Goal: Task Accomplishment & Management: Use online tool/utility

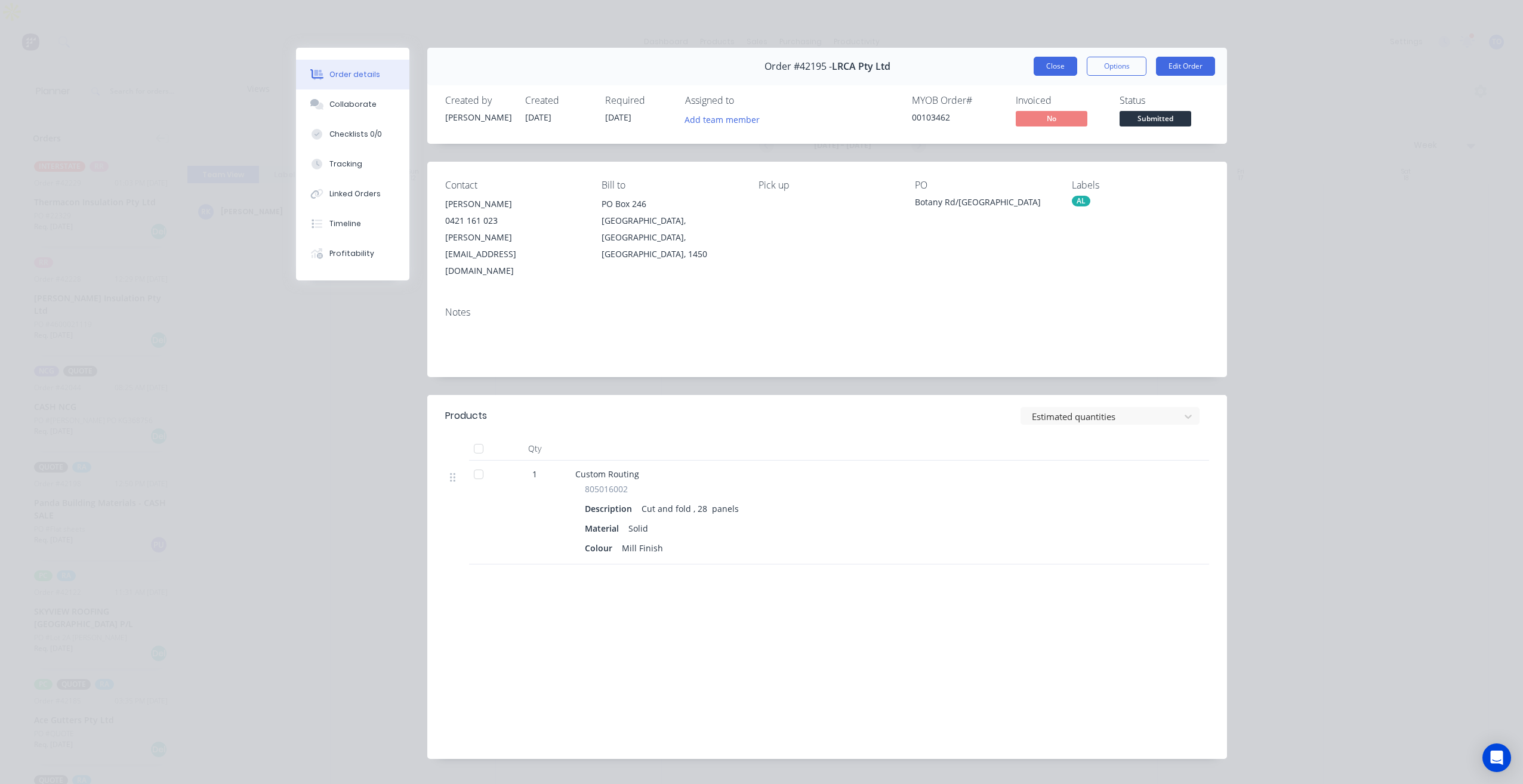
click at [1059, 65] on button "Close" at bounding box center [1055, 66] width 44 height 19
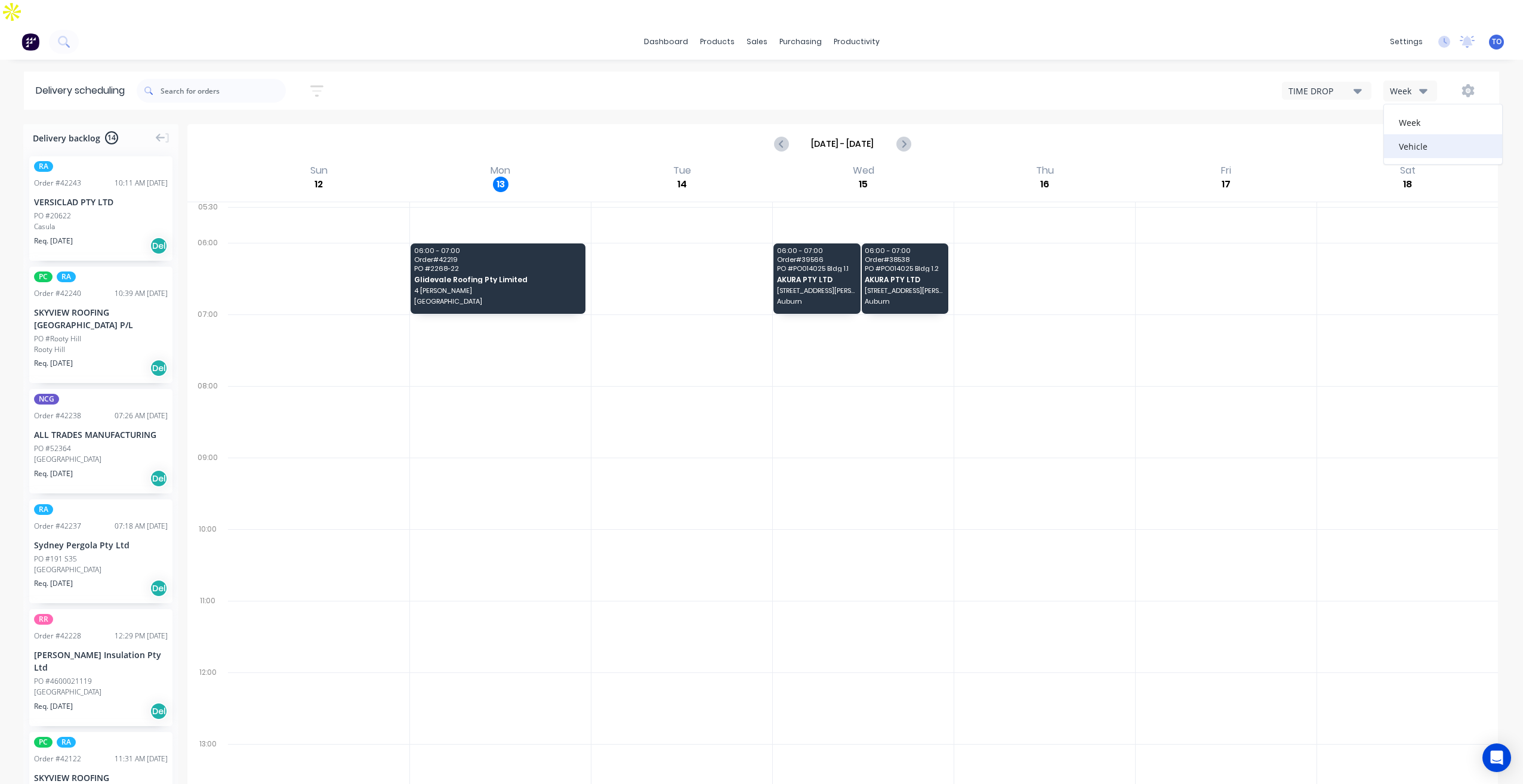
click at [1411, 134] on div "Vehicle" at bounding box center [1443, 146] width 118 height 24
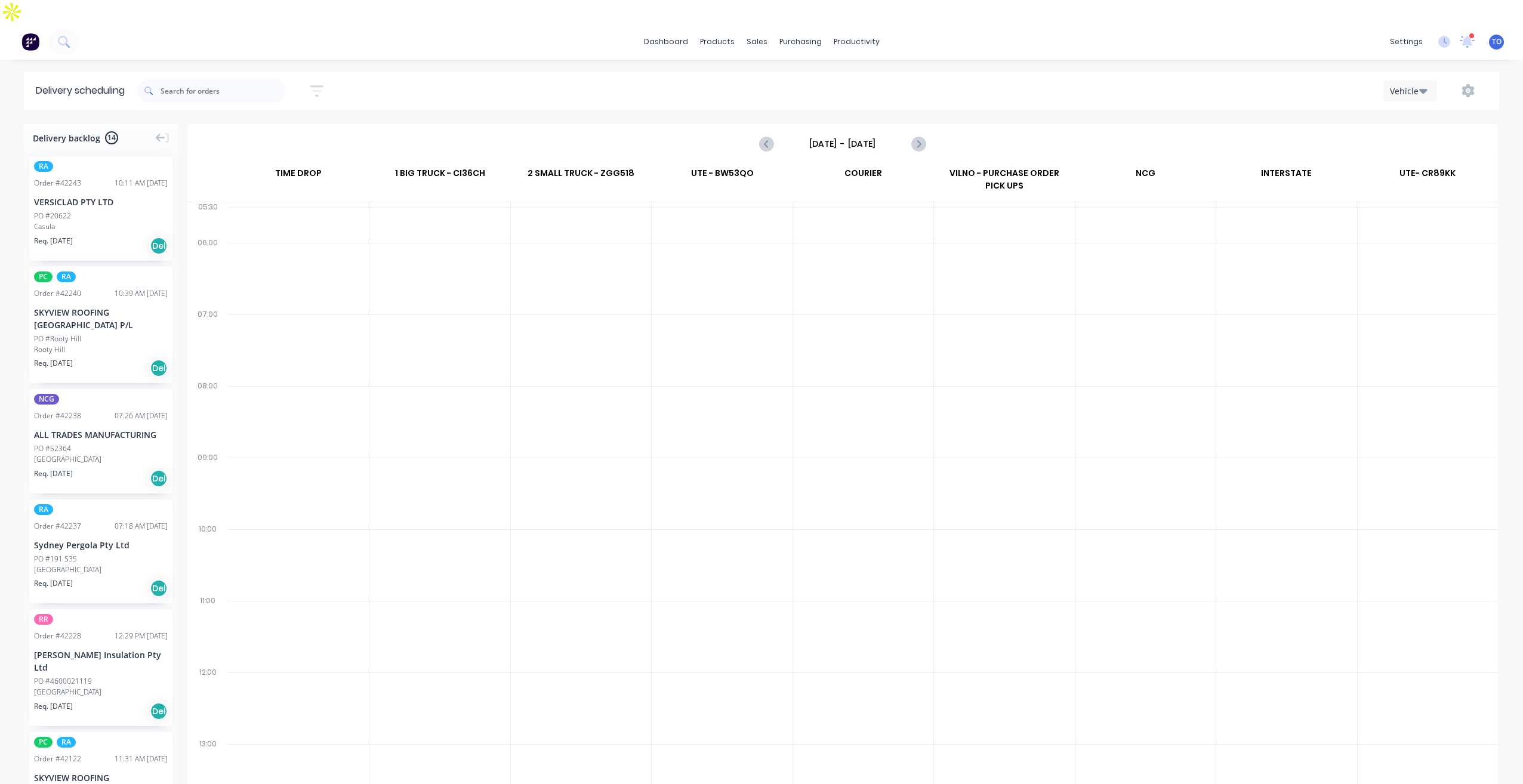
click at [829, 135] on input "[DATE] - [DATE]" at bounding box center [842, 143] width 118 height 18
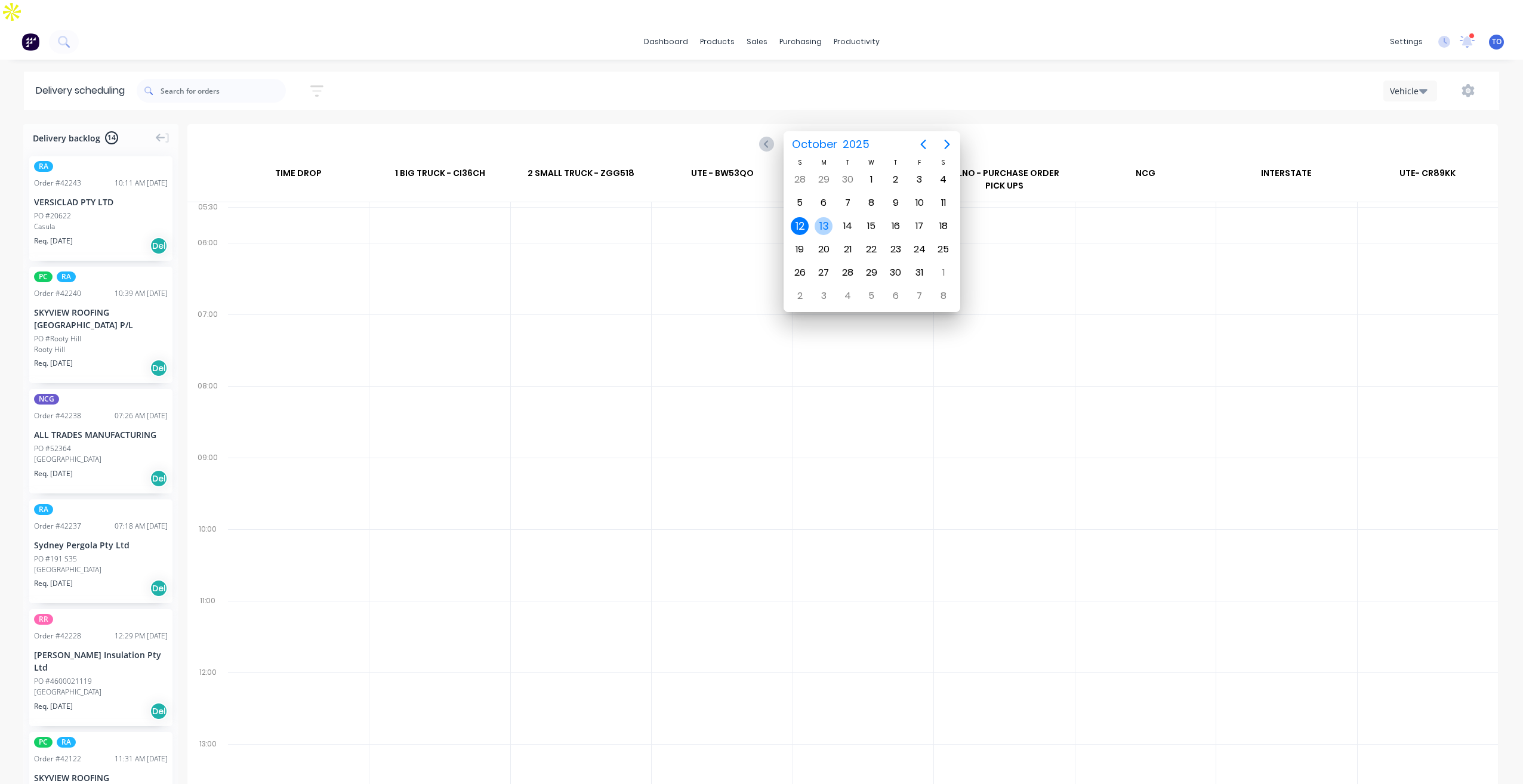
click at [825, 227] on div "13" at bounding box center [823, 225] width 18 height 18
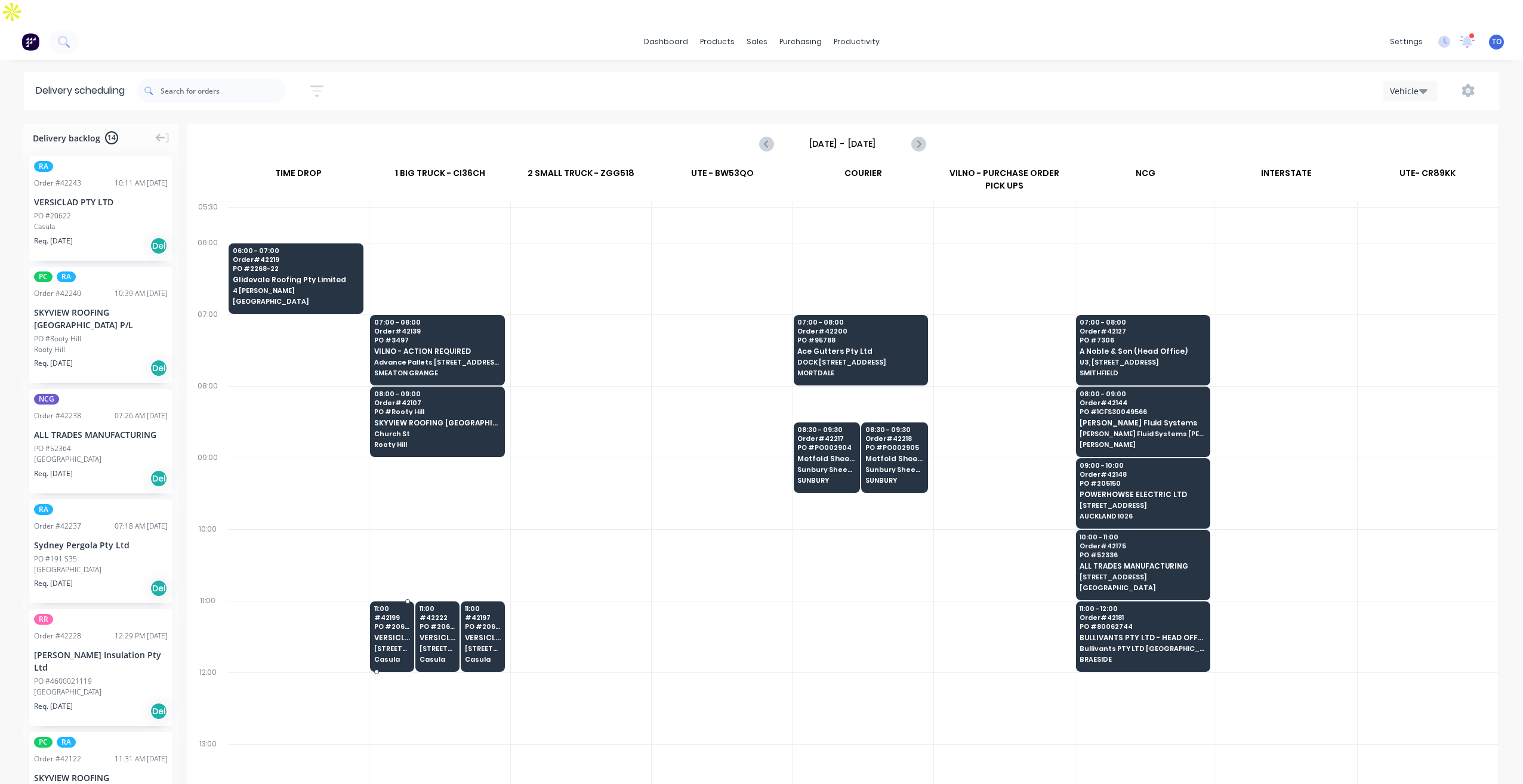
click at [385, 656] on span "Casula" at bounding box center [392, 659] width 36 height 7
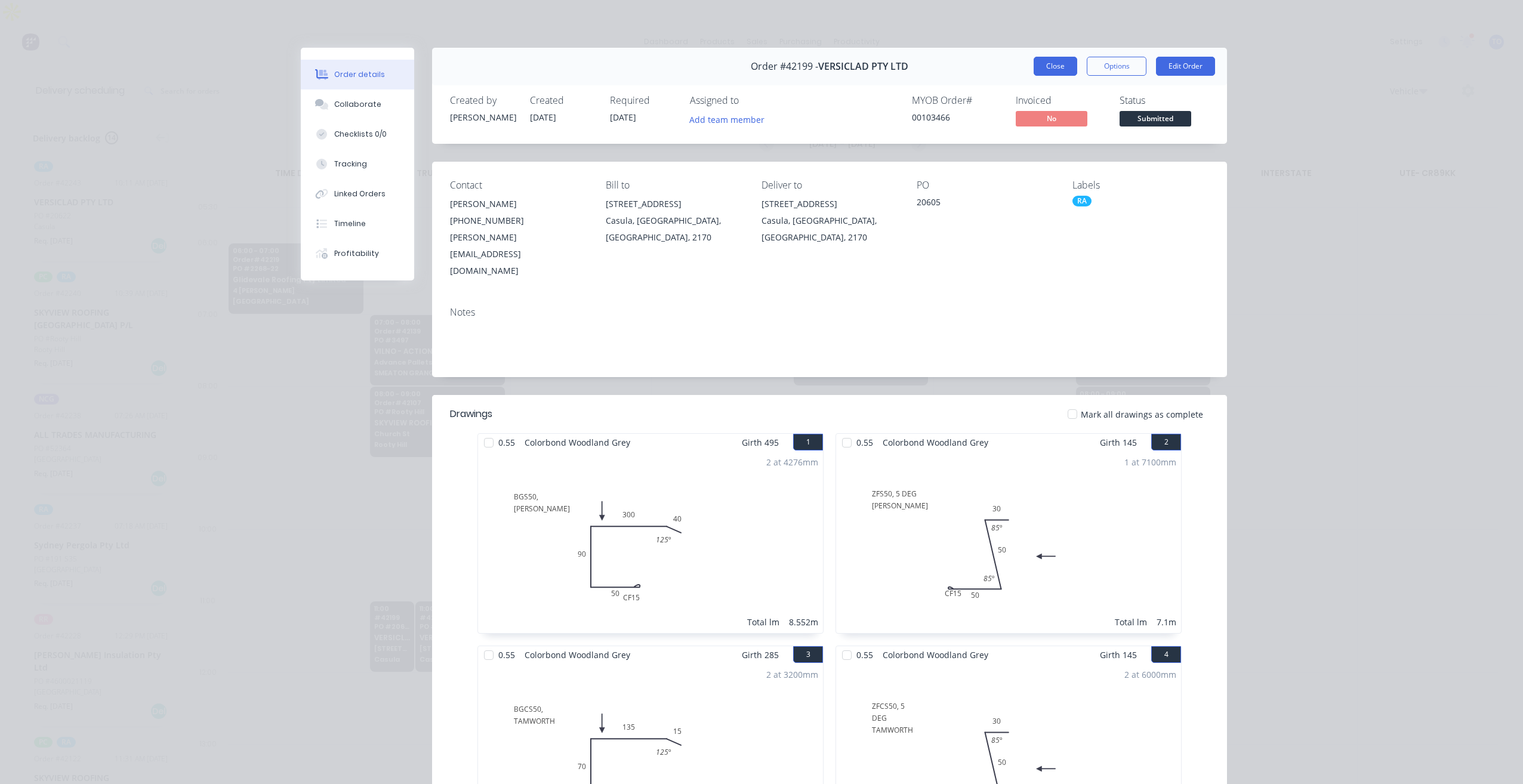
click at [1042, 73] on button "Close" at bounding box center [1055, 66] width 44 height 19
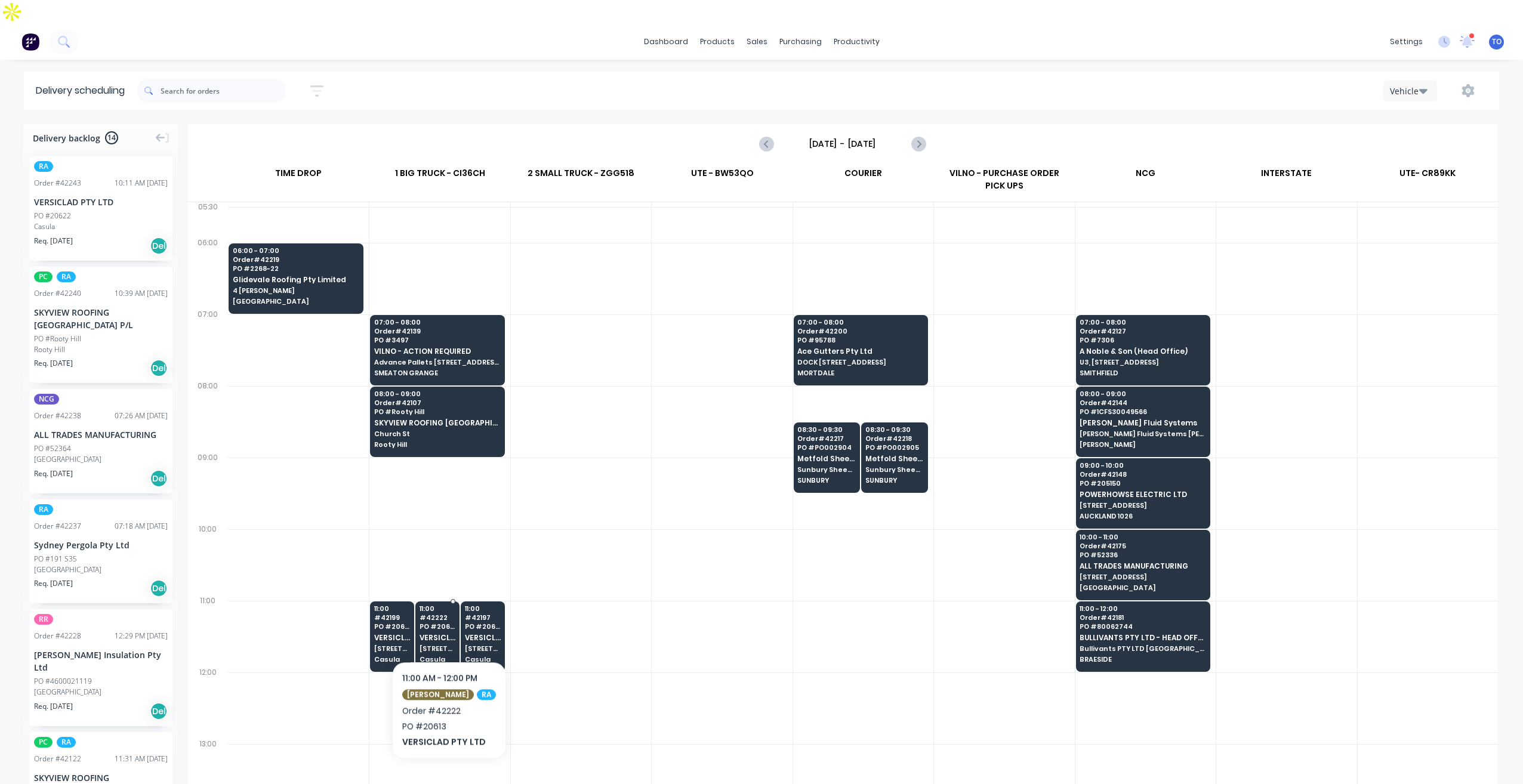
click at [442, 645] on span "[STREET_ADDRESS]" at bounding box center [437, 648] width 36 height 7
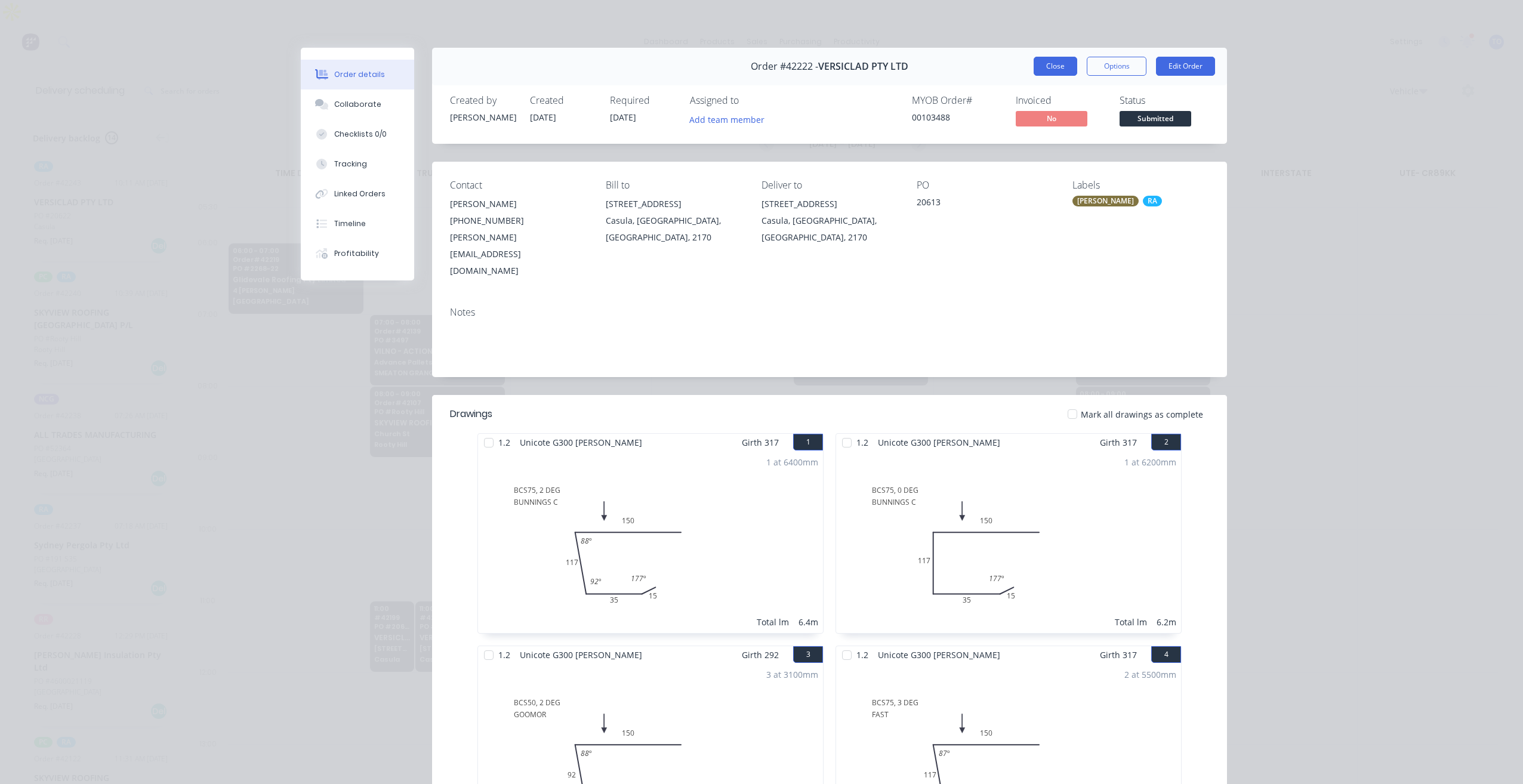
click at [1059, 74] on button "Close" at bounding box center [1055, 66] width 44 height 19
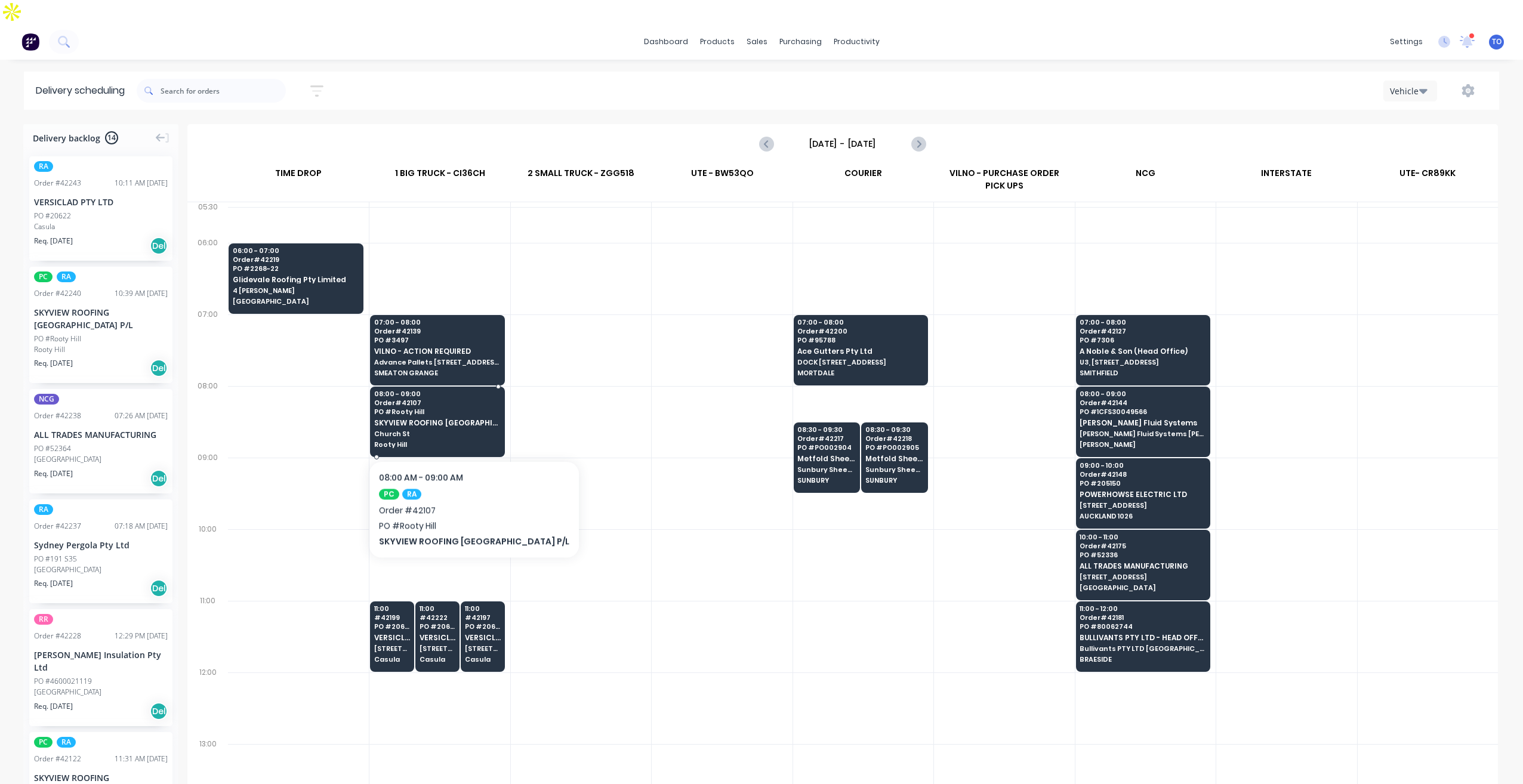
click at [447, 441] on span "Rooty Hill" at bounding box center [436, 444] width 126 height 7
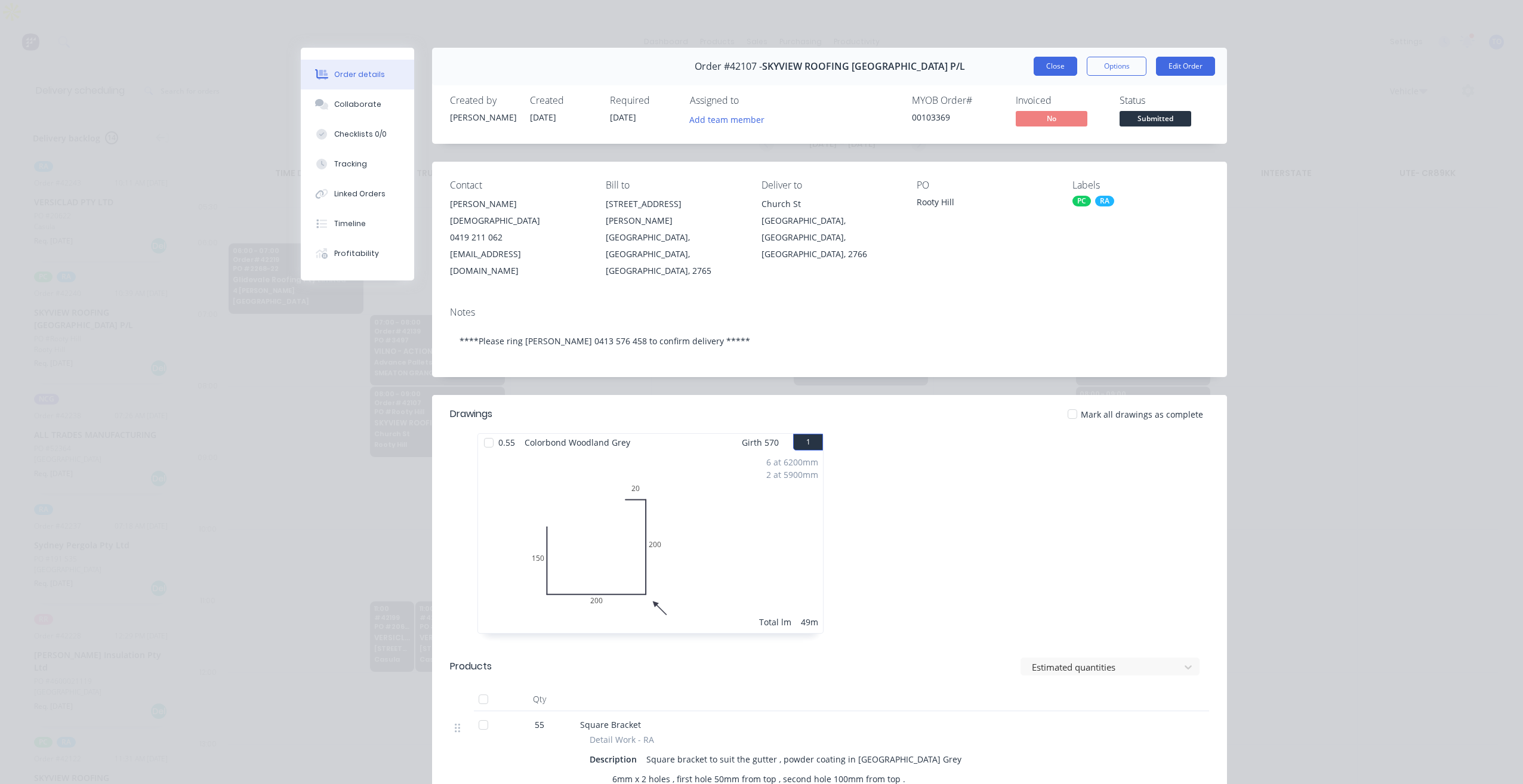
click at [1047, 68] on button "Close" at bounding box center [1055, 66] width 44 height 19
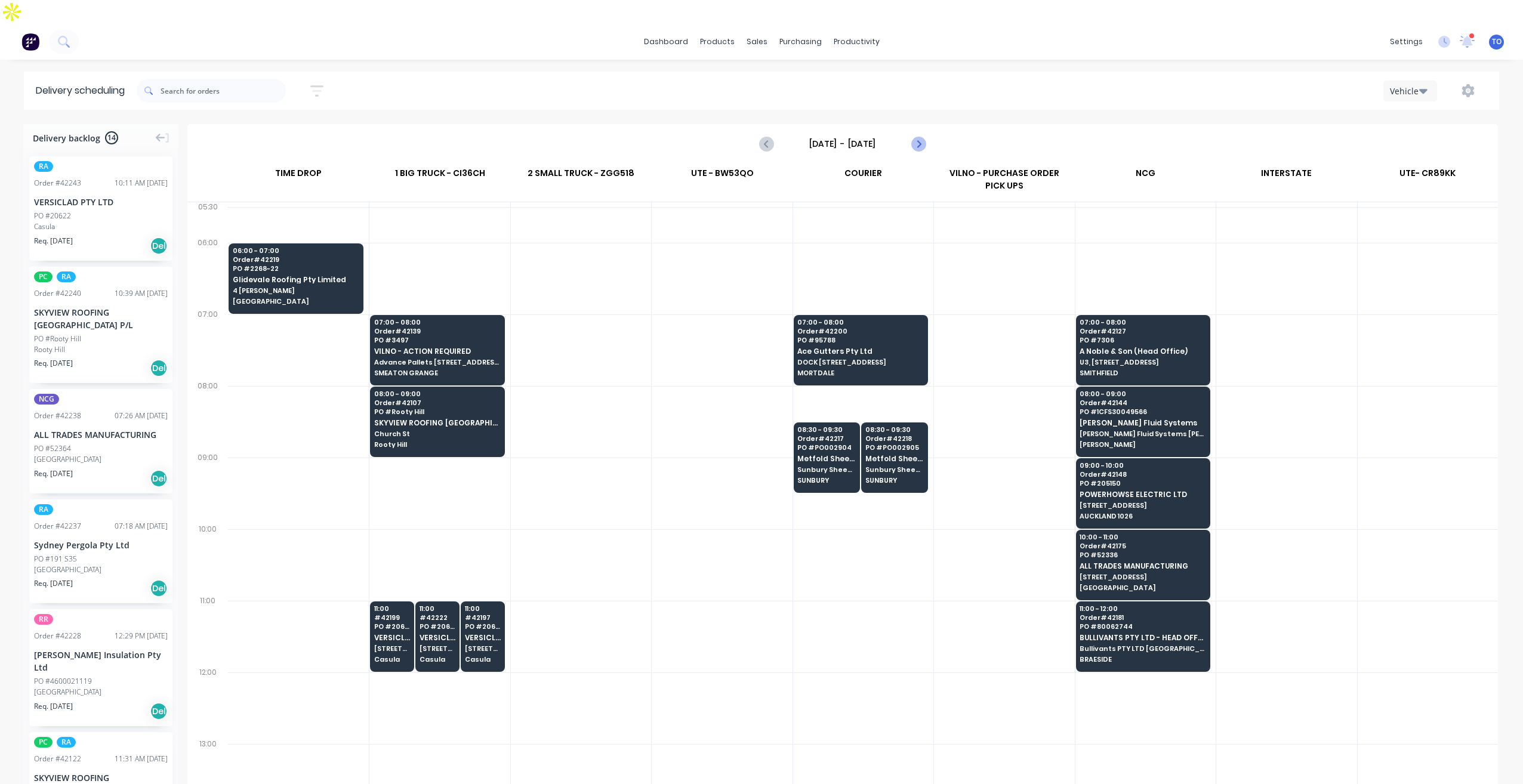
click at [923, 137] on icon "Next page" at bounding box center [917, 143] width 15 height 15
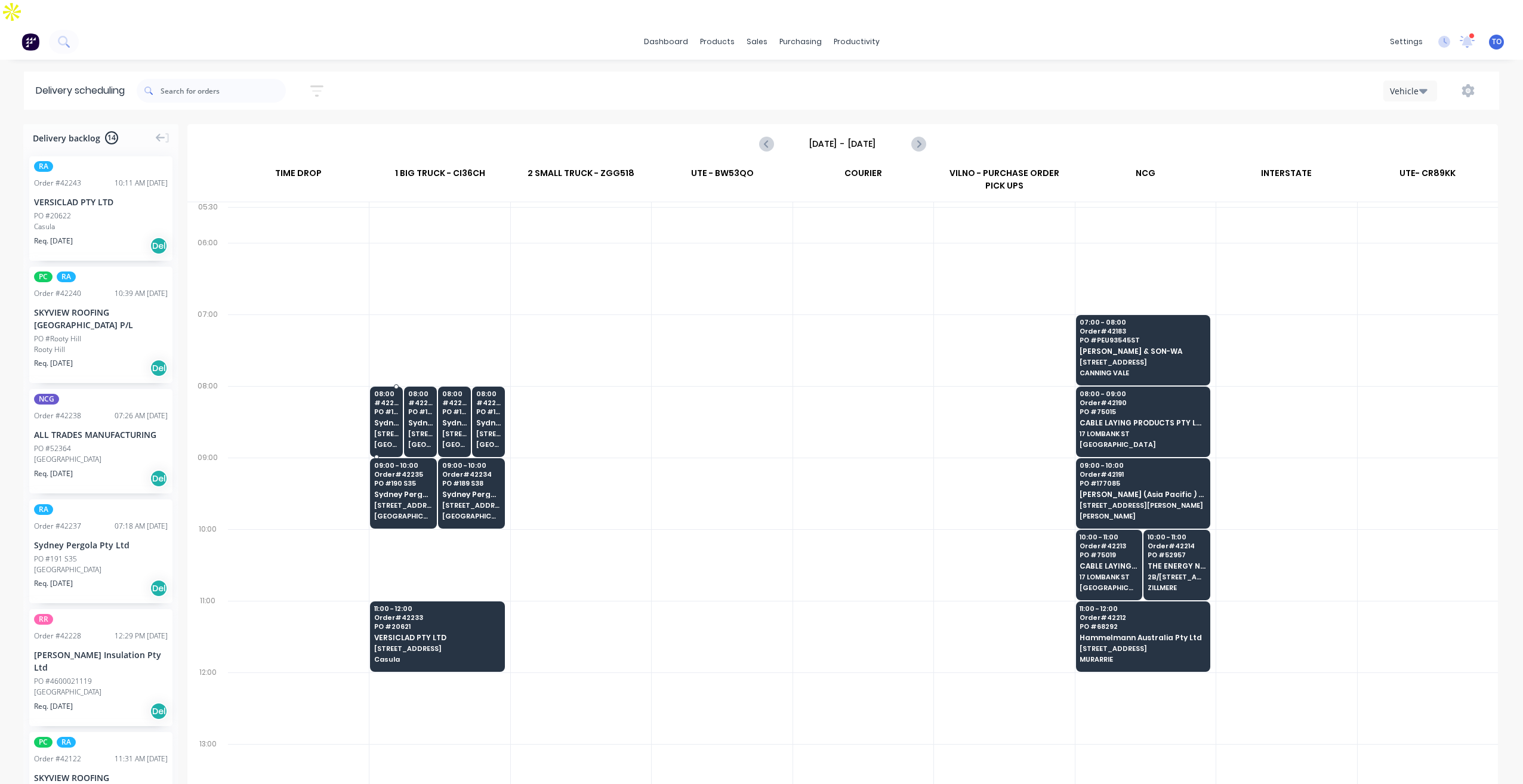
click at [383, 430] on span "[STREET_ADDRESS][PERSON_NAME]" at bounding box center [386, 434] width 25 height 7
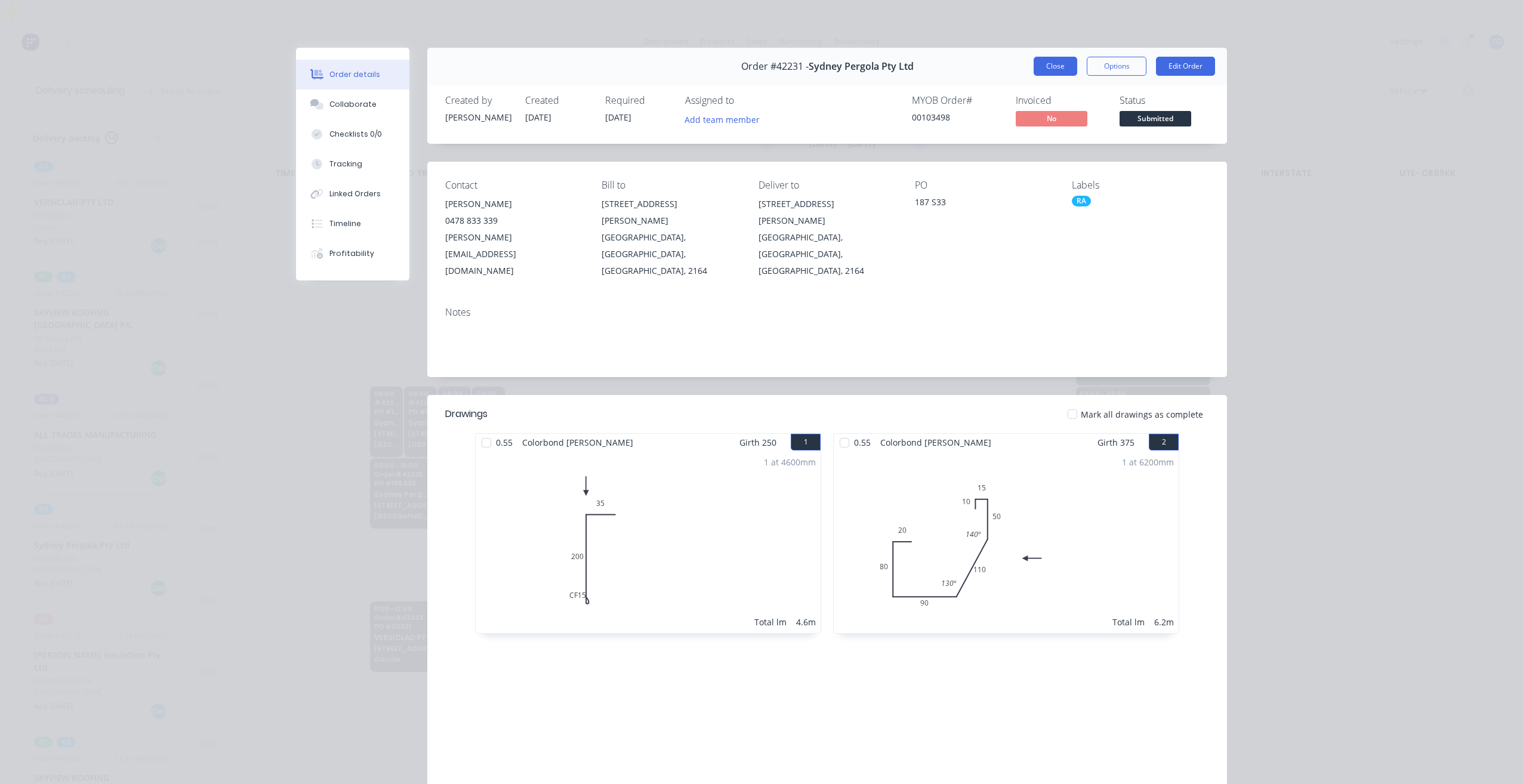
click at [1047, 72] on button "Close" at bounding box center [1055, 66] width 44 height 19
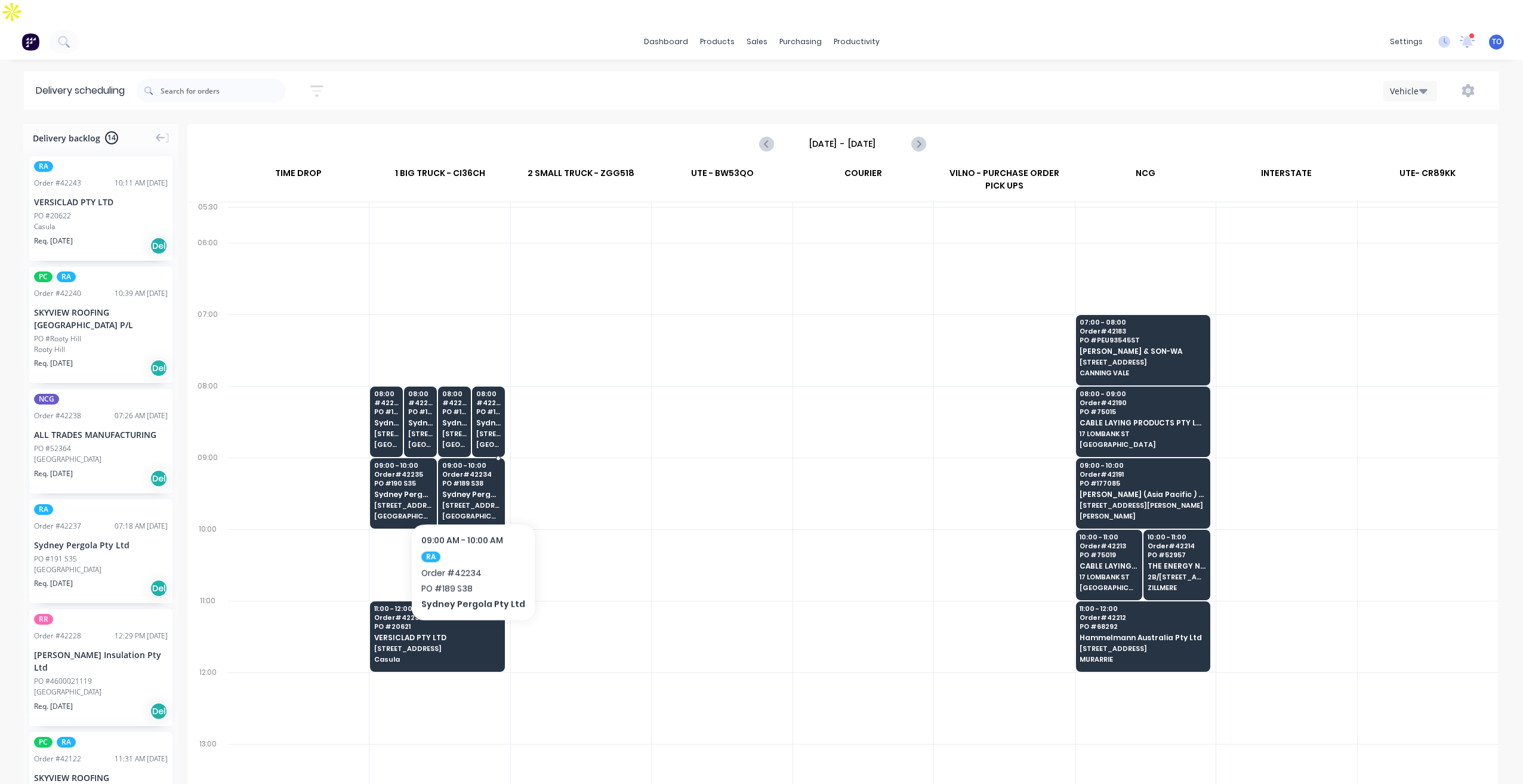
click at [469, 487] on div "09:00 - 10:00 Order # 42234 PO # 189 S38 Sydney Pergola Pty Ltd [STREET_ADDRESS…" at bounding box center [472, 492] width 66 height 67
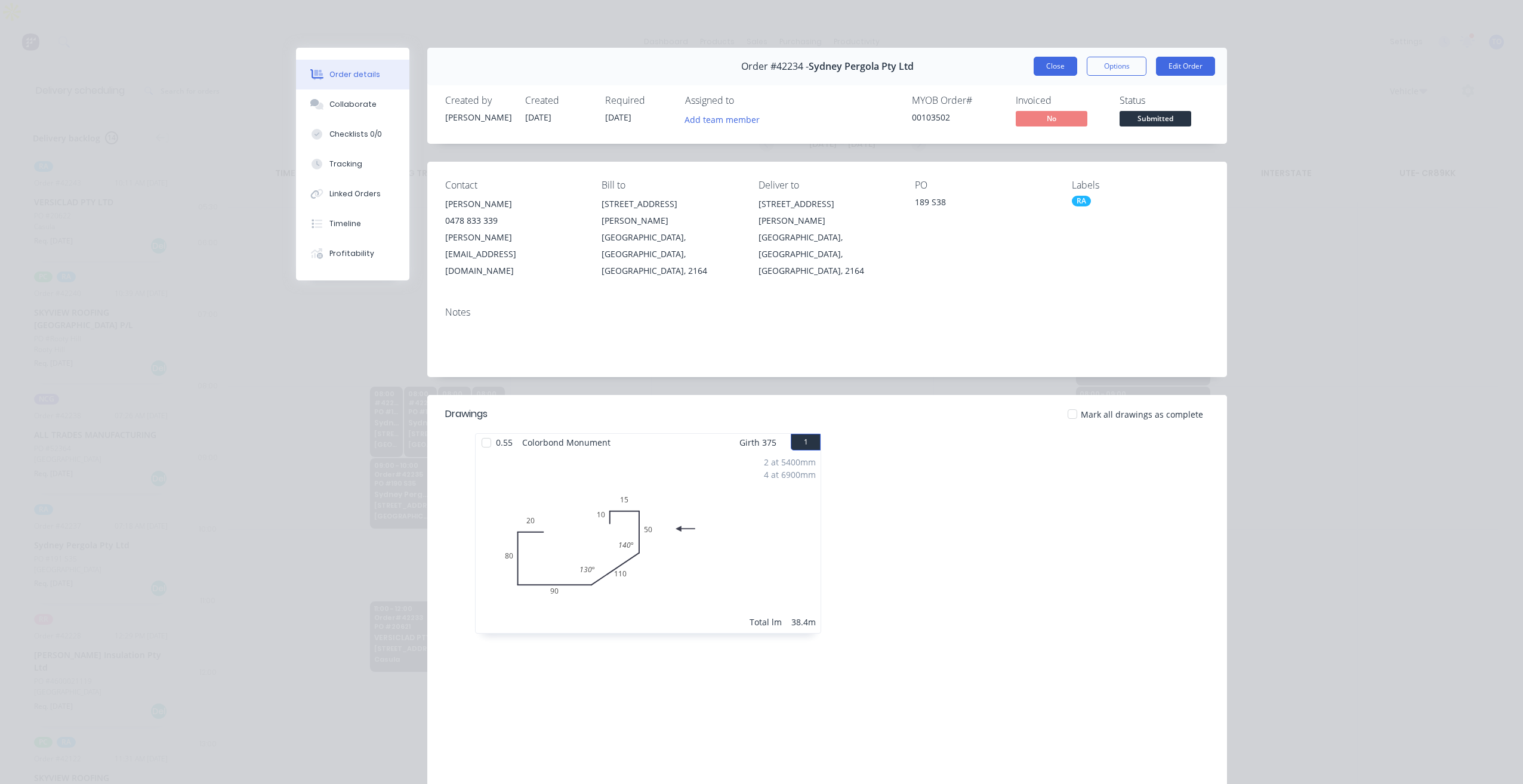
click at [1059, 73] on button "Close" at bounding box center [1055, 66] width 44 height 19
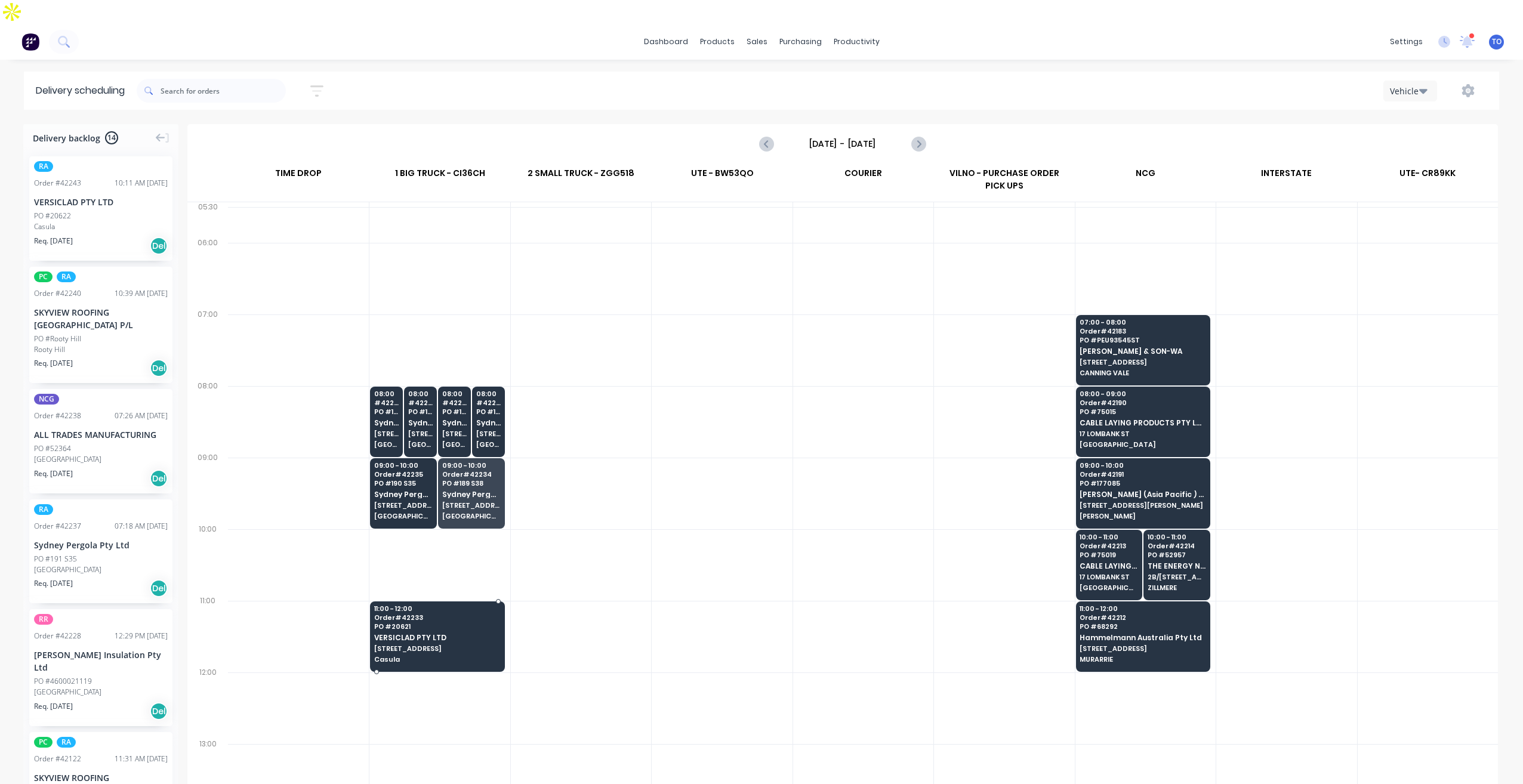
click at [483, 619] on div "11:00 - 12:00 Order # 42233 PO # 20621 VERSICLAD PTY LTD [STREET_ADDRESS]" at bounding box center [437, 635] width 133 height 67
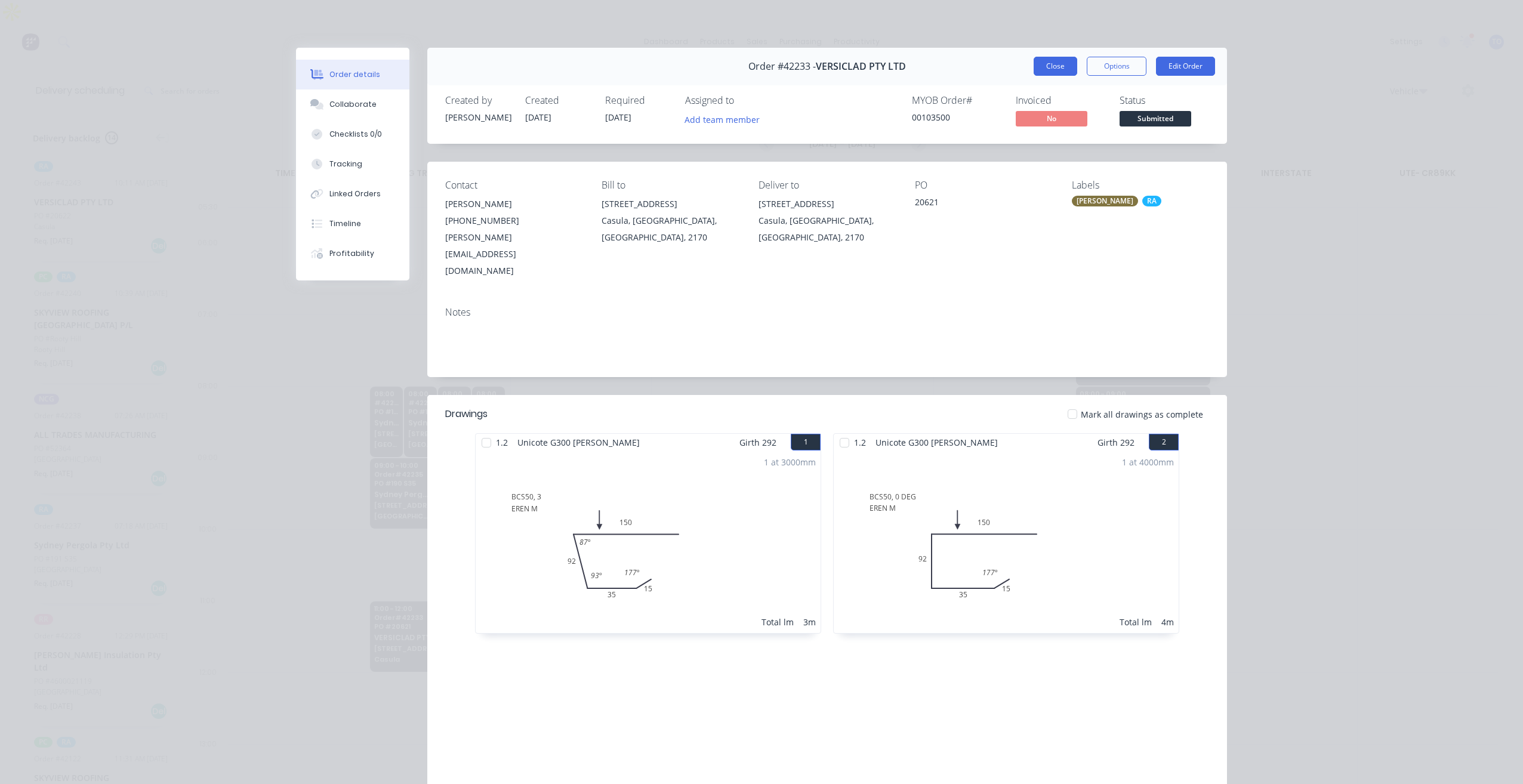
click at [1051, 69] on button "Close" at bounding box center [1055, 66] width 44 height 19
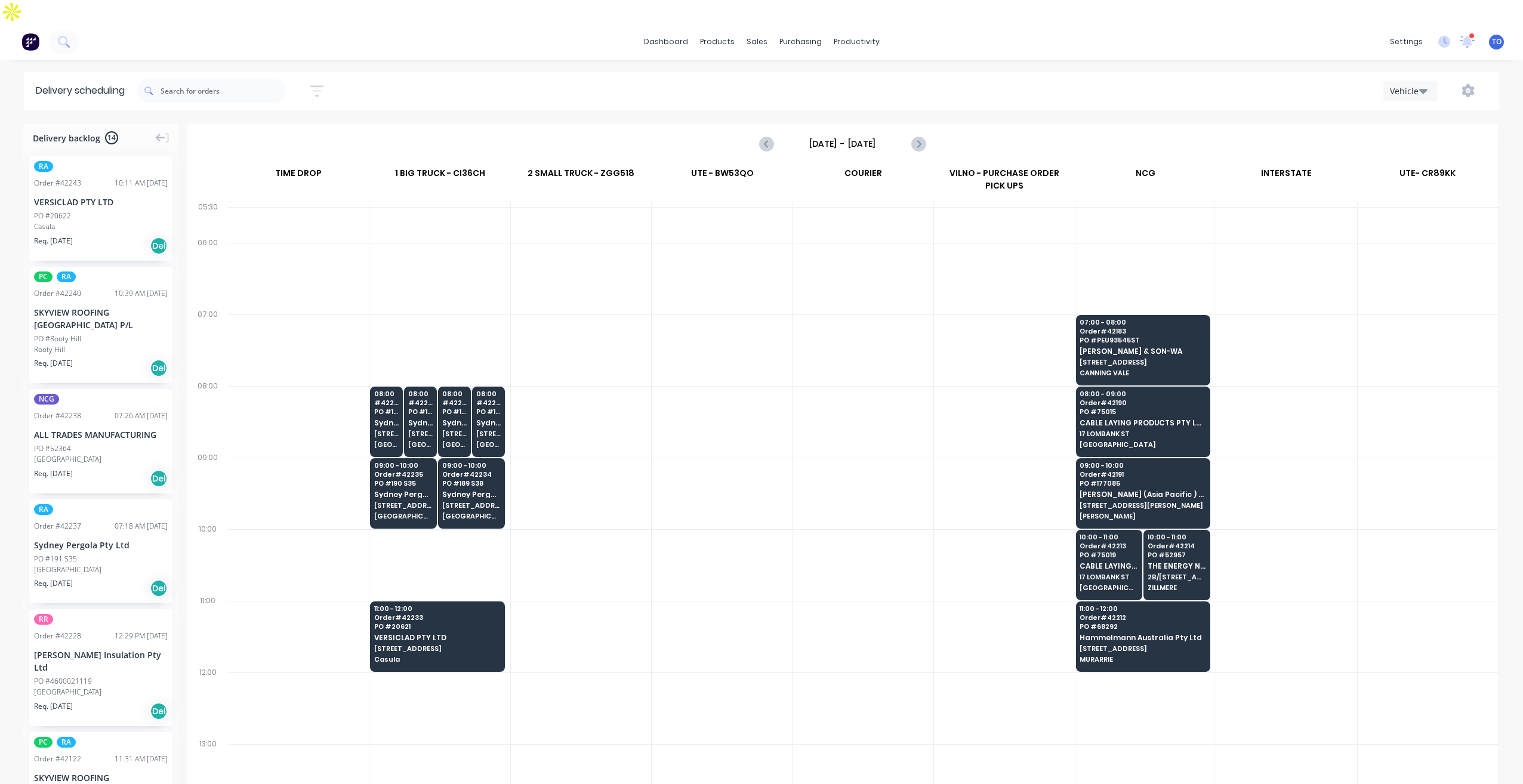
click at [756, 126] on div "[DATE] - [DATE]" at bounding box center [843, 143] width 1309 height 37
click at [758, 132] on button "Previous page" at bounding box center [767, 143] width 24 height 24
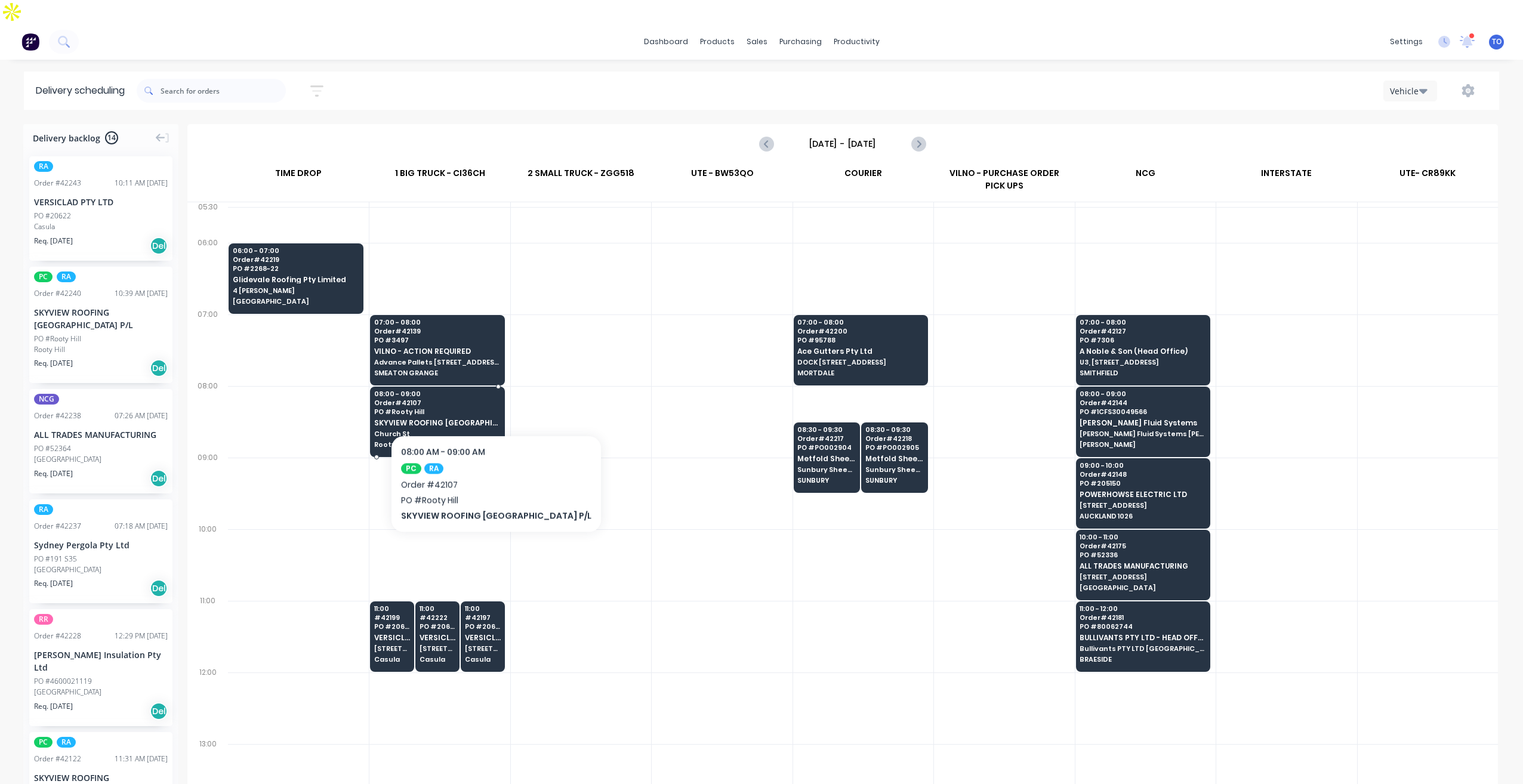
click at [469, 418] on span "SKYVIEW ROOFING [GEOGRAPHIC_DATA] P/L" at bounding box center [436, 422] width 126 height 8
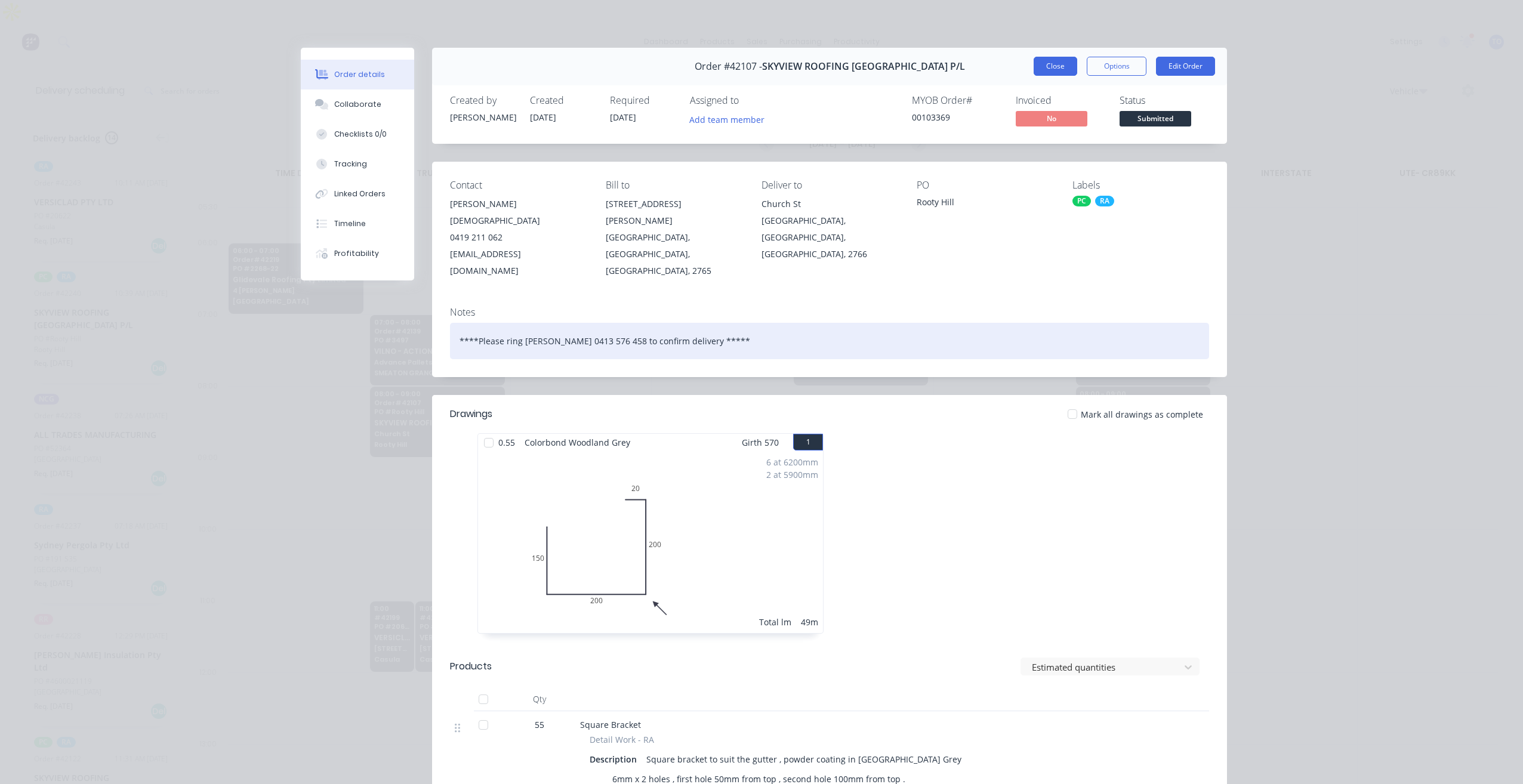
drag, startPoint x: 433, startPoint y: 711, endPoint x: 1034, endPoint y: 68, distance: 880.1
click at [1040, 69] on div "Order #42107 - SKYVIEW ROOFING [GEOGRAPHIC_DATA] P/L Close Options Edit Order C…" at bounding box center [764, 665] width 926 height 1235
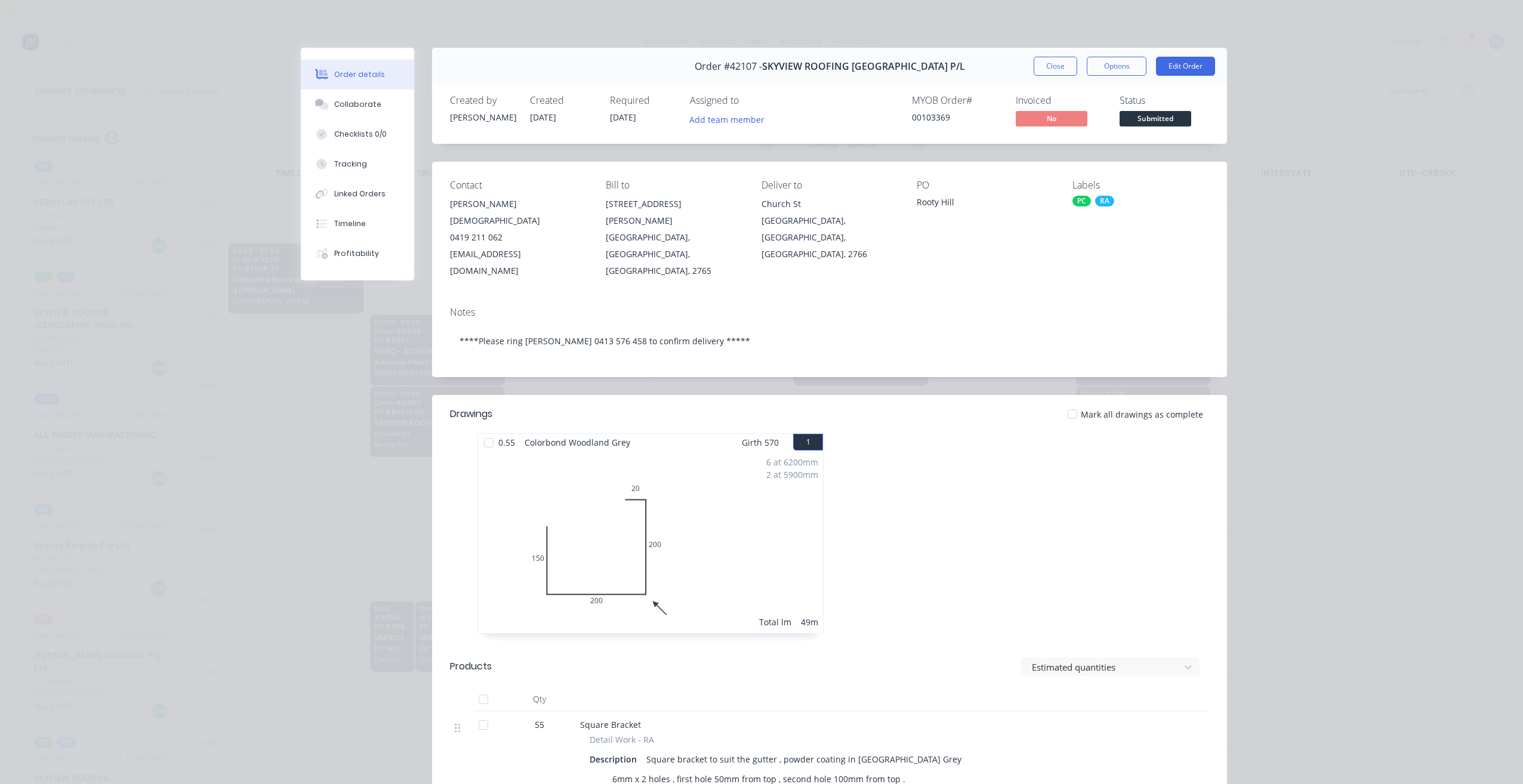
drag, startPoint x: 1045, startPoint y: 64, endPoint x: 962, endPoint y: 191, distance: 151.7
click at [1046, 64] on button "Close" at bounding box center [1055, 66] width 44 height 19
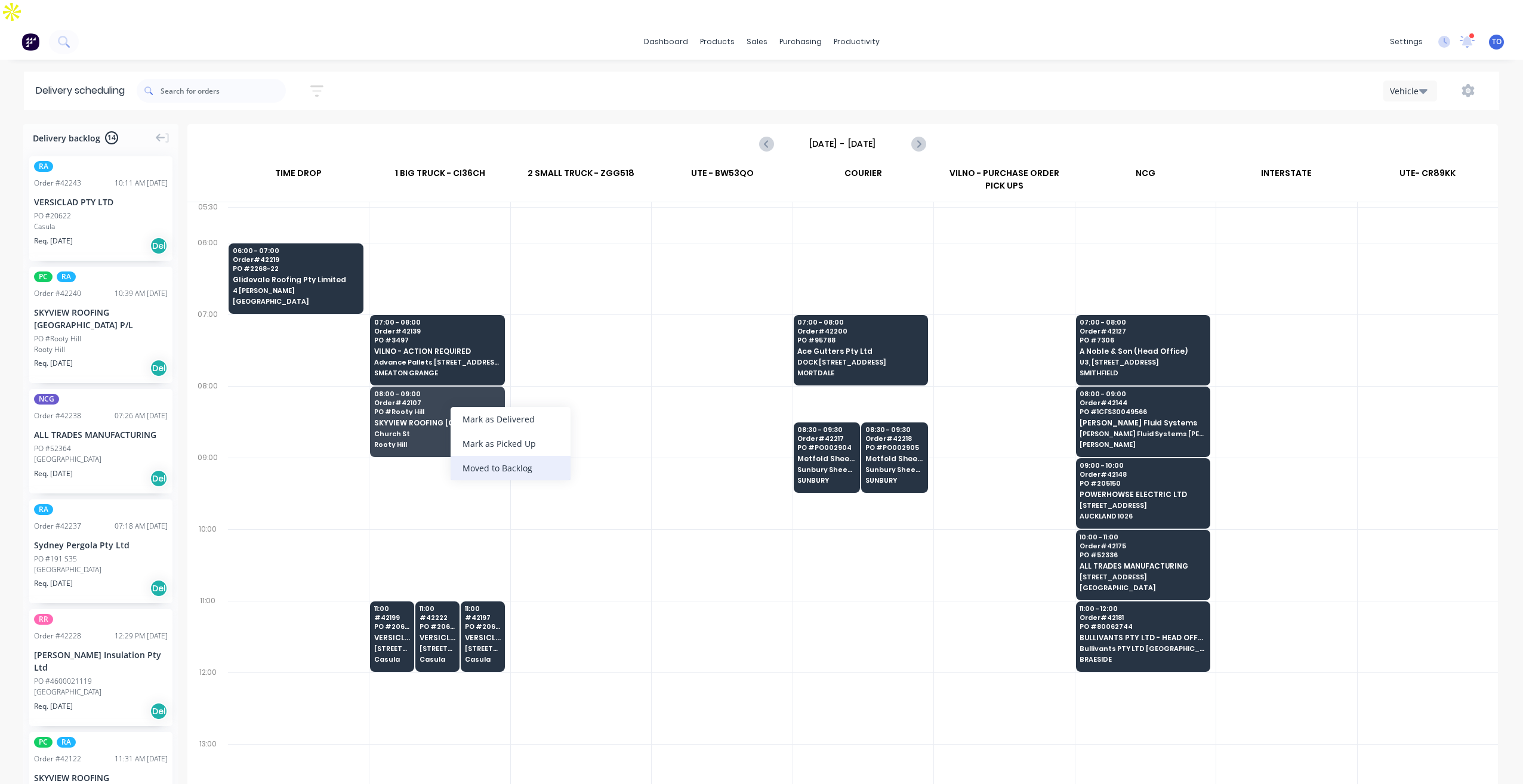
click at [516, 471] on div "Moved to Backlog" at bounding box center [511, 468] width 120 height 25
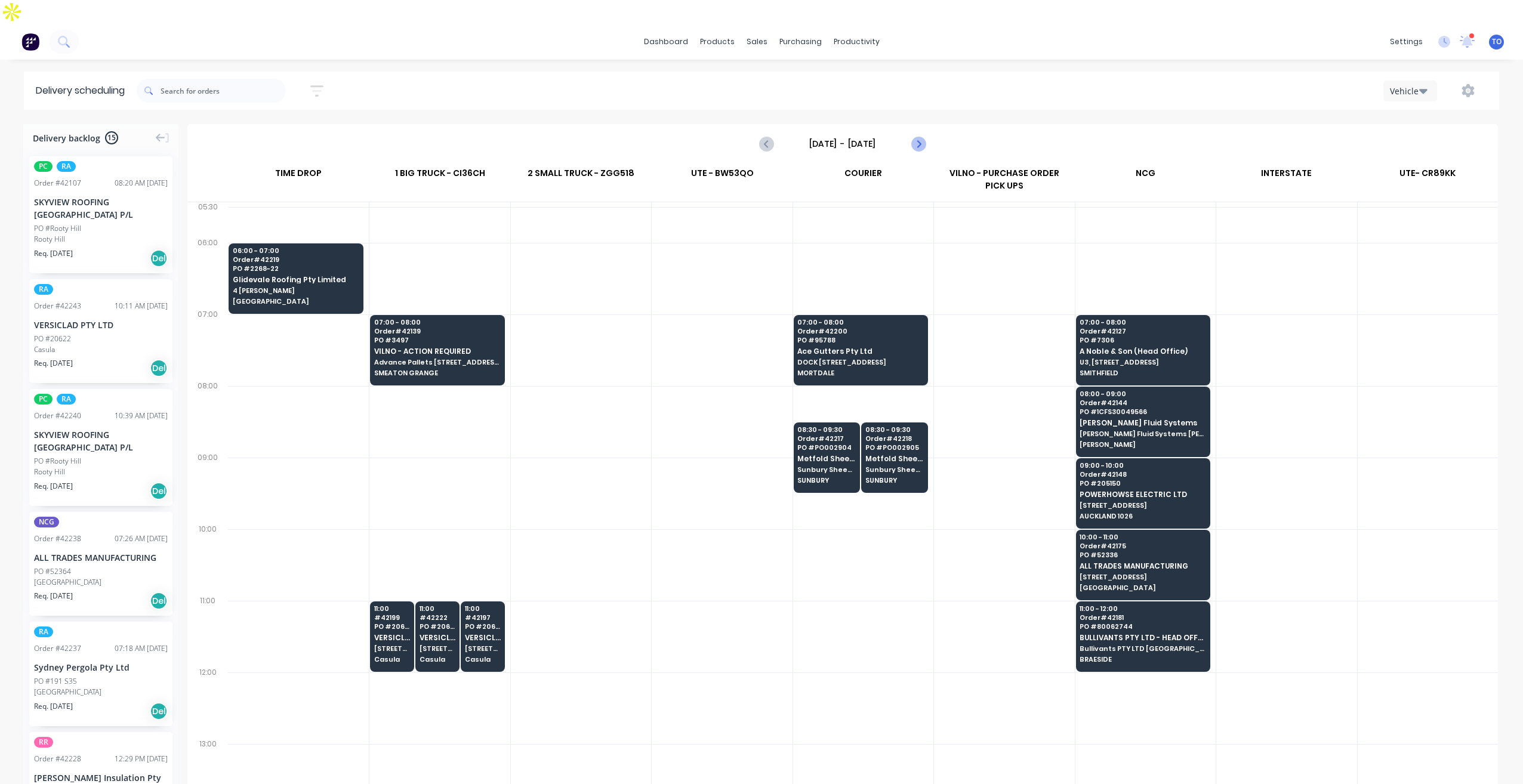
click at [921, 137] on icon "Next page" at bounding box center [917, 143] width 15 height 15
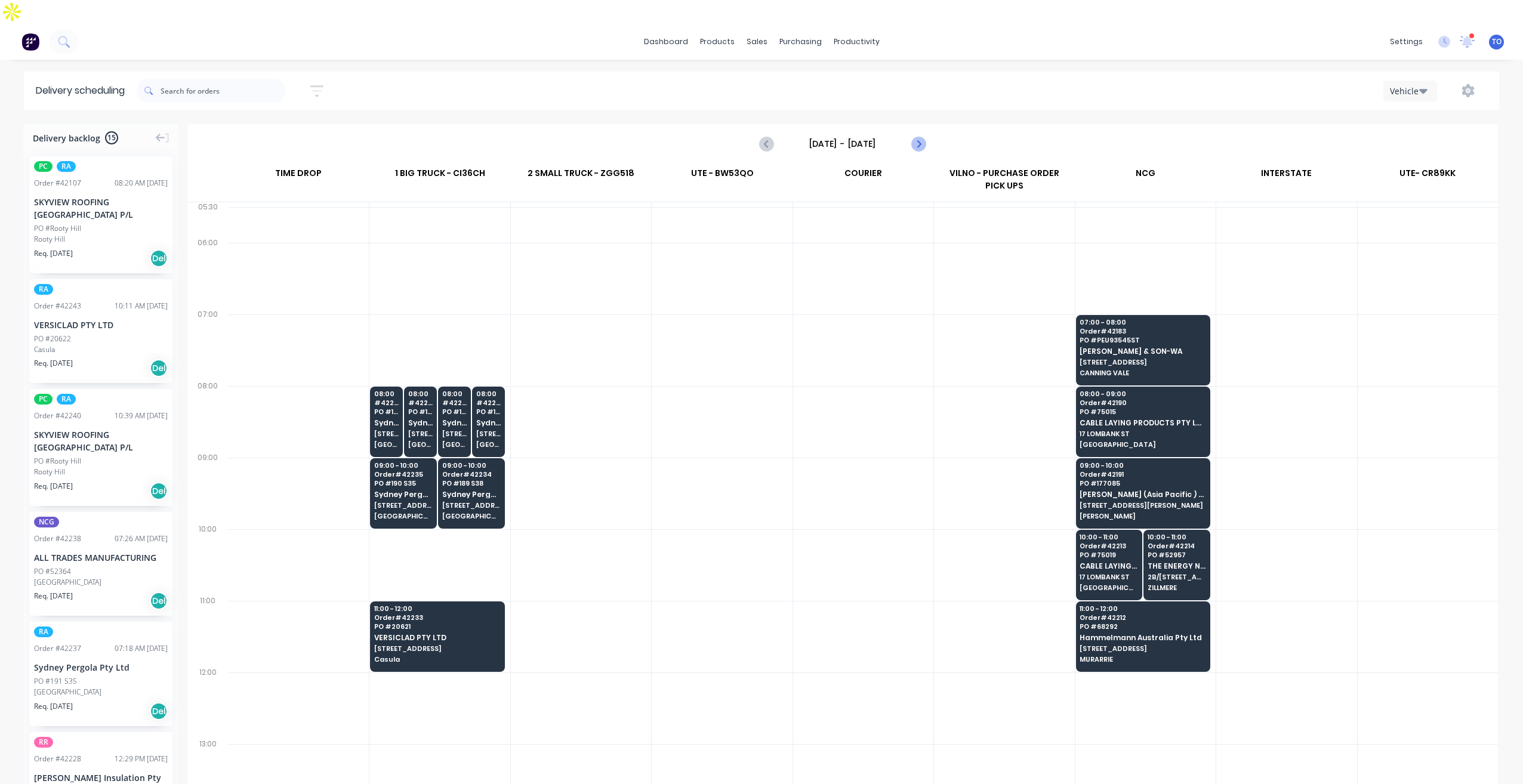
click at [921, 137] on icon "Next page" at bounding box center [917, 143] width 15 height 15
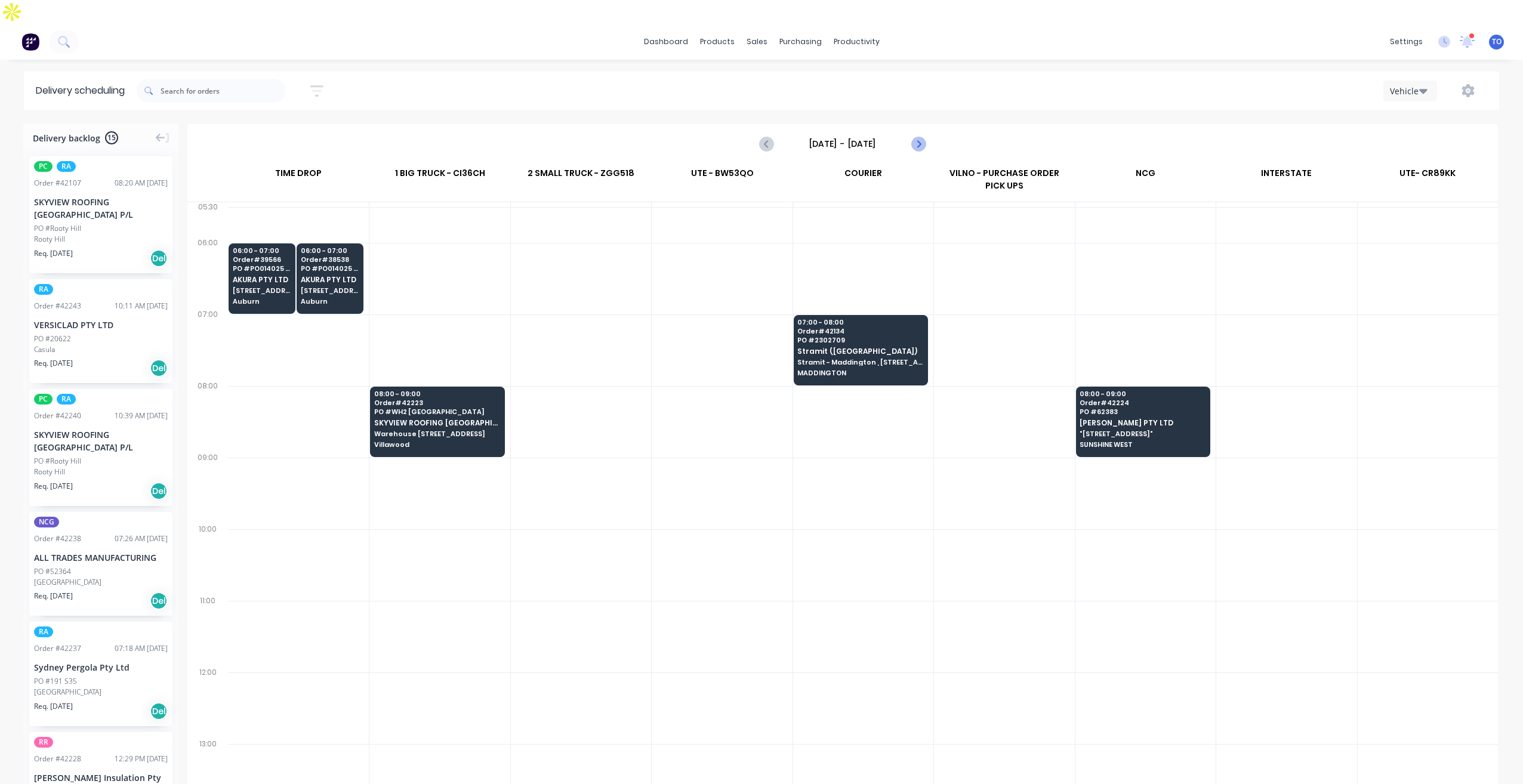
click at [921, 137] on icon "Next page" at bounding box center [917, 143] width 15 height 15
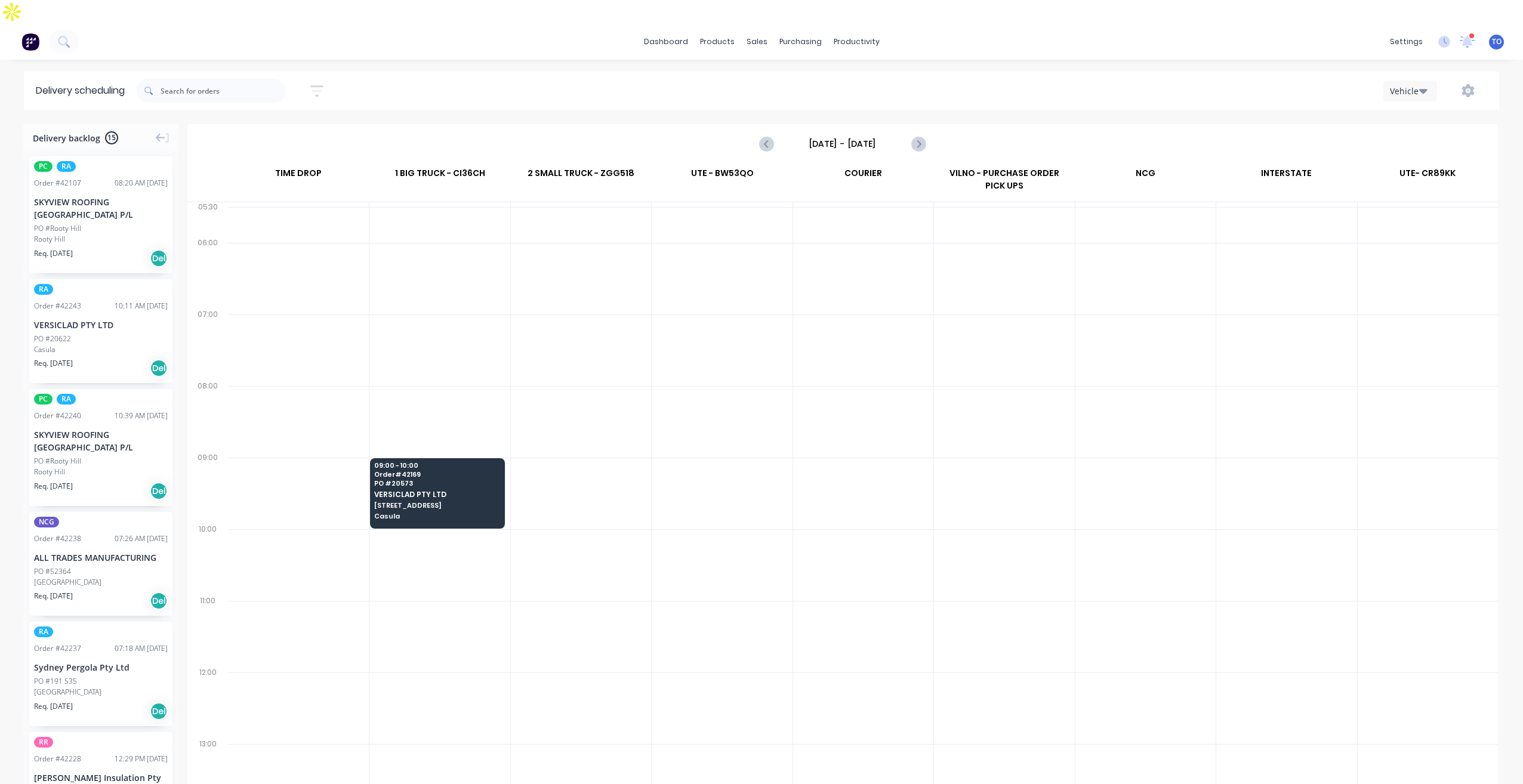
click at [74, 223] on div "PO #Rooty Hill" at bounding box center [57, 228] width 47 height 11
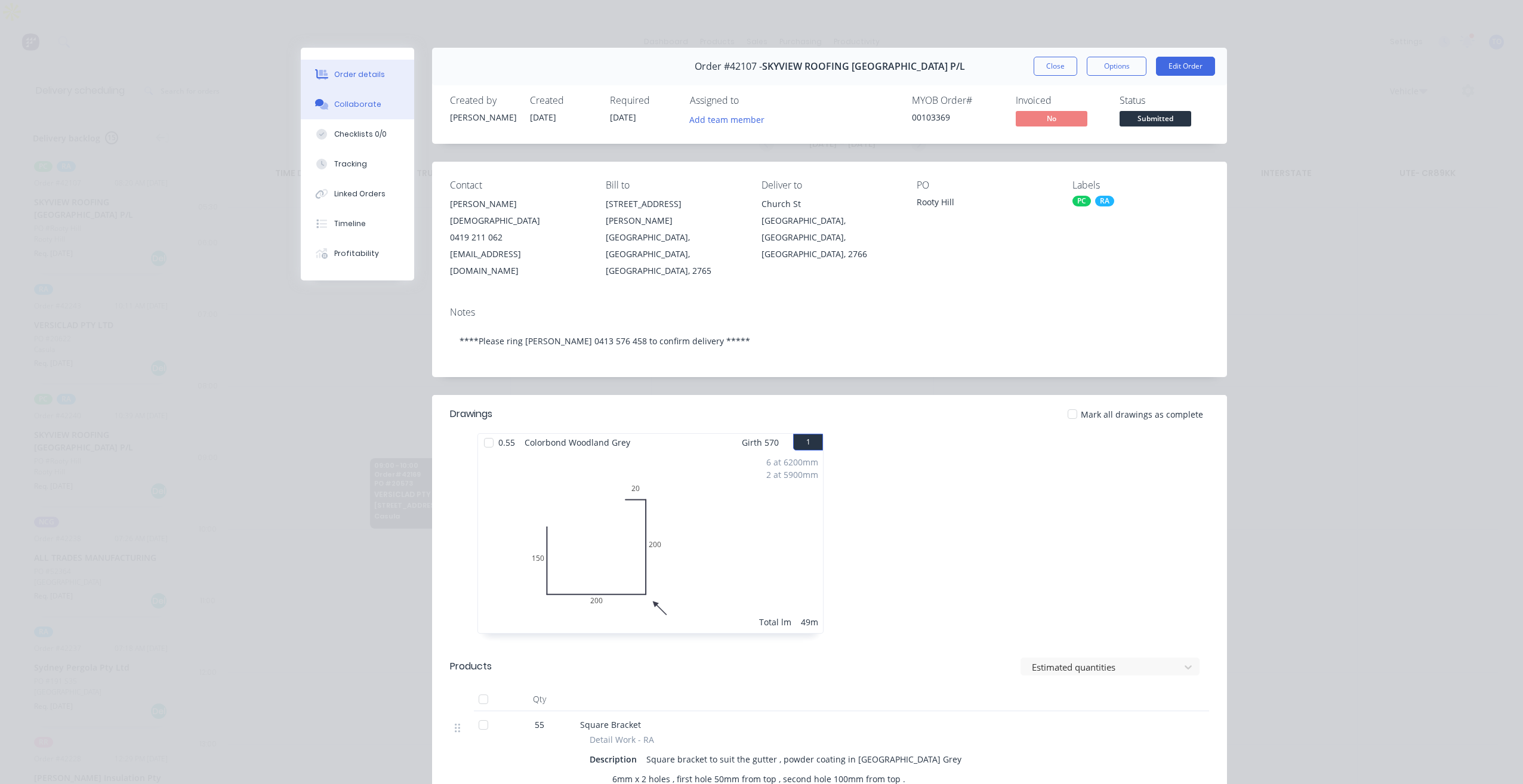
click at [381, 100] on button "Collaborate" at bounding box center [357, 104] width 114 height 30
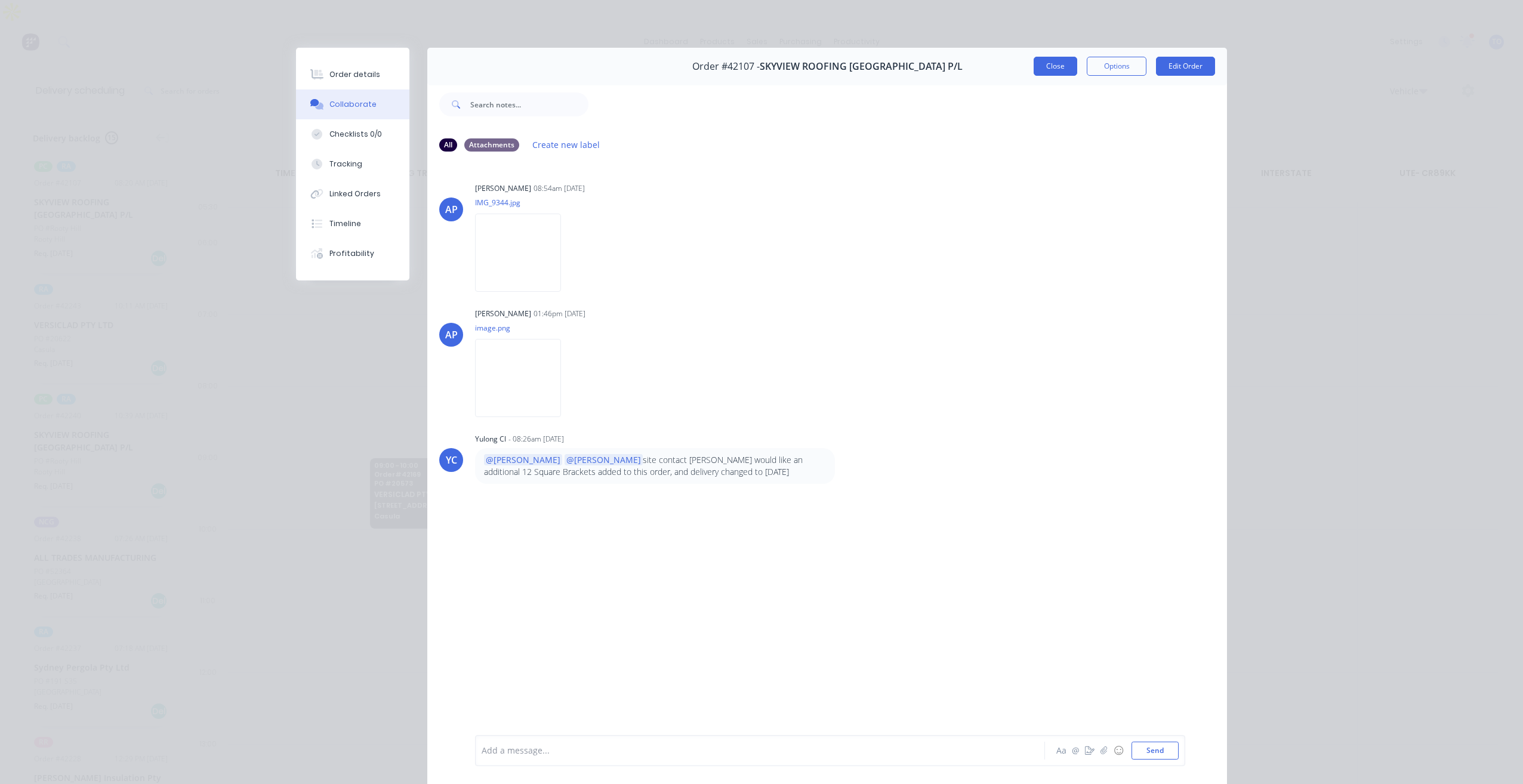
click at [1057, 70] on button "Close" at bounding box center [1055, 66] width 44 height 19
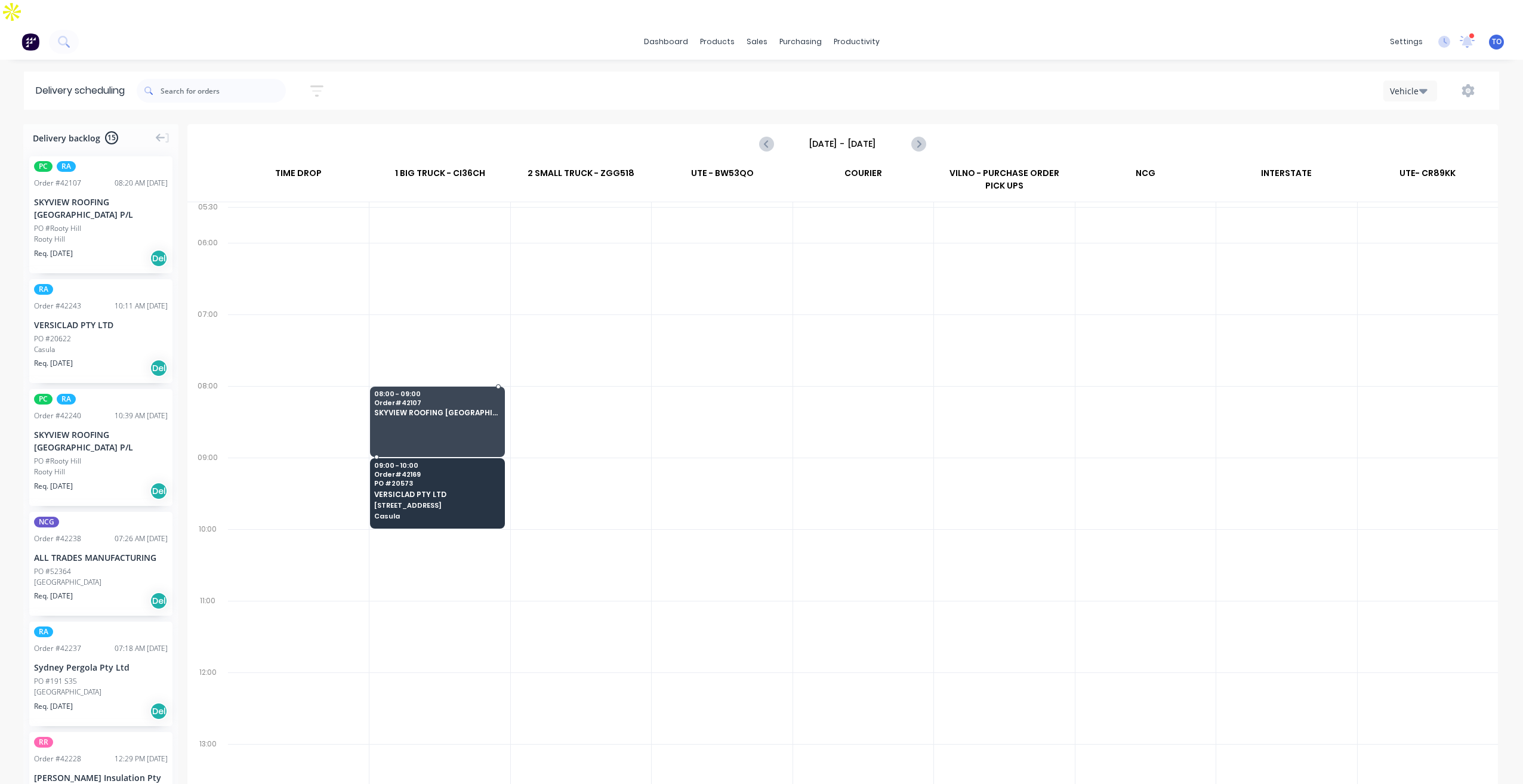
drag, startPoint x: 55, startPoint y: 193, endPoint x: 489, endPoint y: 393, distance: 477.9
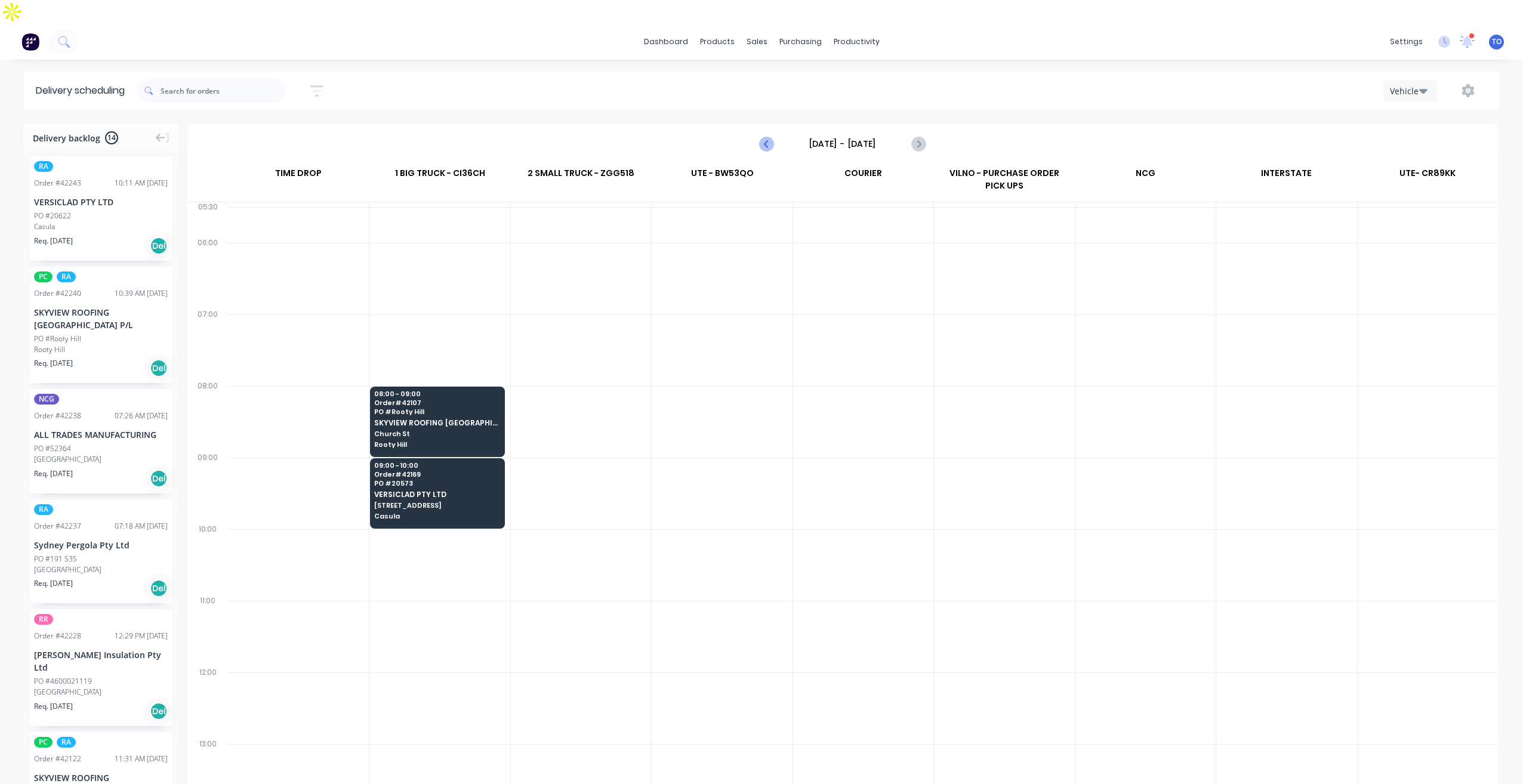
click at [768, 137] on icon "Previous page" at bounding box center [766, 143] width 15 height 15
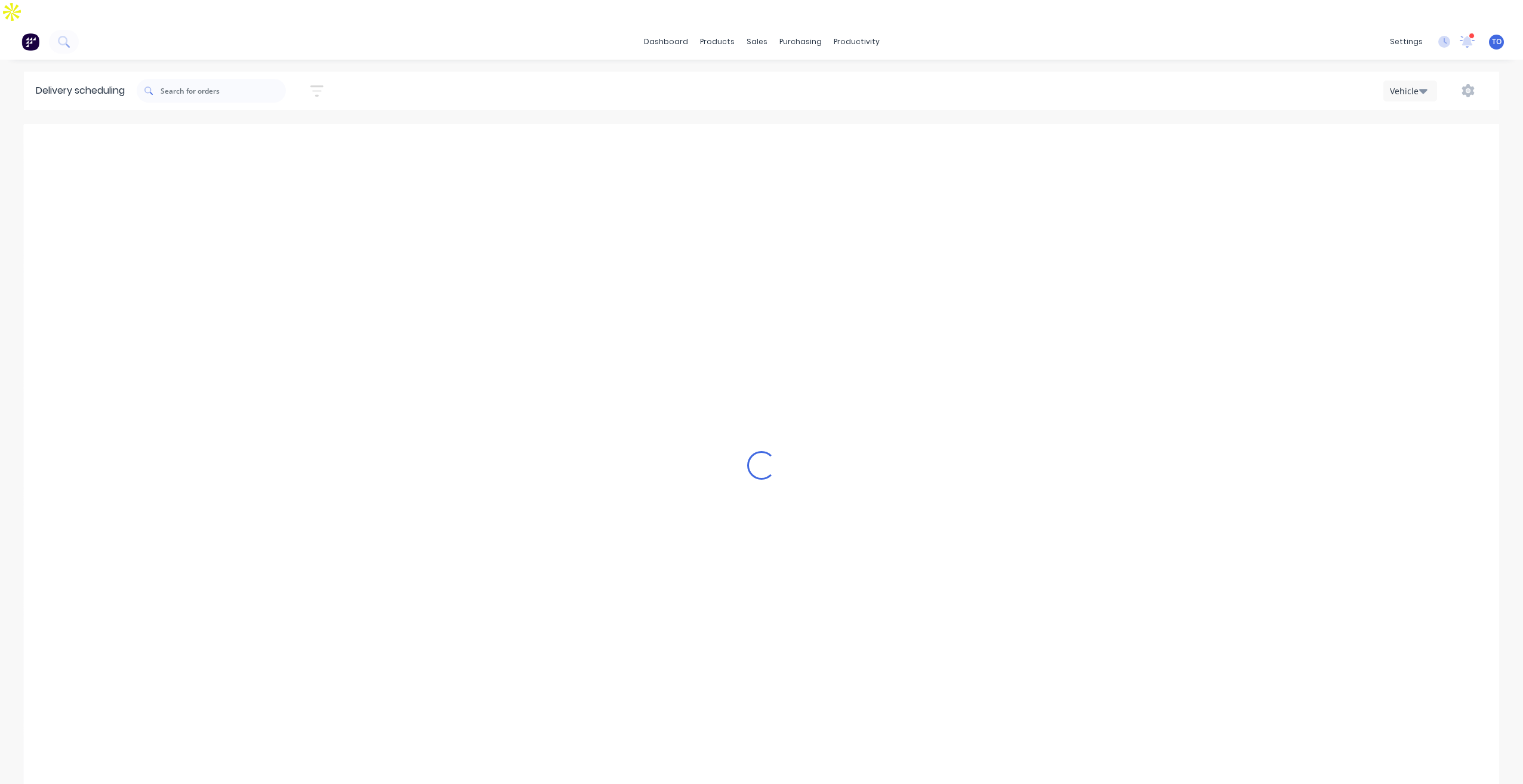
click at [768, 139] on icon "Previous page" at bounding box center [767, 143] width 5 height 9
click at [768, 124] on div "Loading..." at bounding box center [761, 465] width 1475 height 682
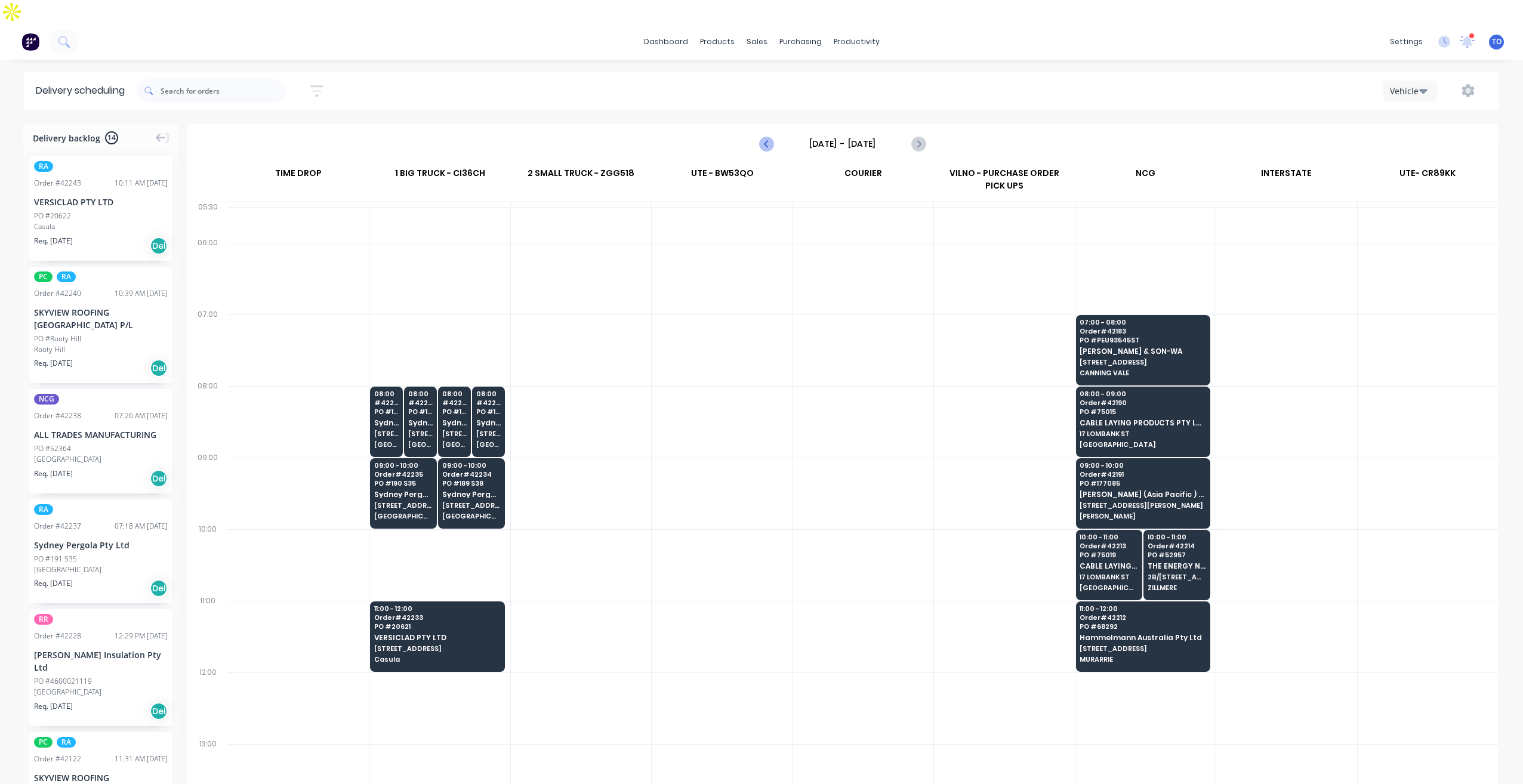
click at [768, 137] on icon "Previous page" at bounding box center [766, 143] width 15 height 15
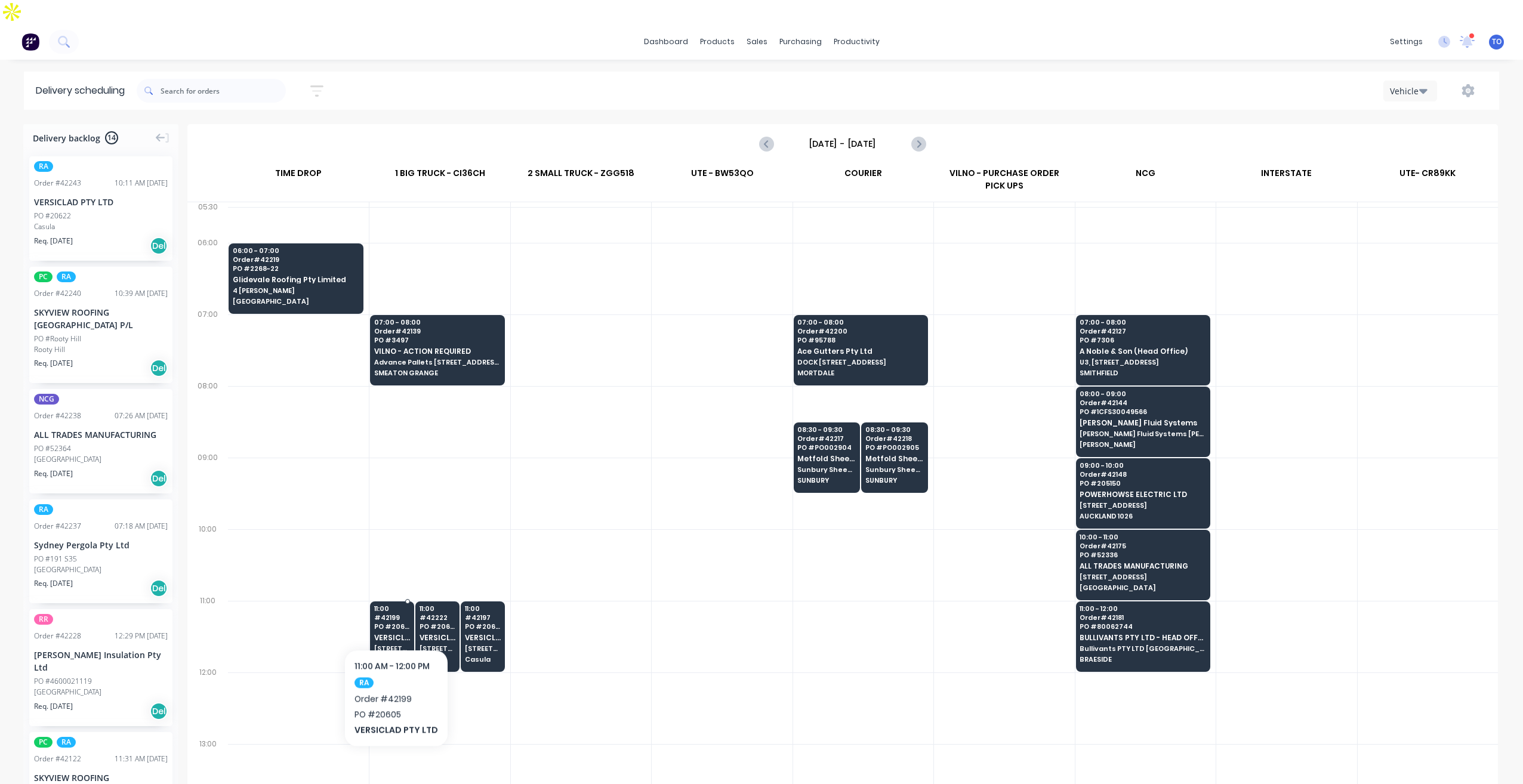
click at [394, 634] on span "VERSICLAD PTY LTD" at bounding box center [392, 637] width 36 height 8
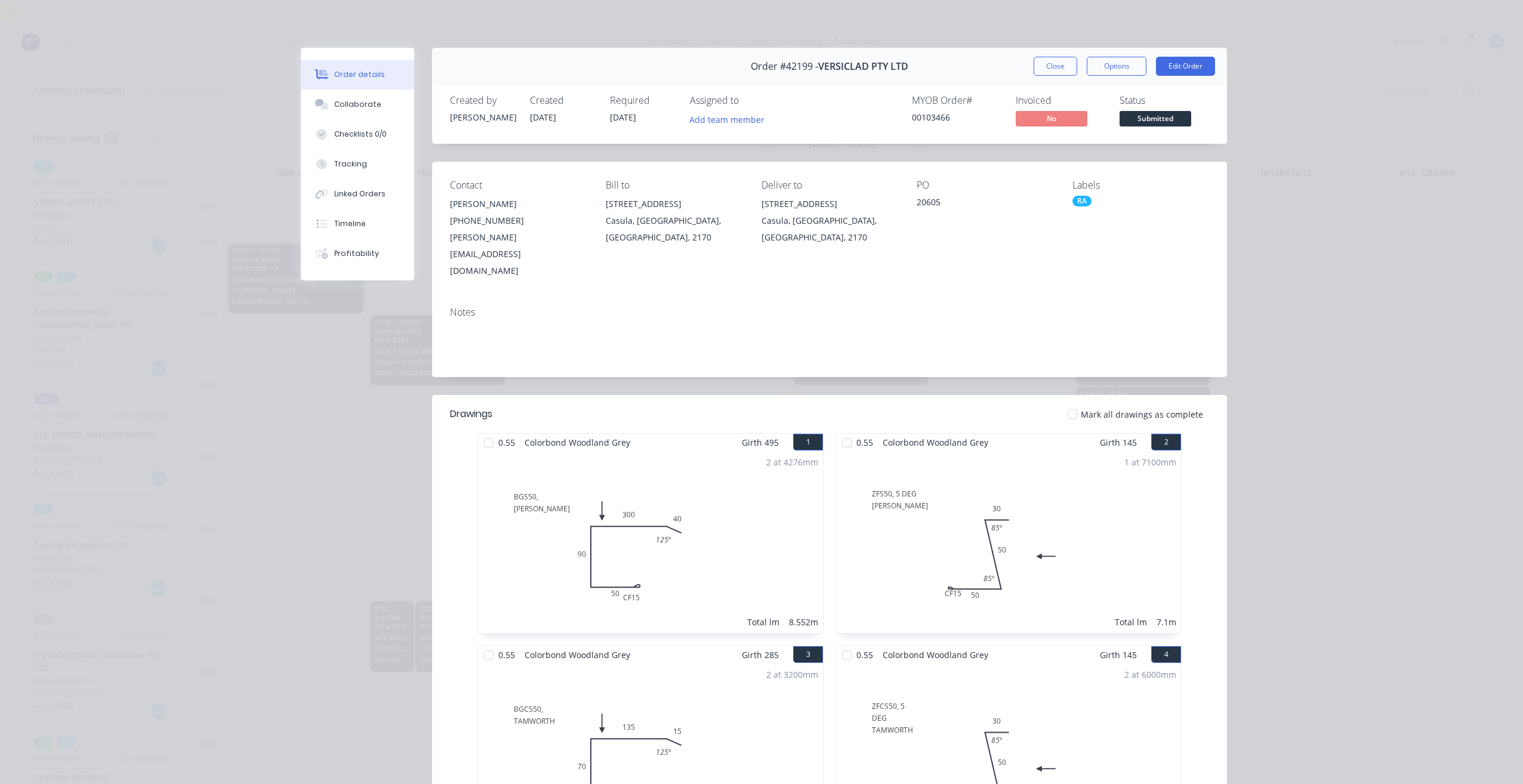
click at [1058, 43] on div "Order details Collaborate Checklists 0/0 Tracking Linked Orders Timeline Profit…" at bounding box center [761, 392] width 1523 height 784
drag, startPoint x: 1045, startPoint y: 58, endPoint x: 911, endPoint y: 118, distance: 146.8
click at [1045, 61] on button "Close" at bounding box center [1055, 66] width 44 height 19
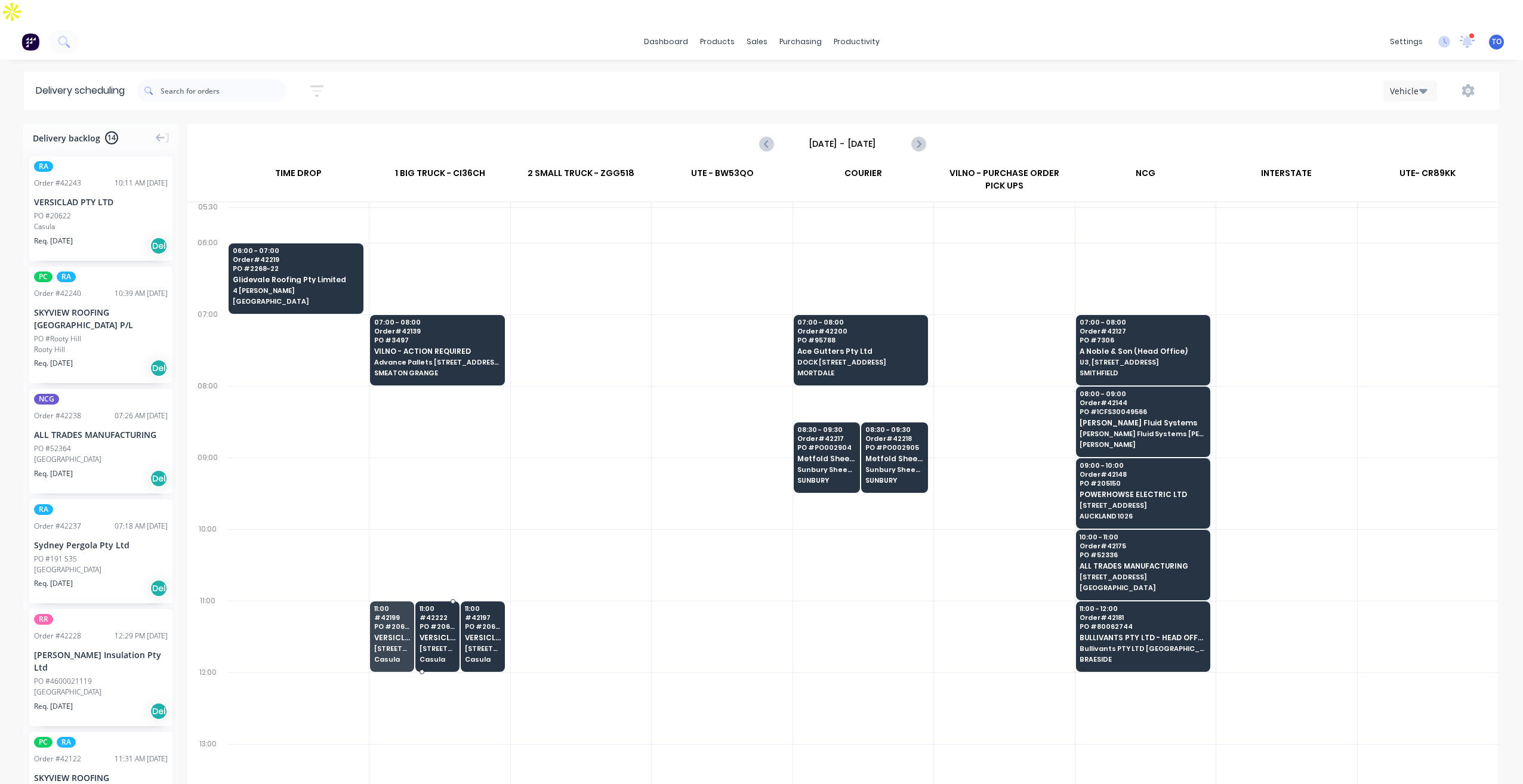
click at [446, 607] on div "11:00 # 42222 PO # 20613 VERSICLAD PTY LTD [STREET_ADDRESS]" at bounding box center [437, 635] width 43 height 67
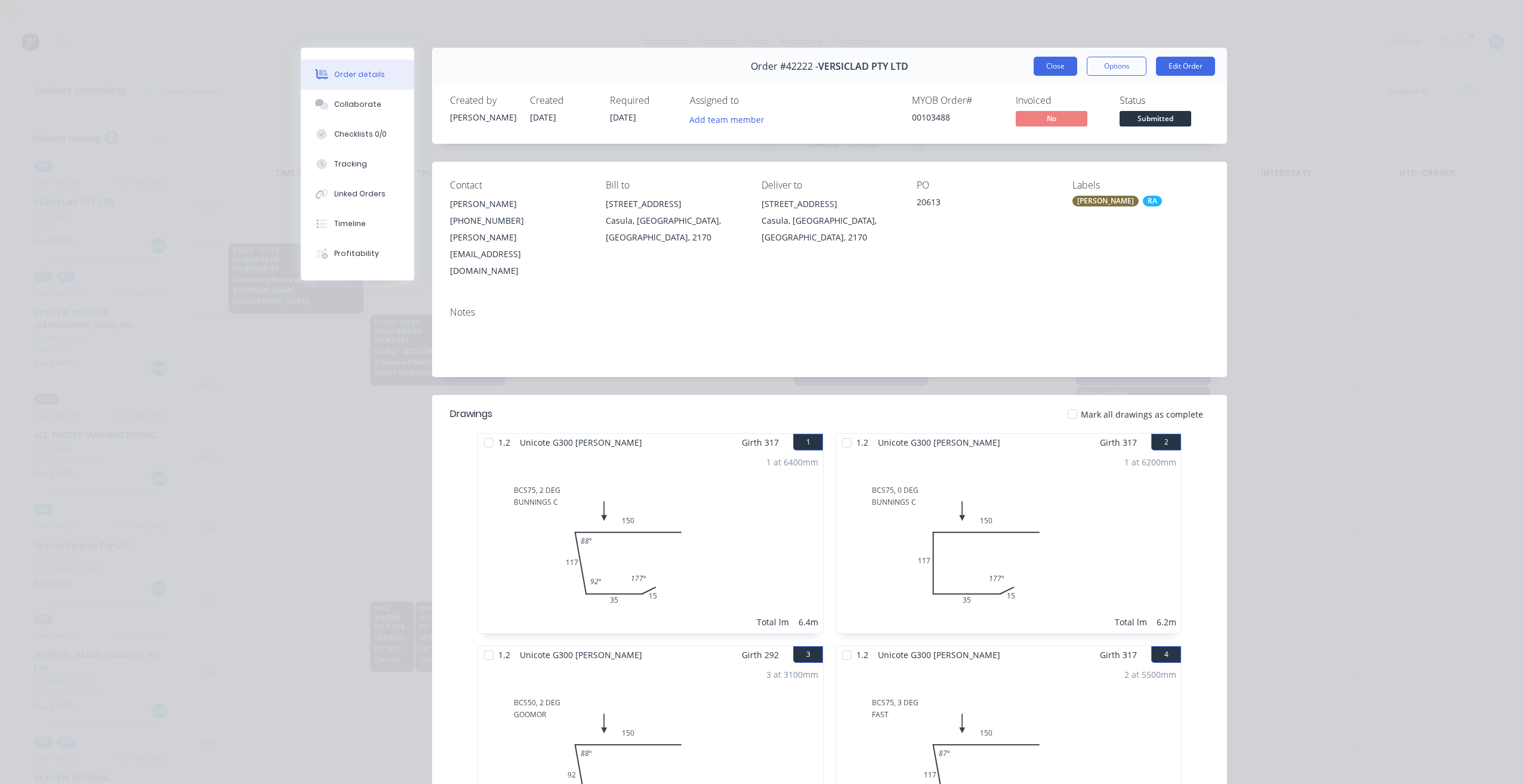
click at [1047, 69] on button "Close" at bounding box center [1055, 66] width 44 height 19
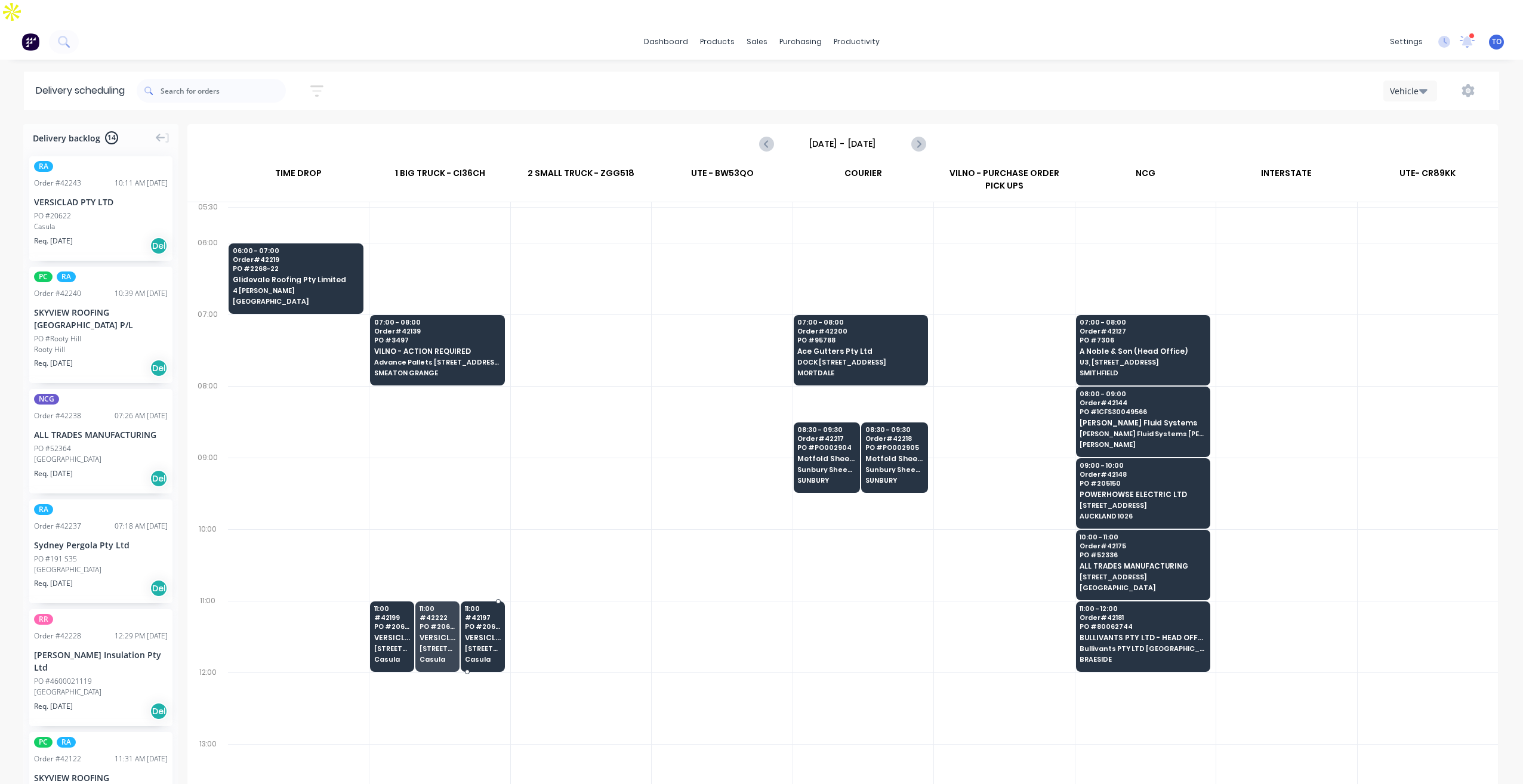
click at [492, 634] on span "VERSICLAD PTY LTD" at bounding box center [483, 637] width 36 height 8
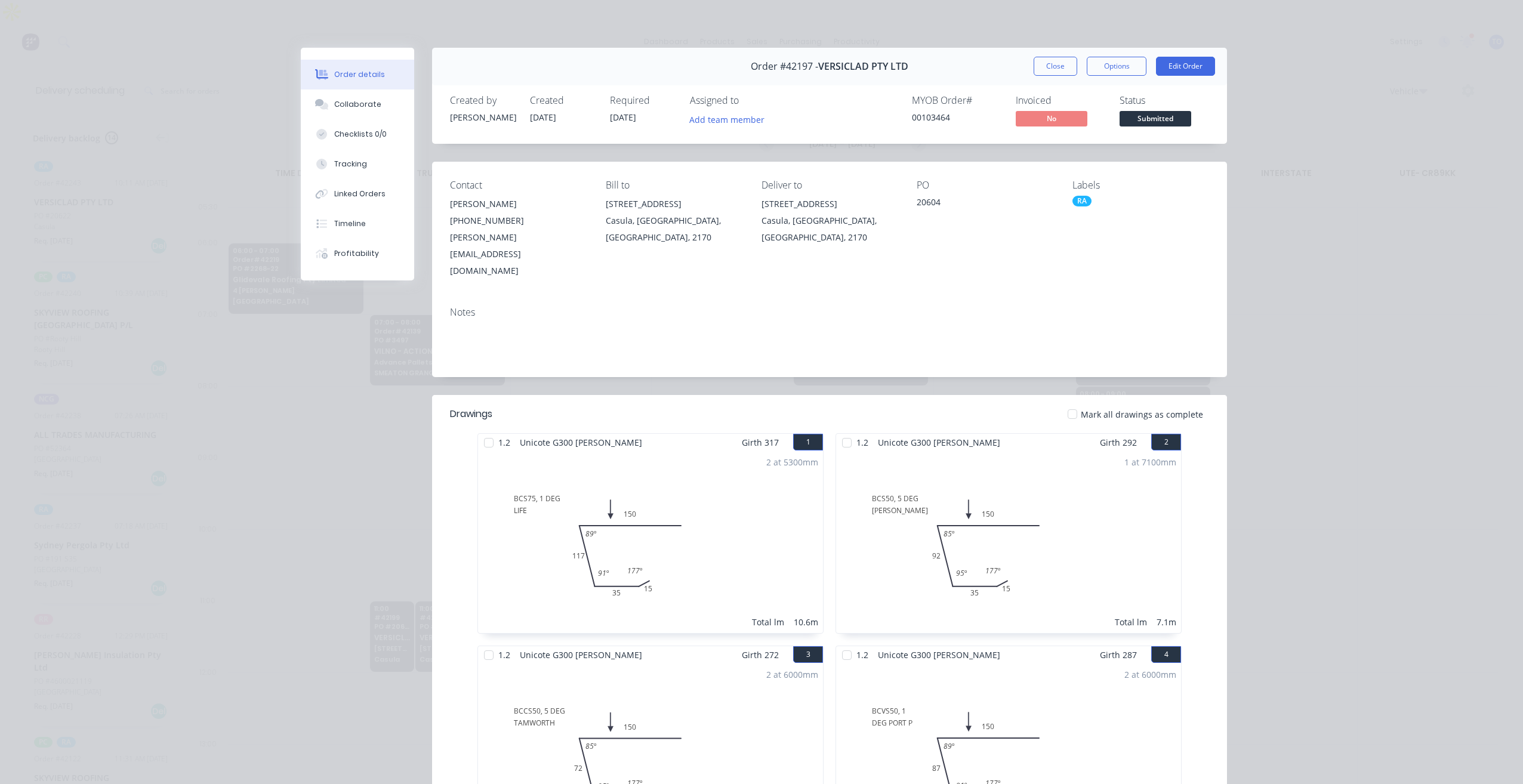
click at [1041, 61] on button "Close" at bounding box center [1055, 66] width 44 height 19
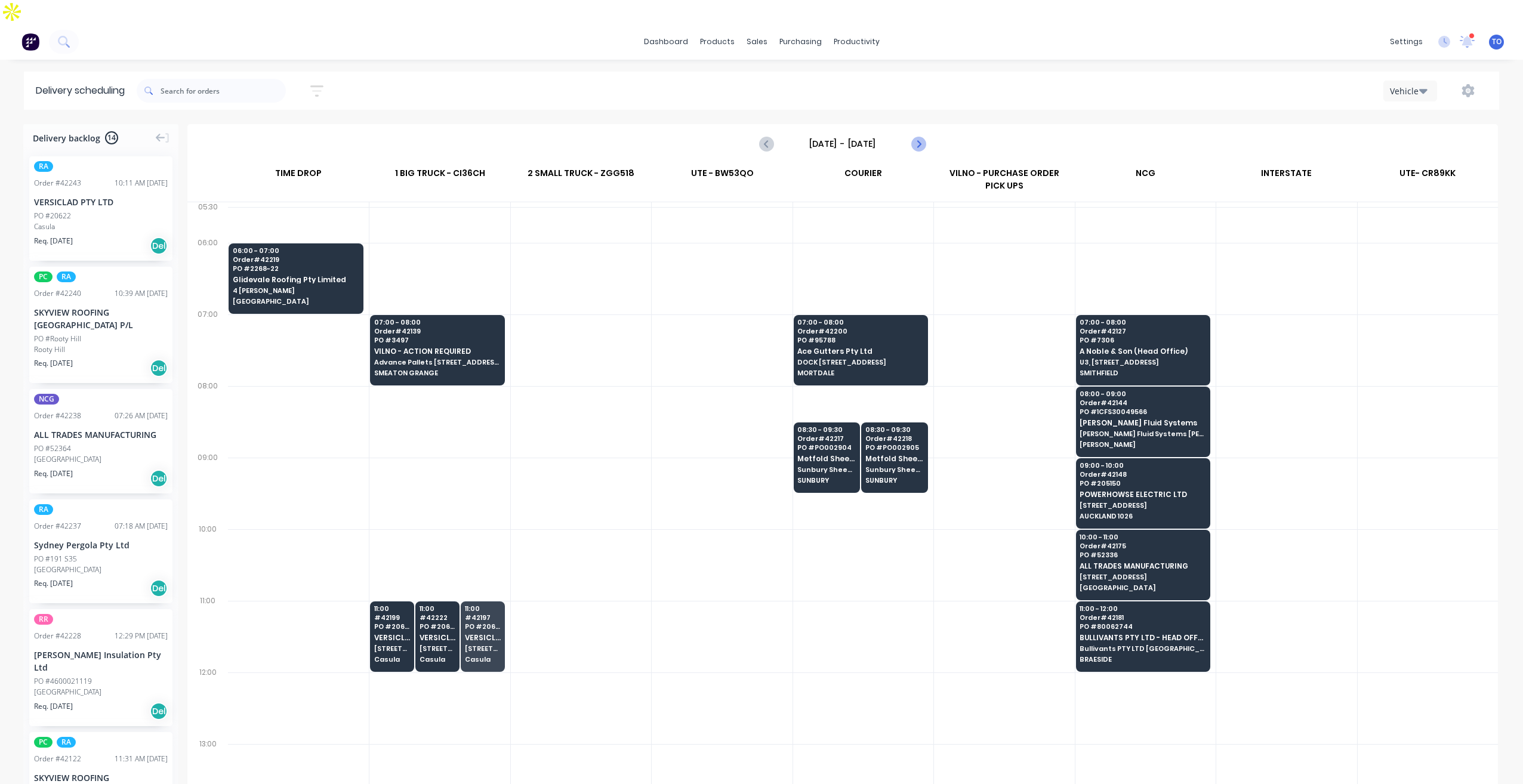
click at [926, 132] on button "Next page" at bounding box center [918, 143] width 24 height 24
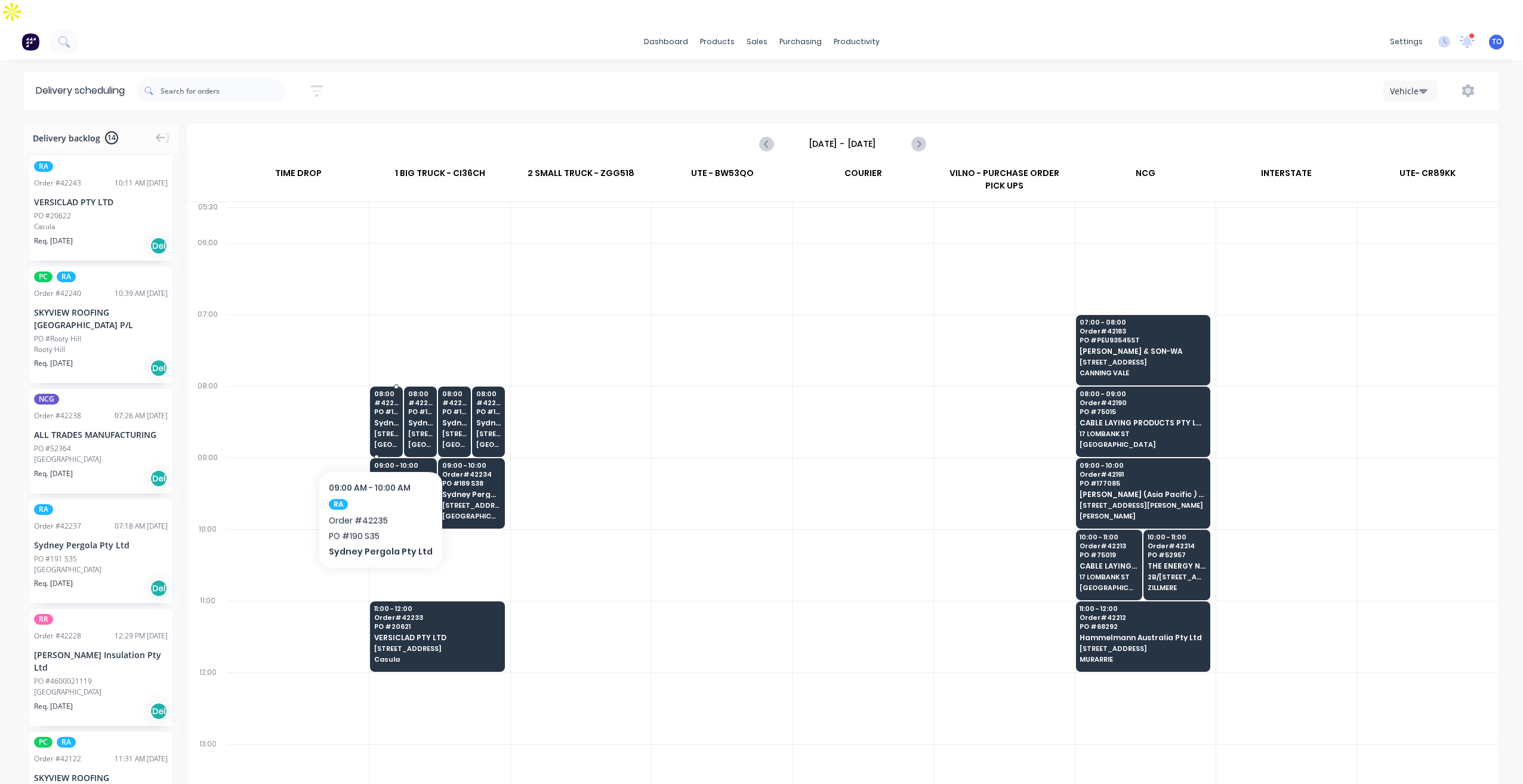
click at [395, 430] on span "[STREET_ADDRESS][PERSON_NAME]" at bounding box center [386, 434] width 25 height 7
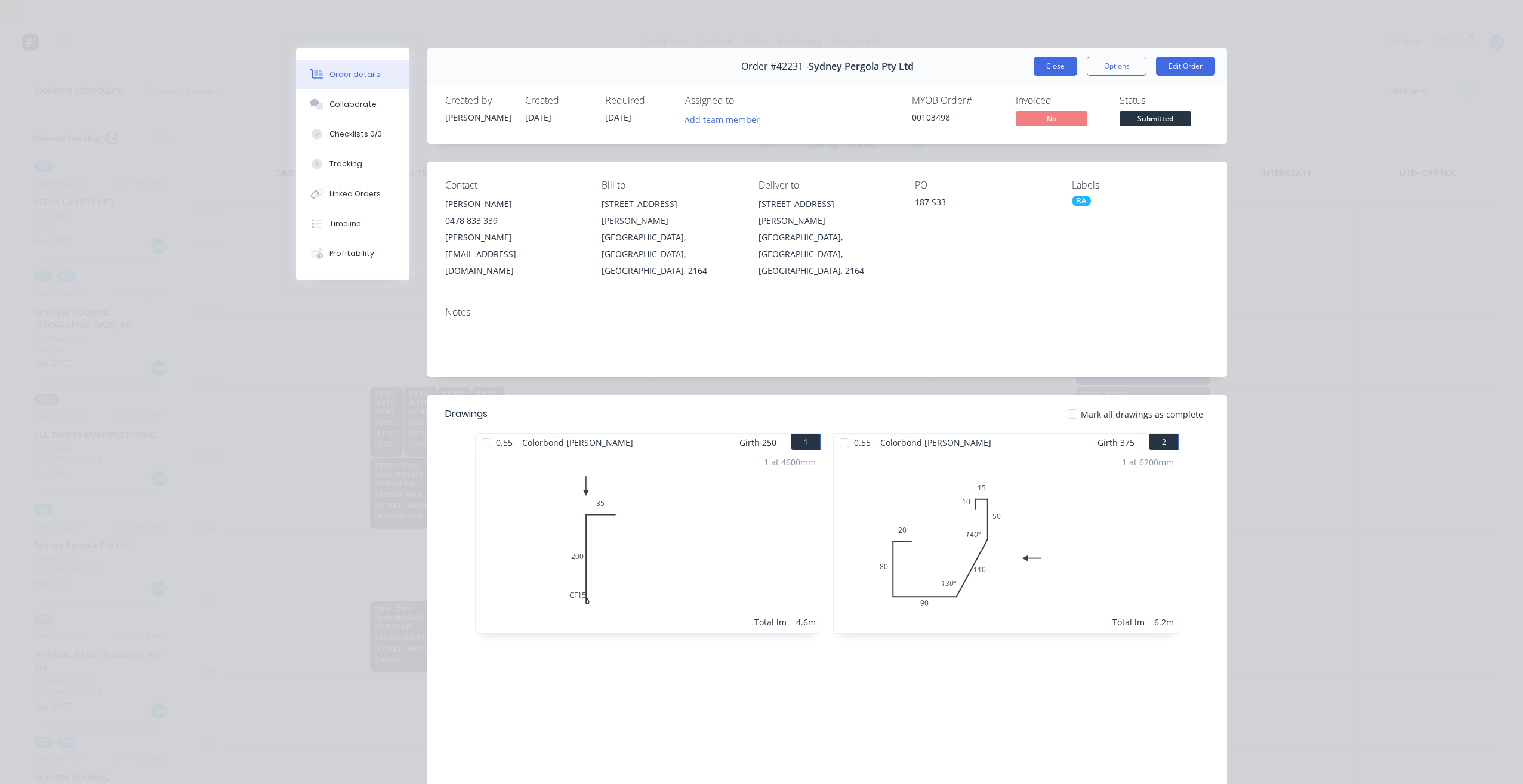
drag, startPoint x: 1050, startPoint y: 52, endPoint x: 1046, endPoint y: 64, distance: 12.6
click at [1049, 61] on div "Order #42231 - Sydney Pergola Pty Ltd Close Options Edit Order" at bounding box center [827, 67] width 800 height 38
click at [1046, 64] on button "Close" at bounding box center [1055, 66] width 44 height 19
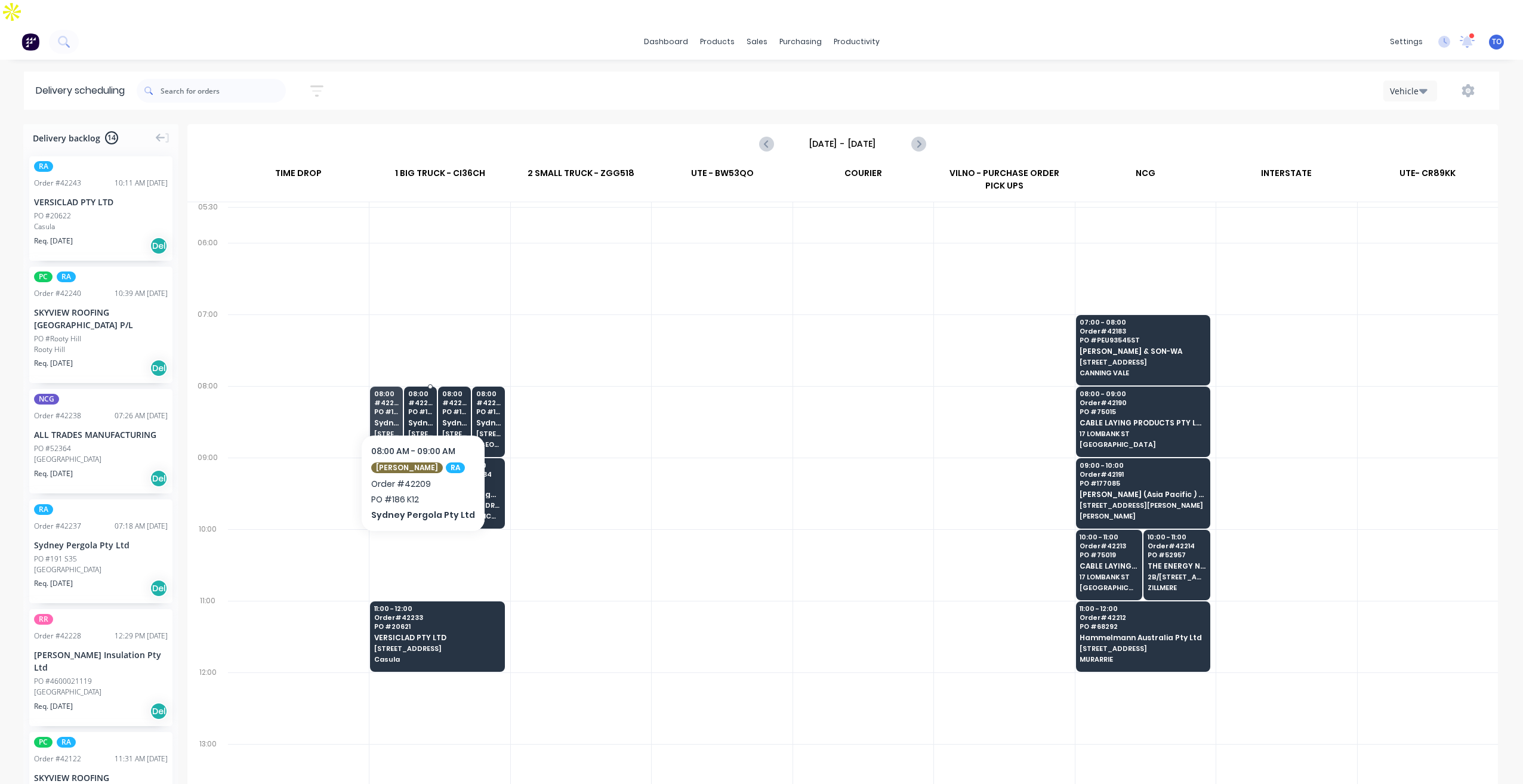
click at [425, 405] on div "08:00 # 42209 PO # 186 K12 Sydney Pergola Pty Ltd [STREET_ADDRESS][PERSON_NAME]…" at bounding box center [420, 420] width 32 height 67
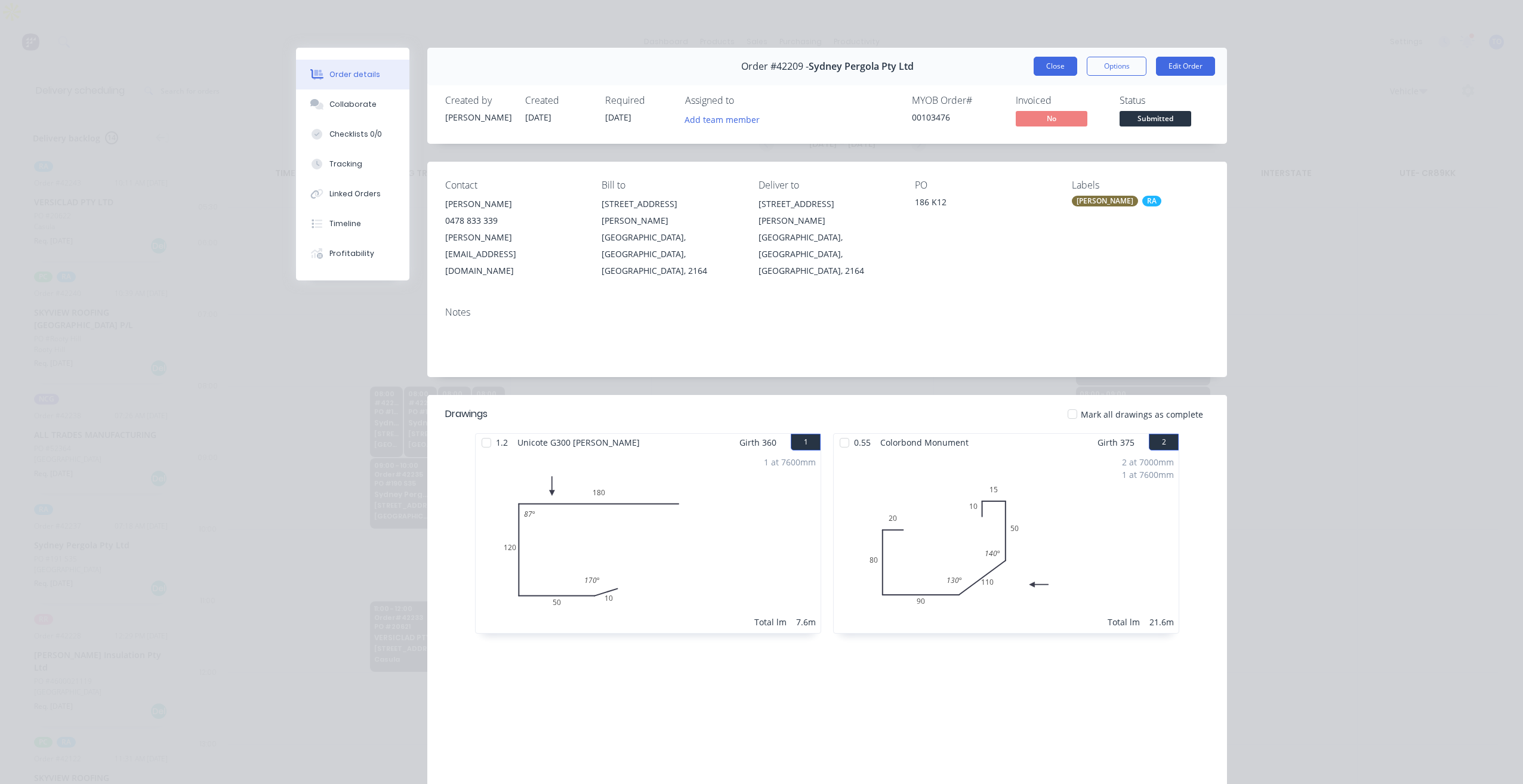
click at [1048, 68] on button "Close" at bounding box center [1055, 66] width 44 height 19
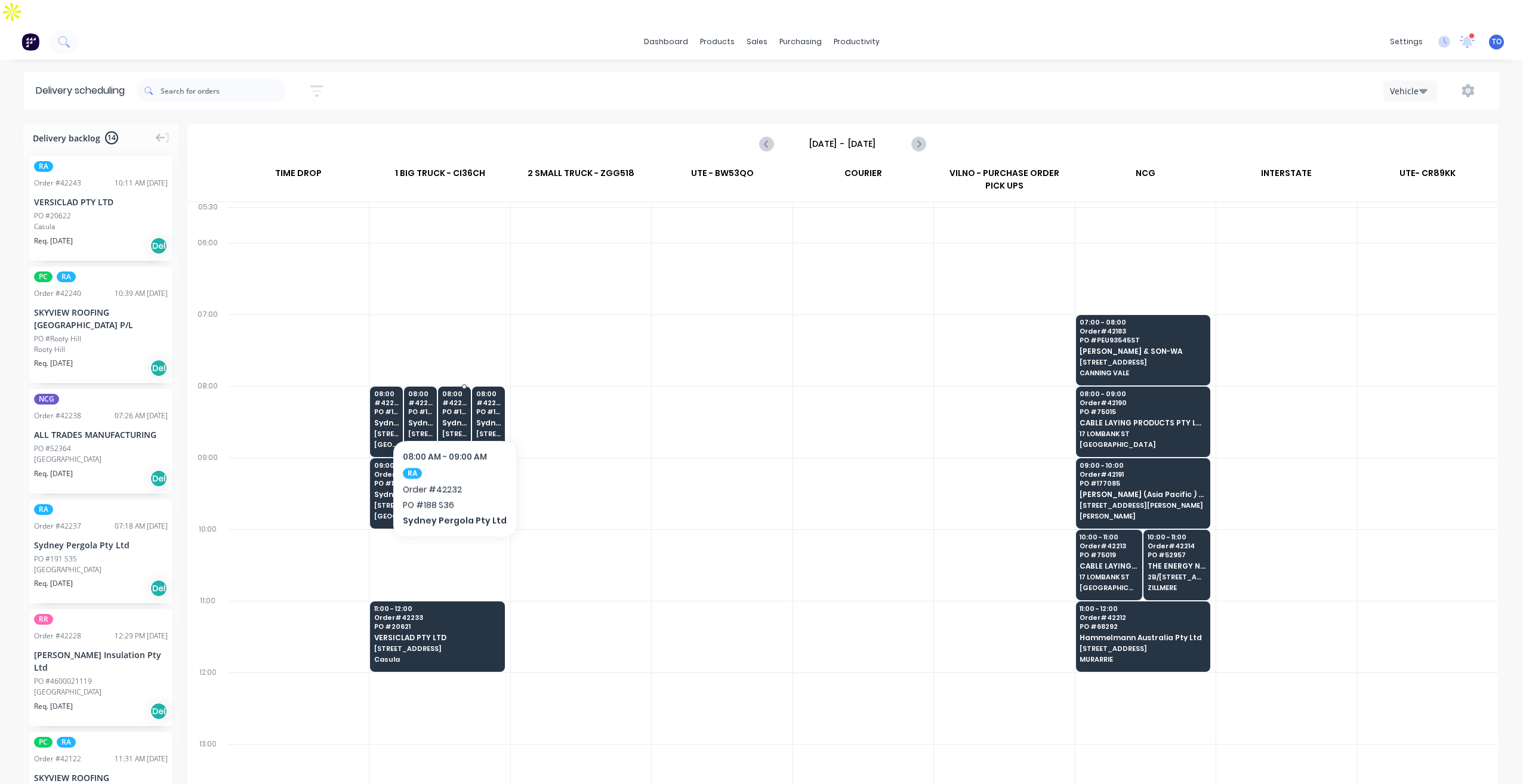
click at [451, 403] on div "08:00 # 42232 PO # 188 S36 Sydney Pergola Pty Ltd [STREET_ADDRESS][PERSON_NAME]…" at bounding box center [454, 420] width 32 height 67
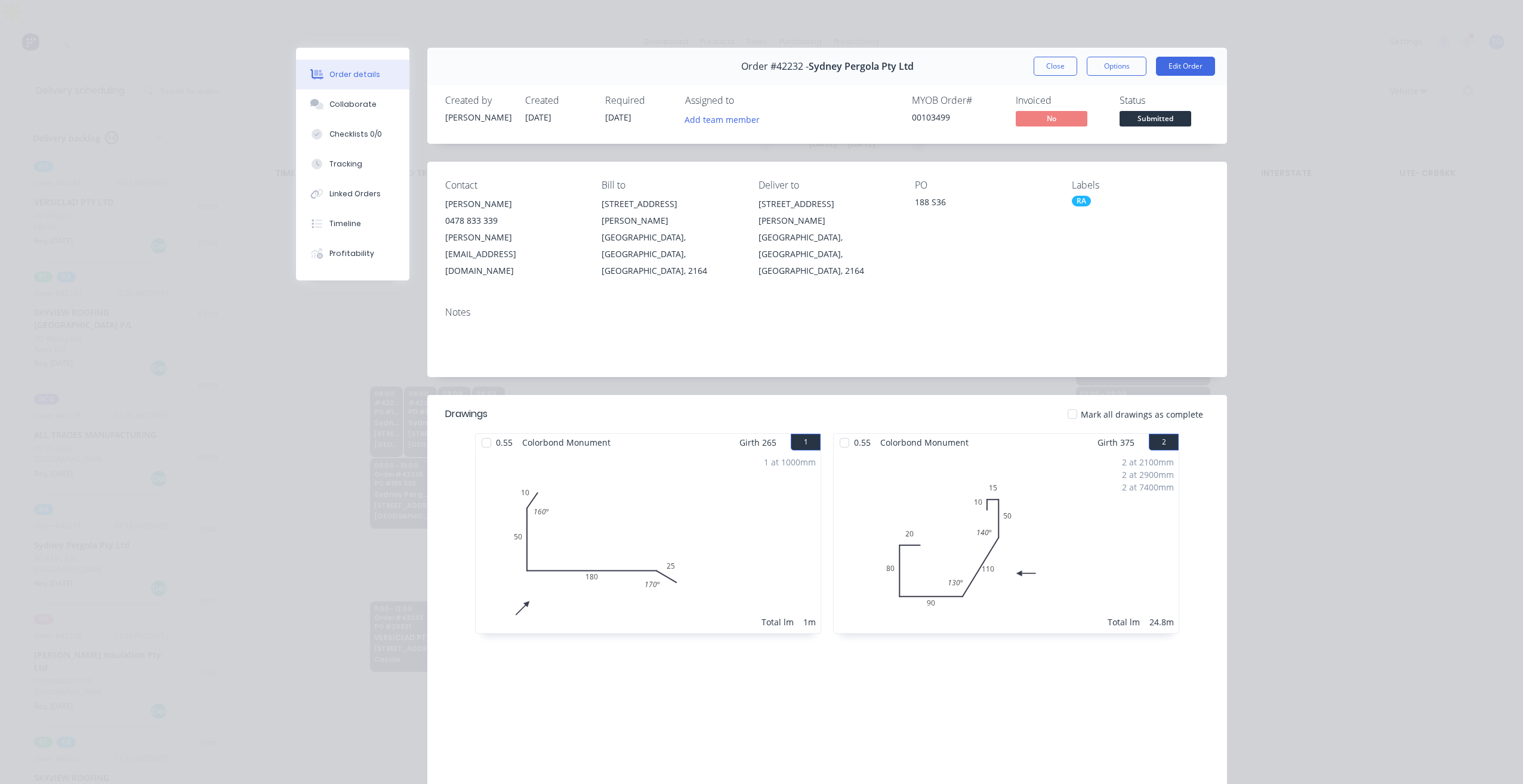
click at [1035, 76] on div "Order #42232 - Sydney Pergola Pty Ltd Close Options Edit Order" at bounding box center [827, 67] width 800 height 38
click at [1054, 68] on button "Close" at bounding box center [1055, 66] width 44 height 19
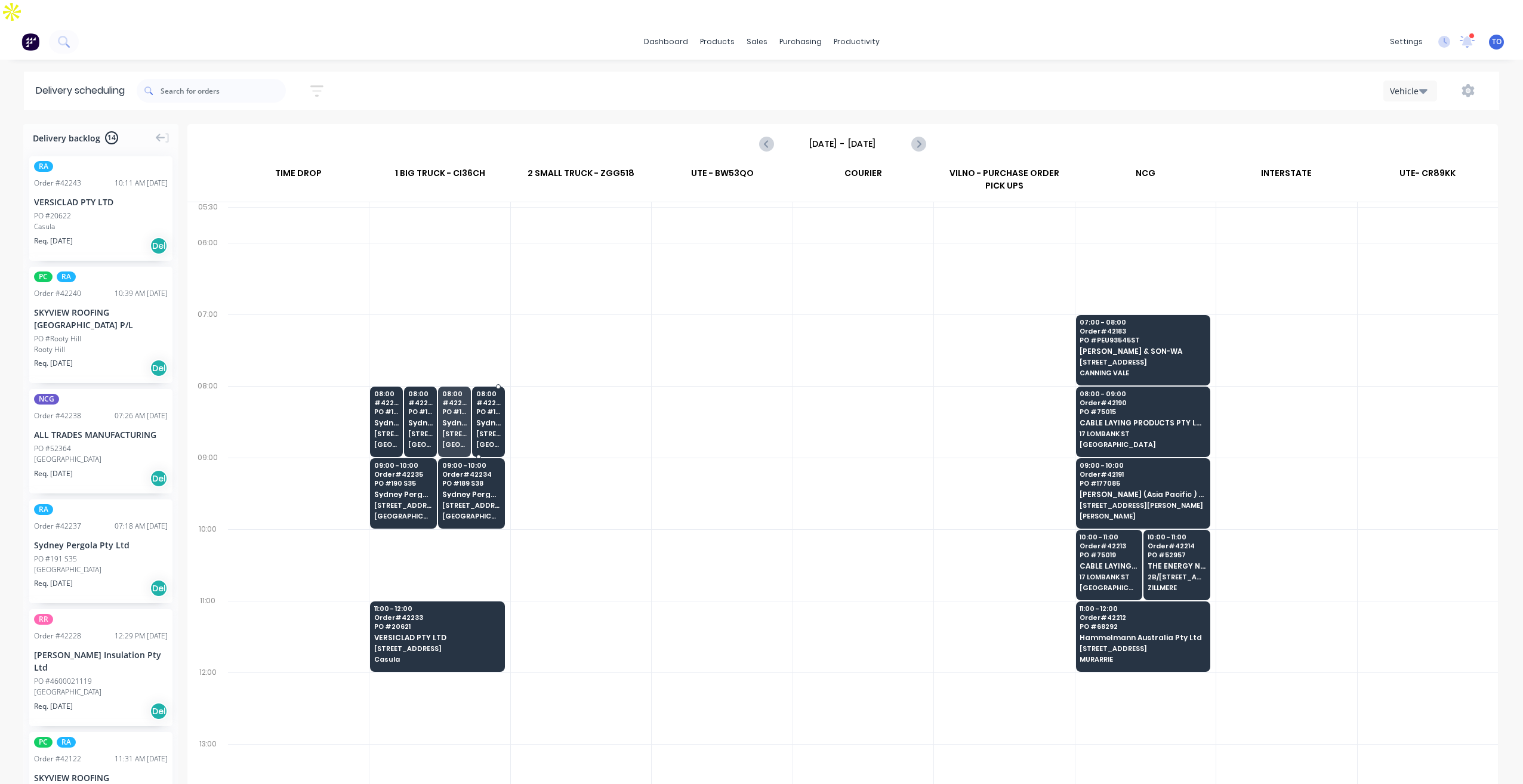
click at [494, 441] on span "[GEOGRAPHIC_DATA]" at bounding box center [489, 444] width 25 height 7
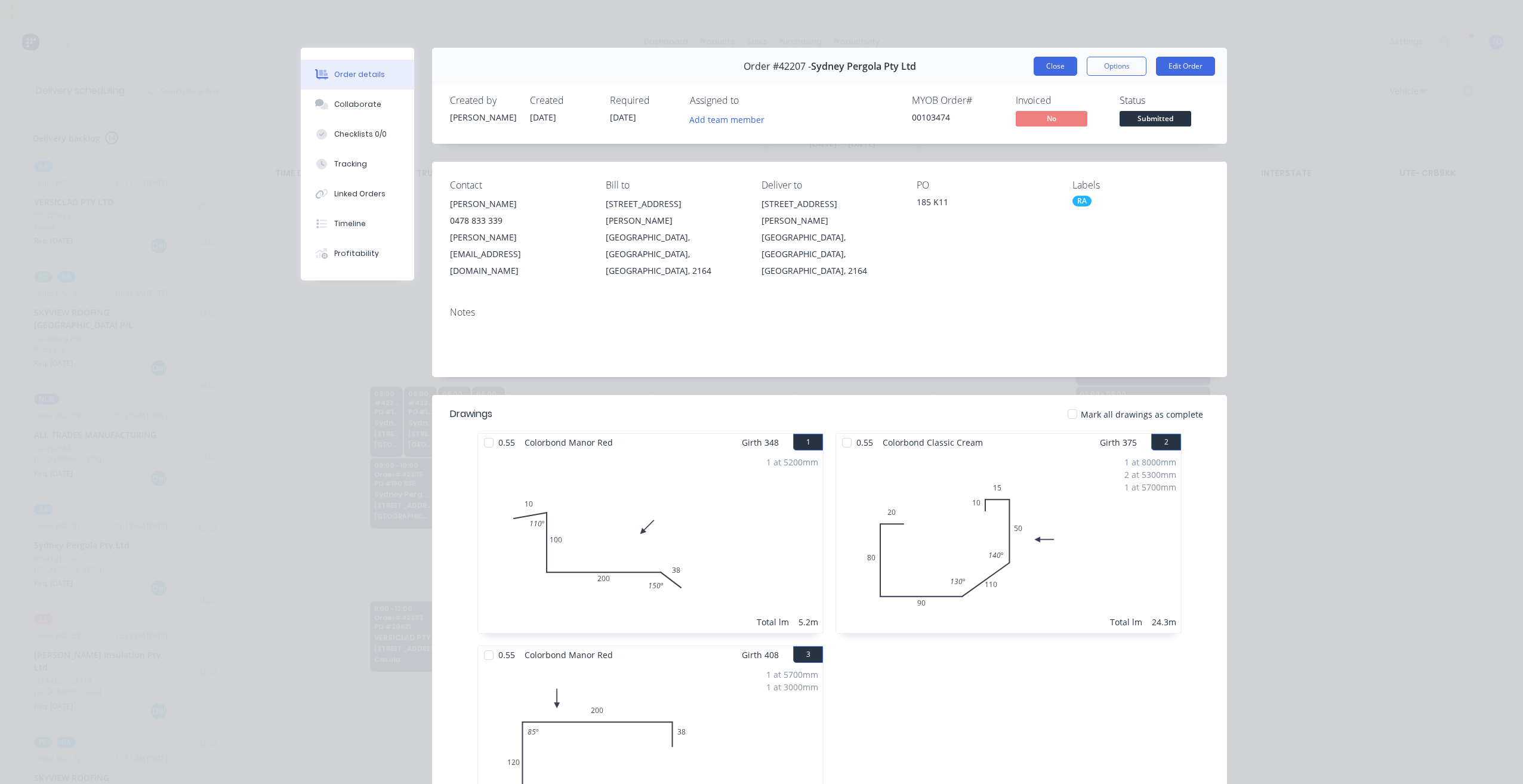
click at [1051, 74] on button "Close" at bounding box center [1055, 66] width 44 height 19
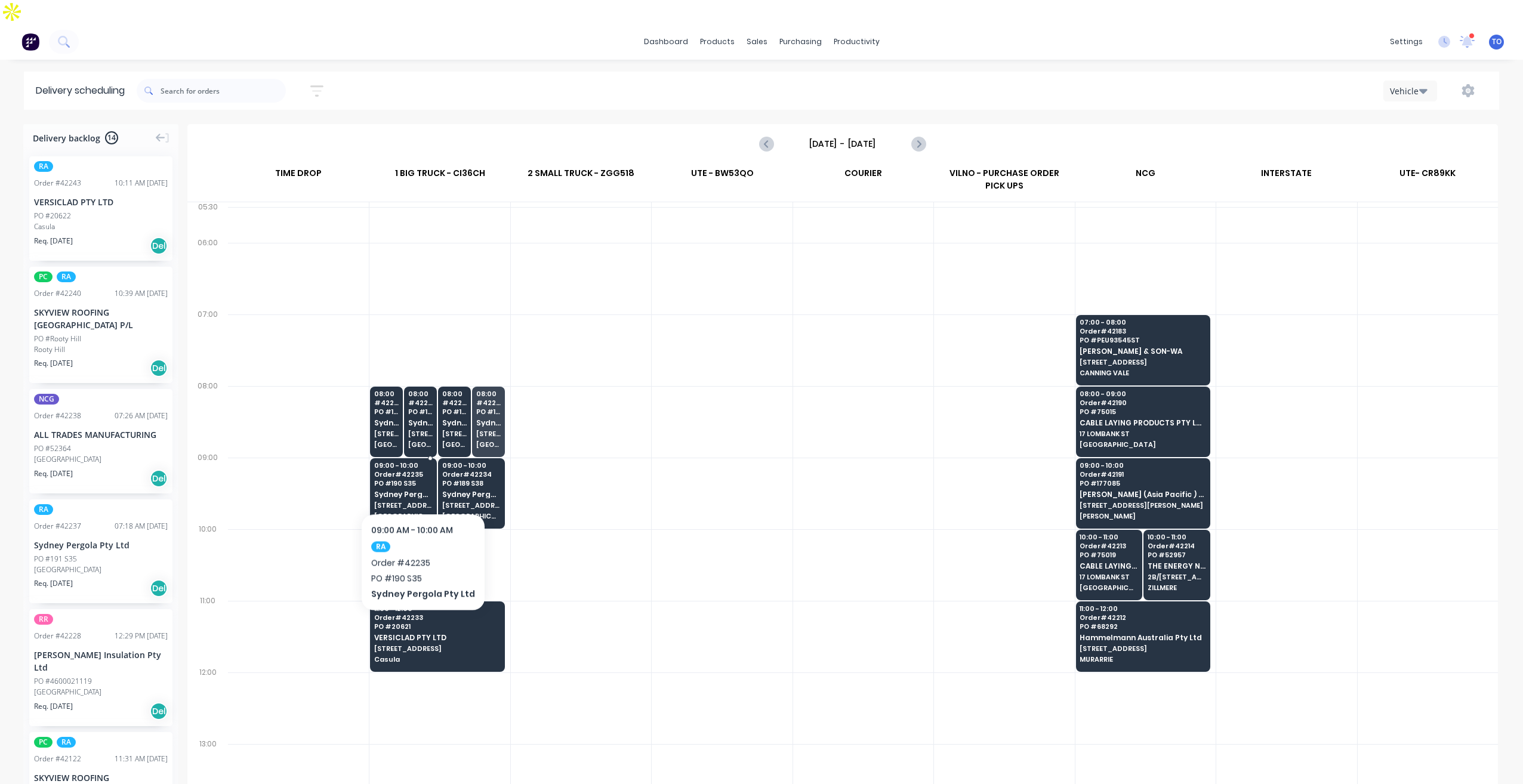
click at [419, 477] on div "09:00 - 10:00 Order # 42235 PO # 190 S35 Sydney Pergola Pty Ltd [STREET_ADDRESS…" at bounding box center [403, 492] width 66 height 67
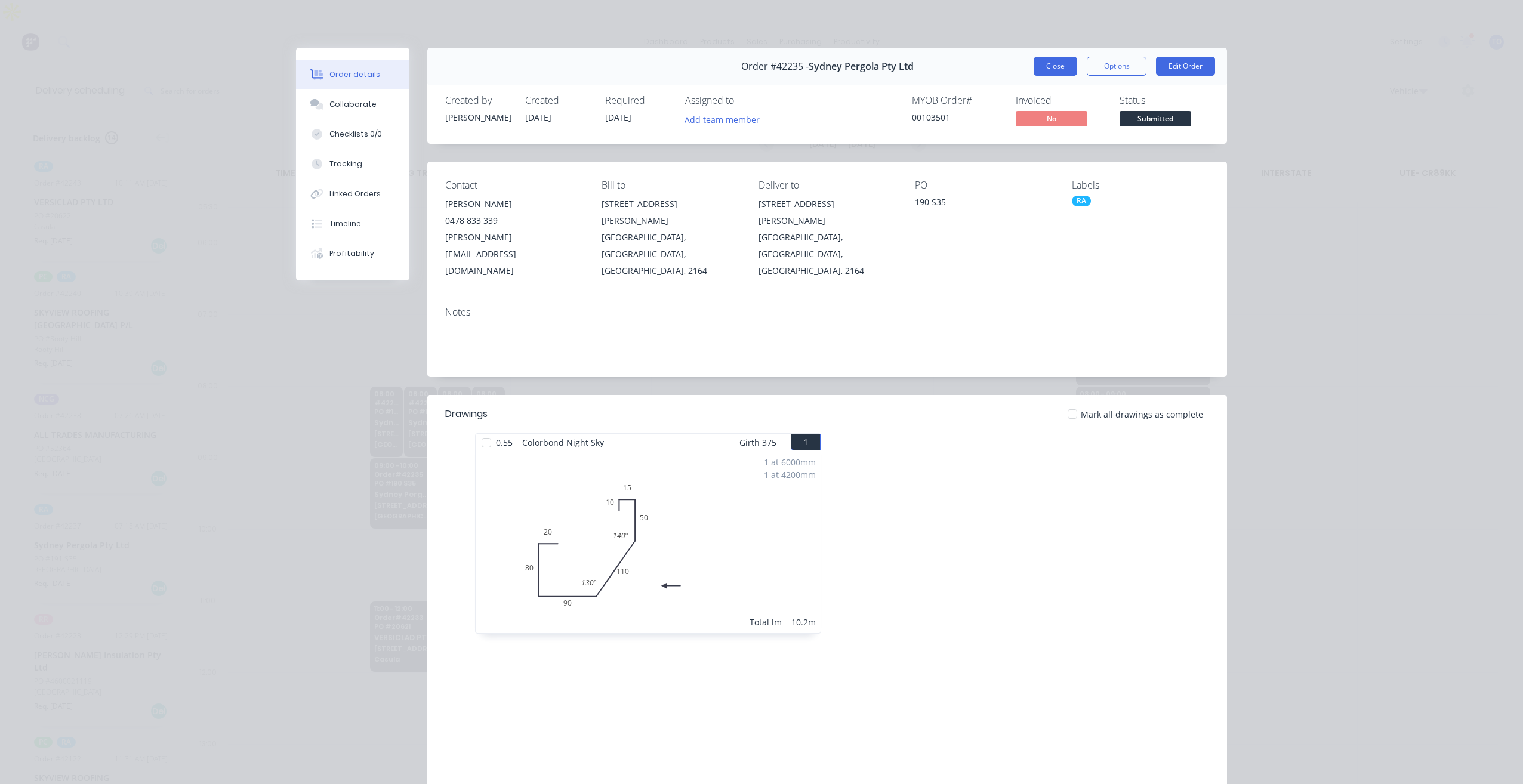
click at [1053, 74] on button "Close" at bounding box center [1055, 66] width 44 height 19
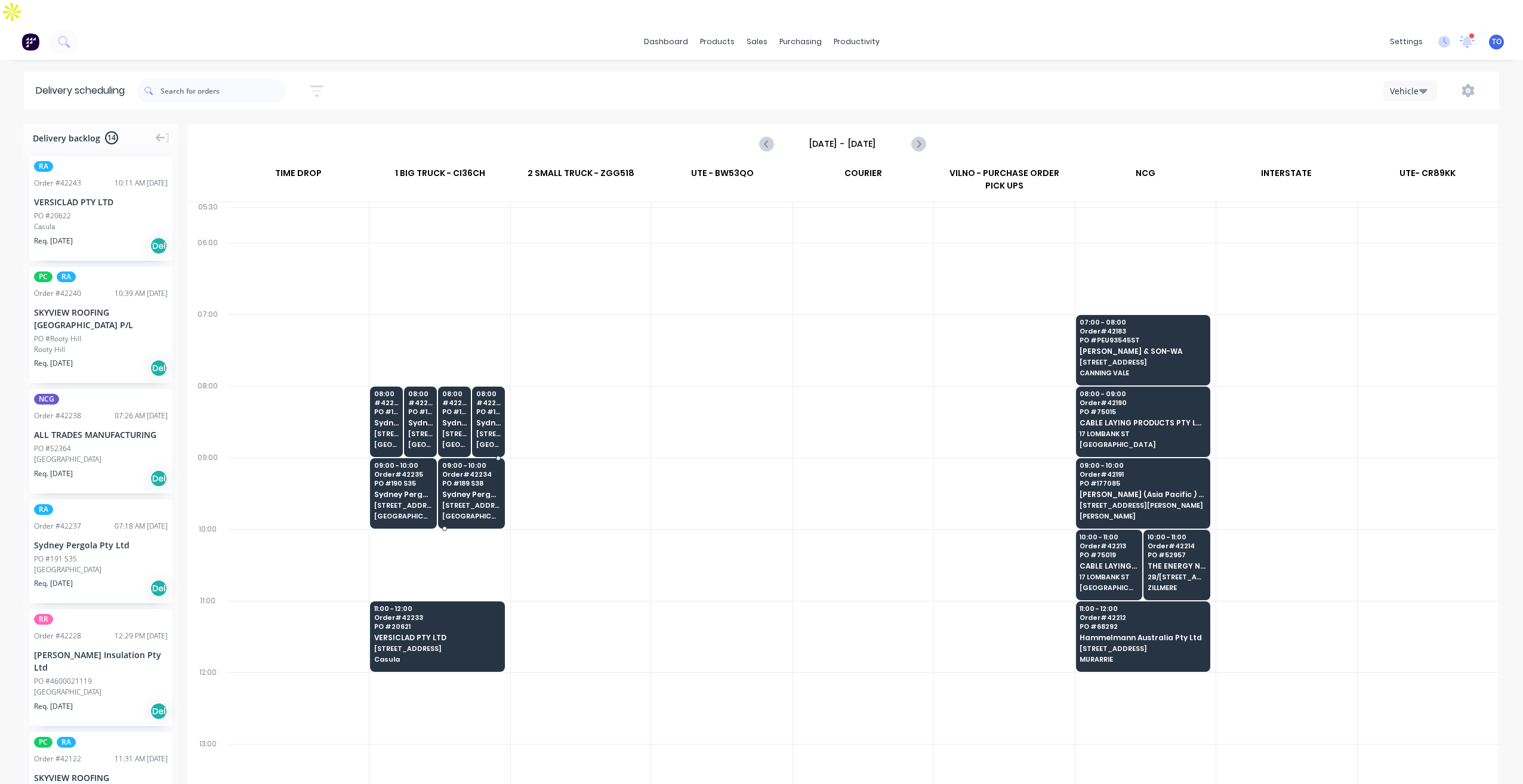
click at [463, 480] on span "PO # 189 S38" at bounding box center [472, 483] width 58 height 7
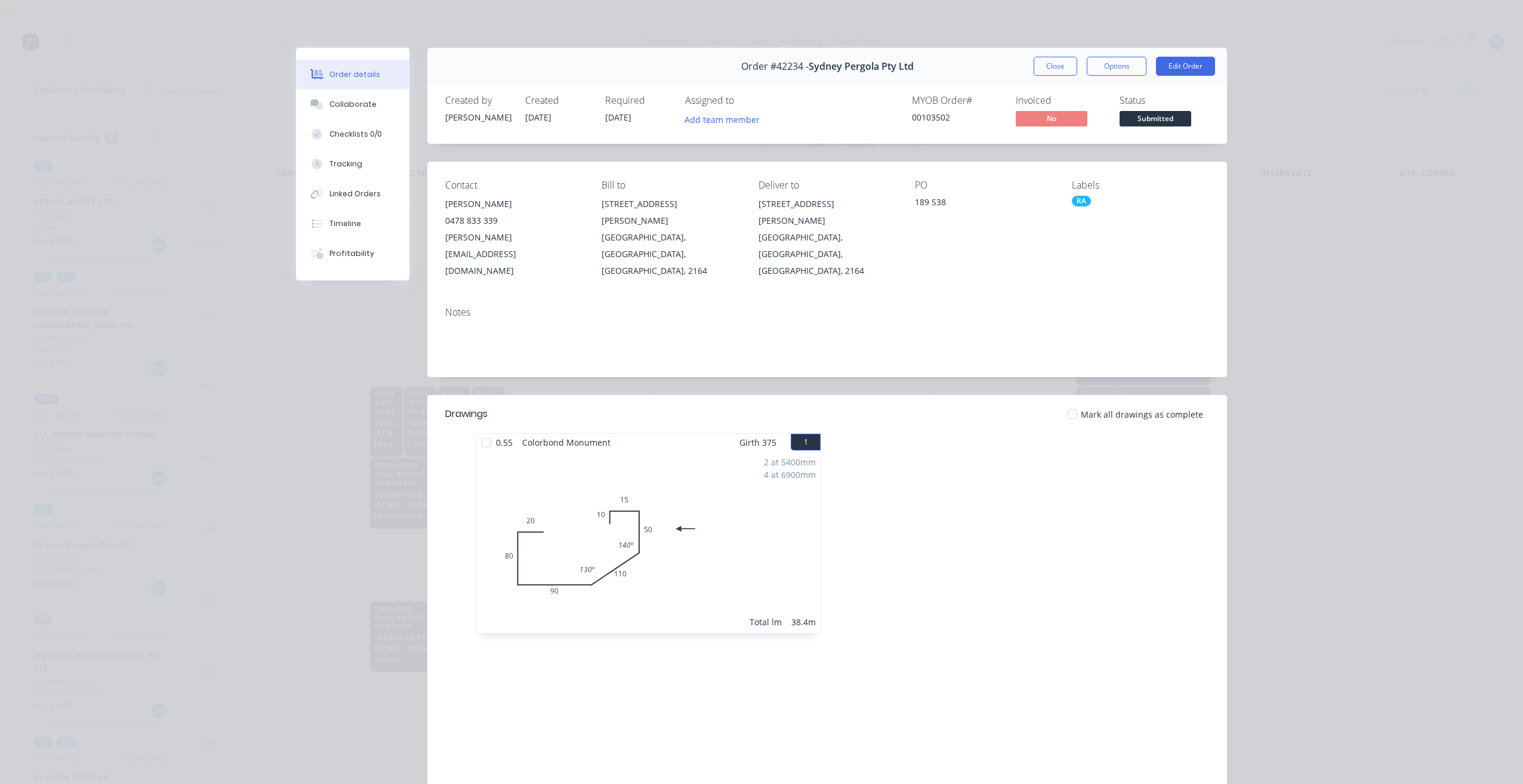
click at [1060, 76] on div "Order #42234 - Sydney Pergola Pty Ltd Close Options Edit Order" at bounding box center [827, 67] width 800 height 38
drag, startPoint x: 805, startPoint y: 510, endPoint x: 1034, endPoint y: 68, distance: 497.8
click at [1034, 68] on button "Close" at bounding box center [1055, 66] width 44 height 19
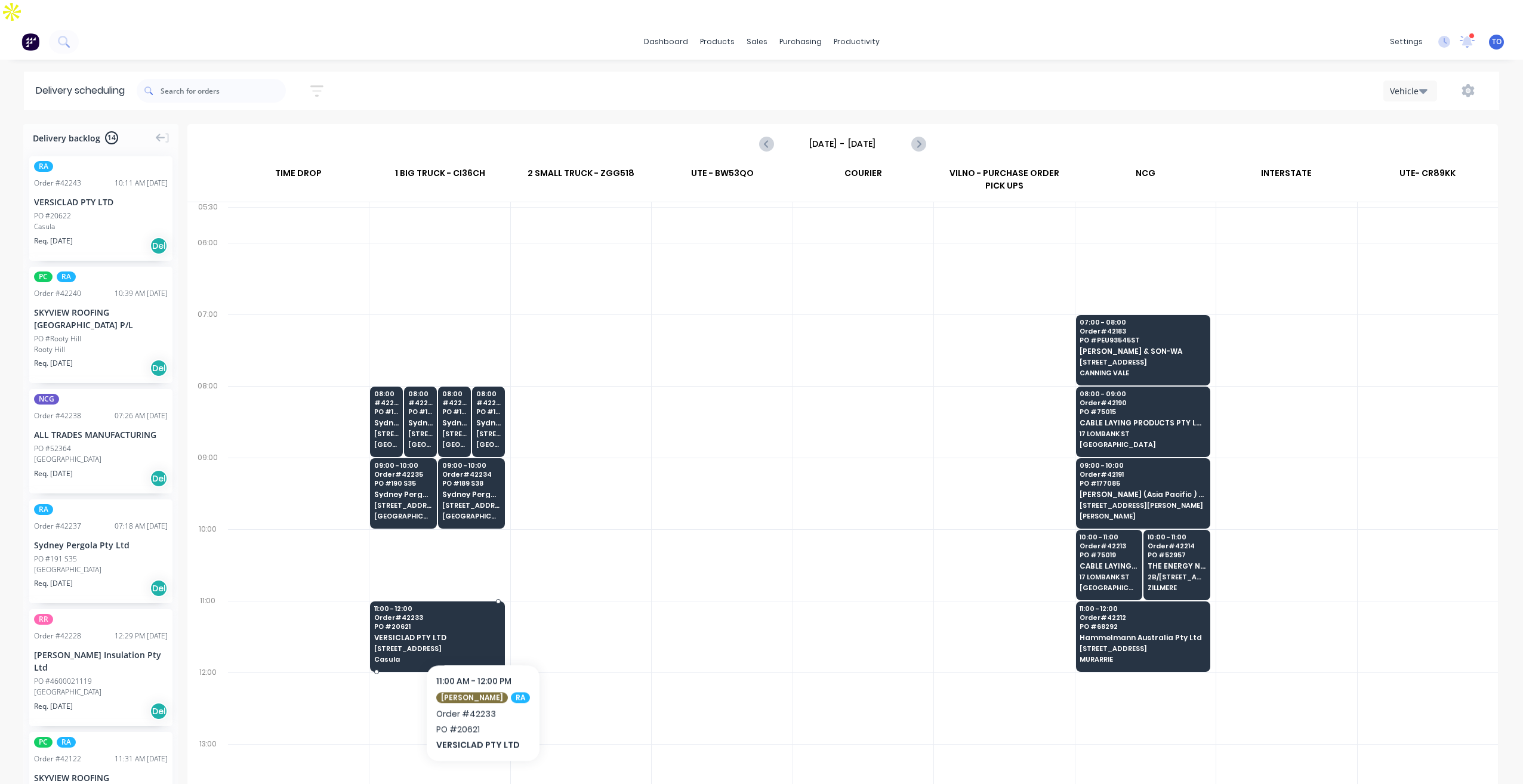
click at [476, 645] on span "[STREET_ADDRESS]" at bounding box center [436, 648] width 126 height 7
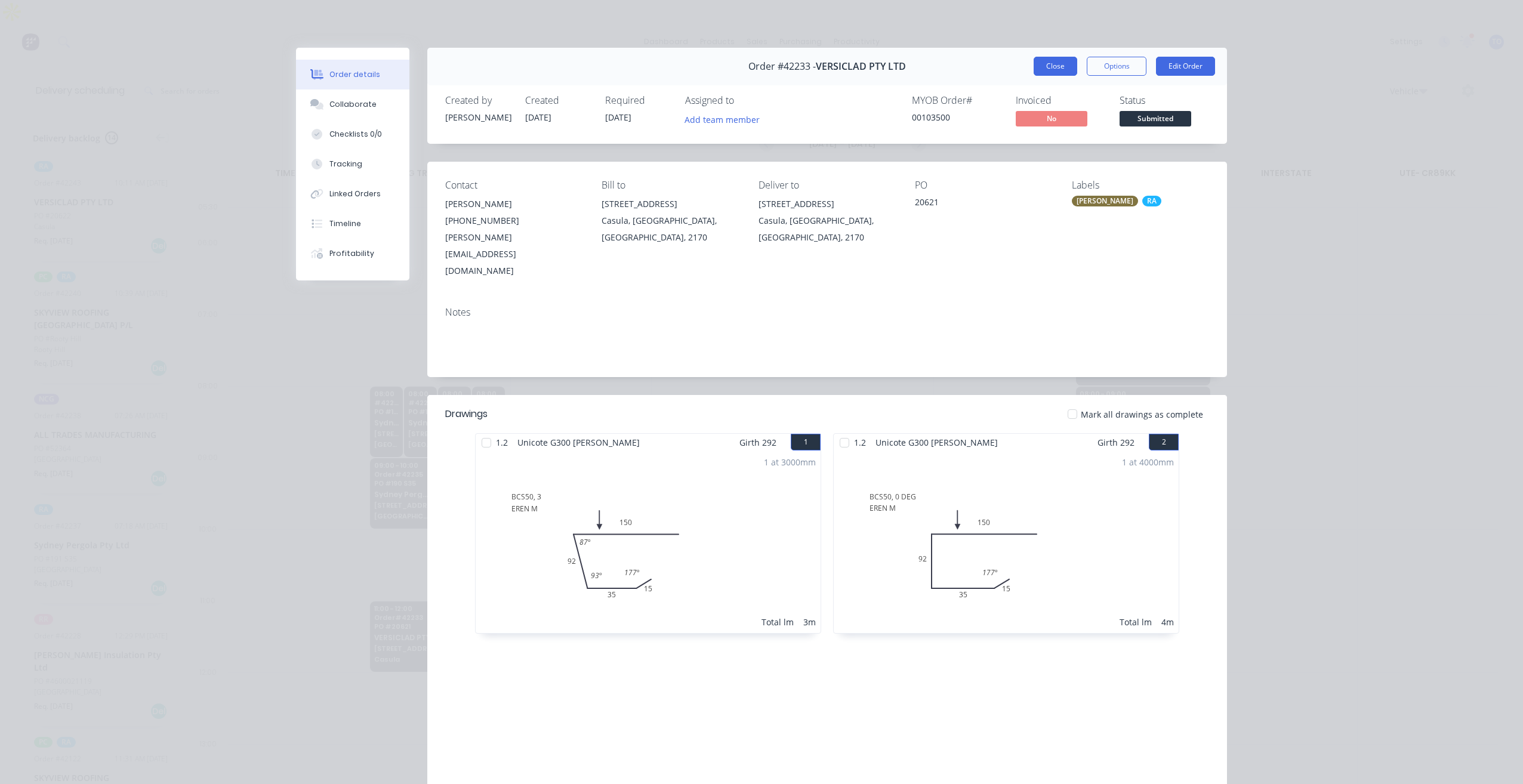
click at [1044, 63] on button "Close" at bounding box center [1055, 66] width 44 height 19
click at [1044, 80] on div "Vehicle" at bounding box center [1147, 91] width 682 height 21
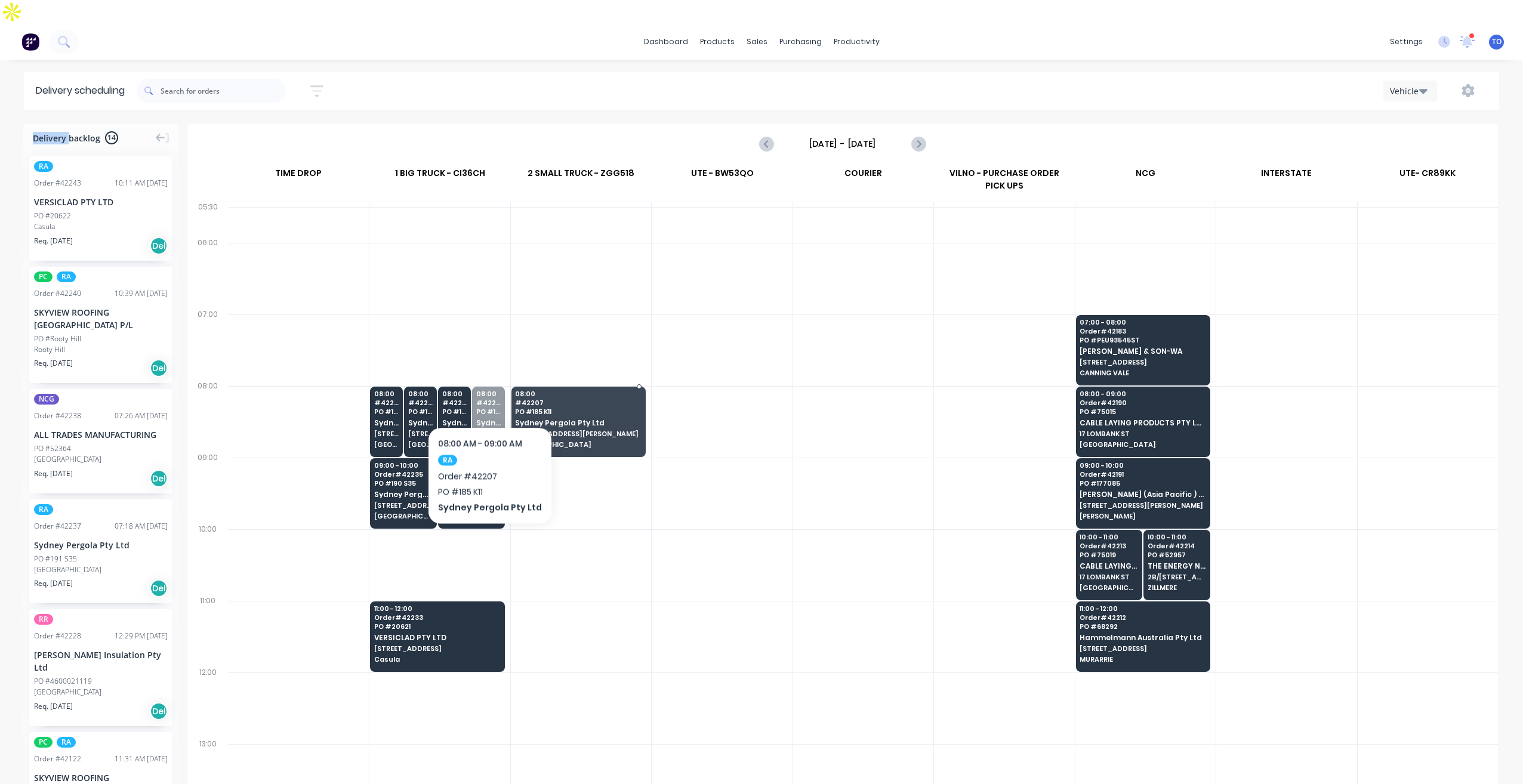
drag, startPoint x: 484, startPoint y: 390, endPoint x: 513, endPoint y: 387, distance: 29.2
drag, startPoint x: 472, startPoint y: 399, endPoint x: 542, endPoint y: 392, distance: 70.3
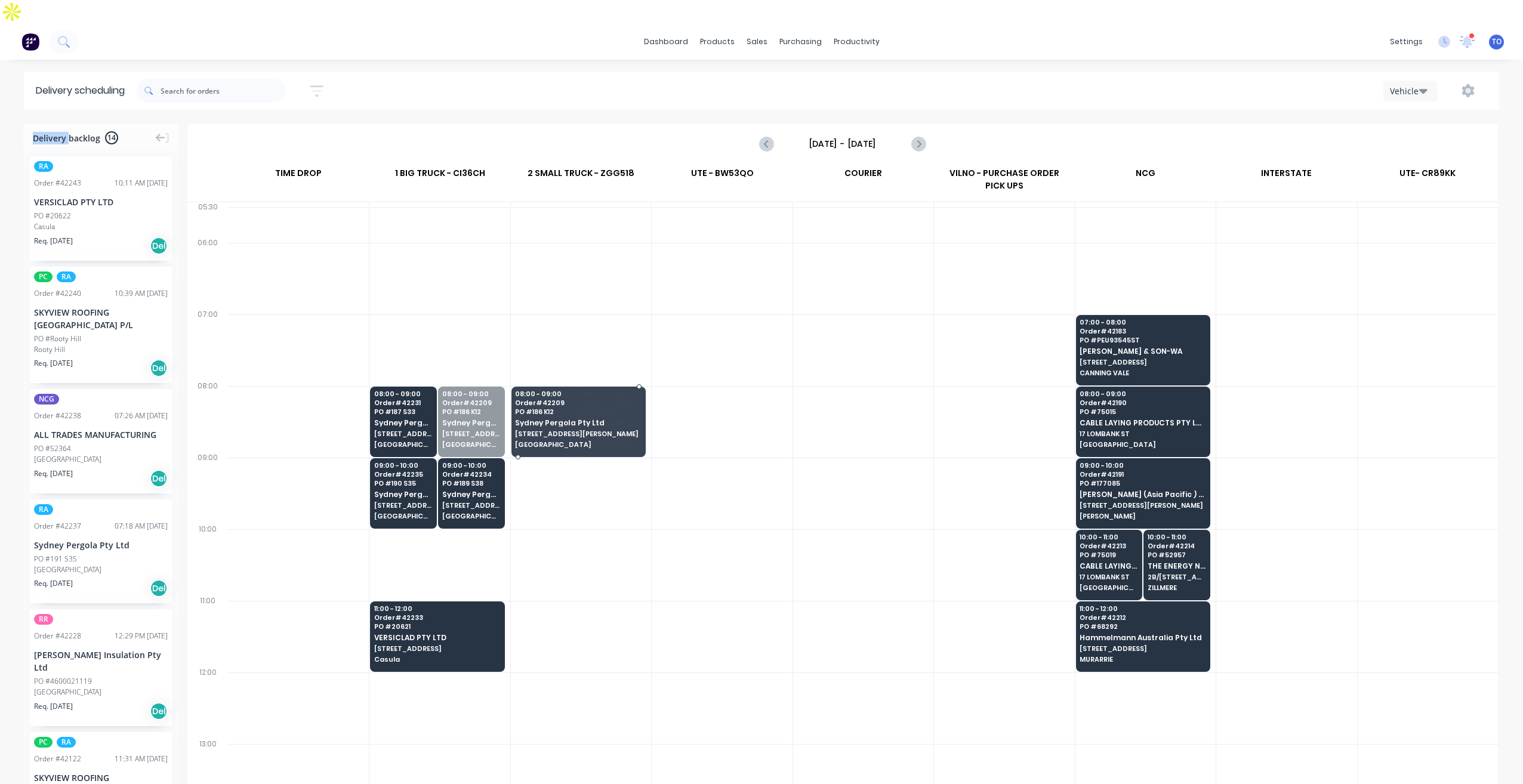
drag, startPoint x: 468, startPoint y: 397, endPoint x: 539, endPoint y: 391, distance: 71.3
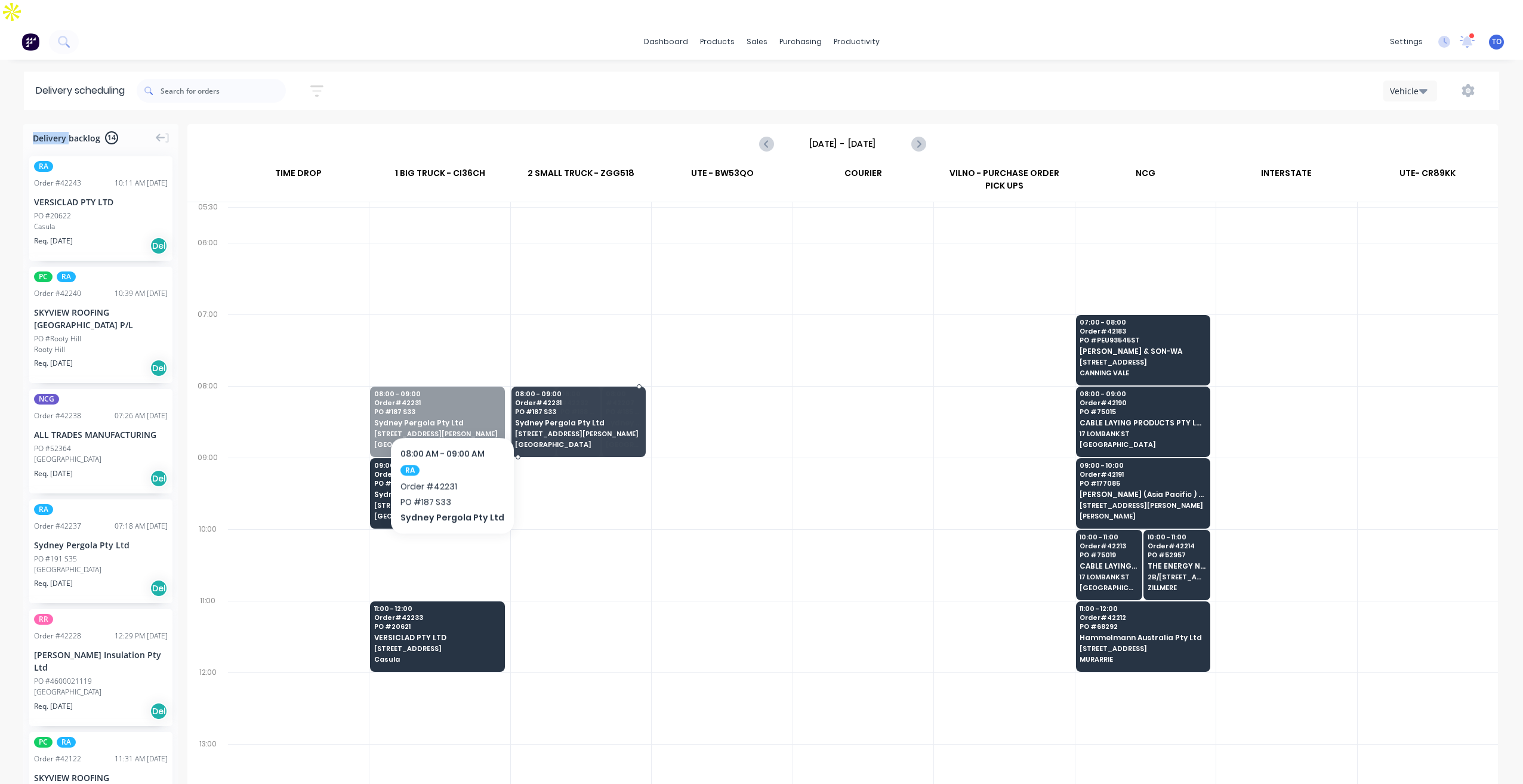
drag, startPoint x: 425, startPoint y: 404, endPoint x: 542, endPoint y: 386, distance: 118.4
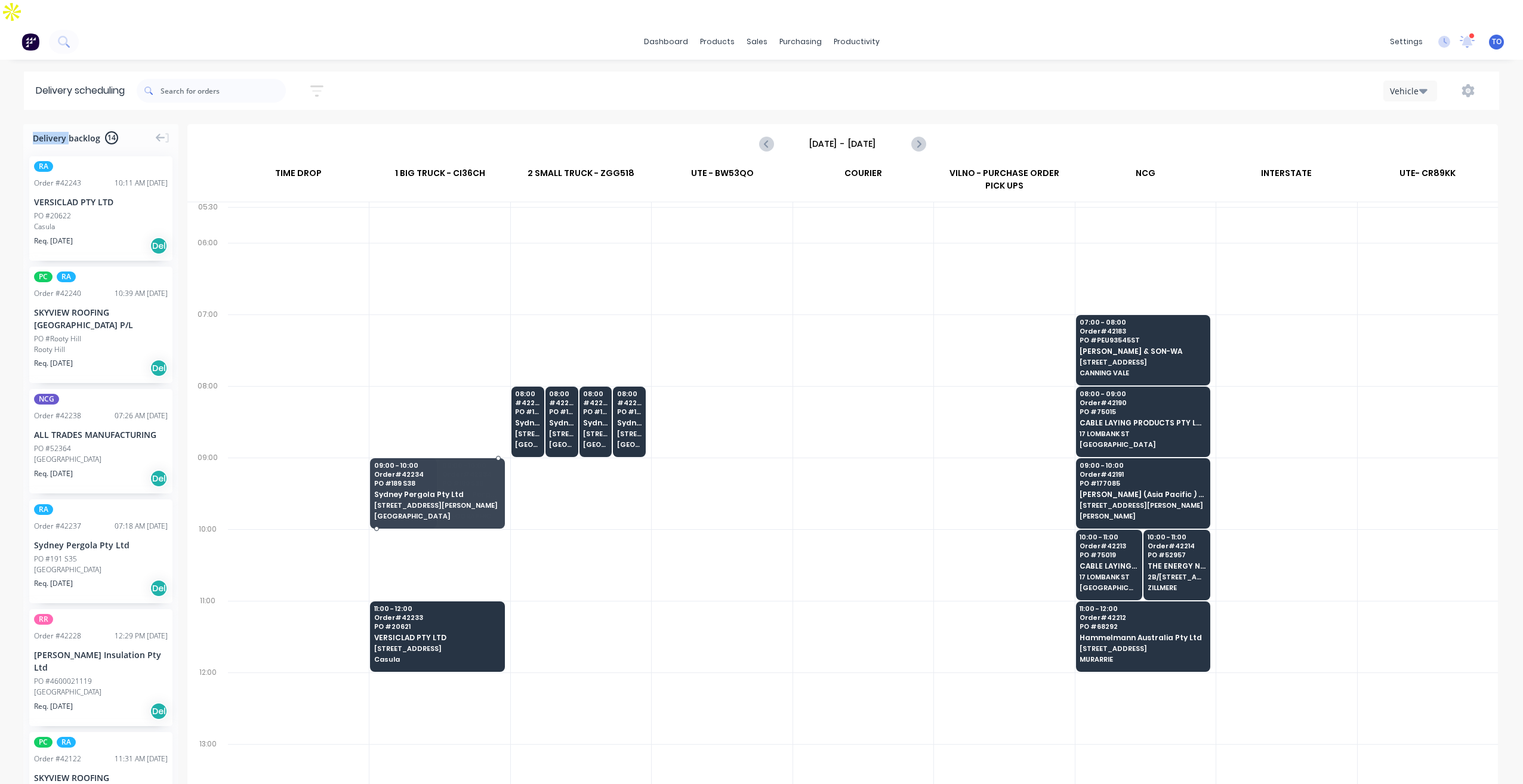
drag, startPoint x: 441, startPoint y: 494, endPoint x: 518, endPoint y: 486, distance: 77.4
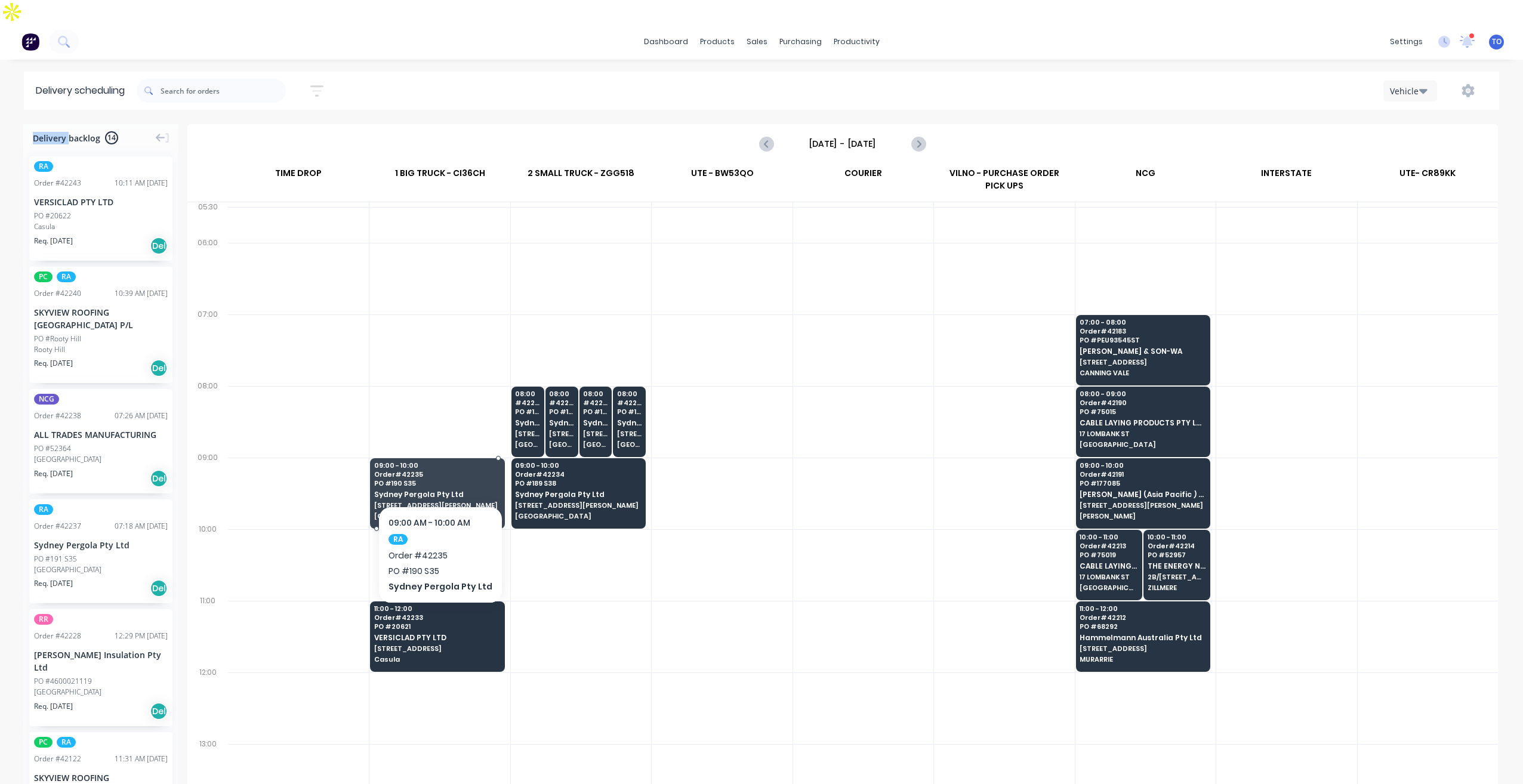
drag, startPoint x: 440, startPoint y: 477, endPoint x: 516, endPoint y: 474, distance: 76.1
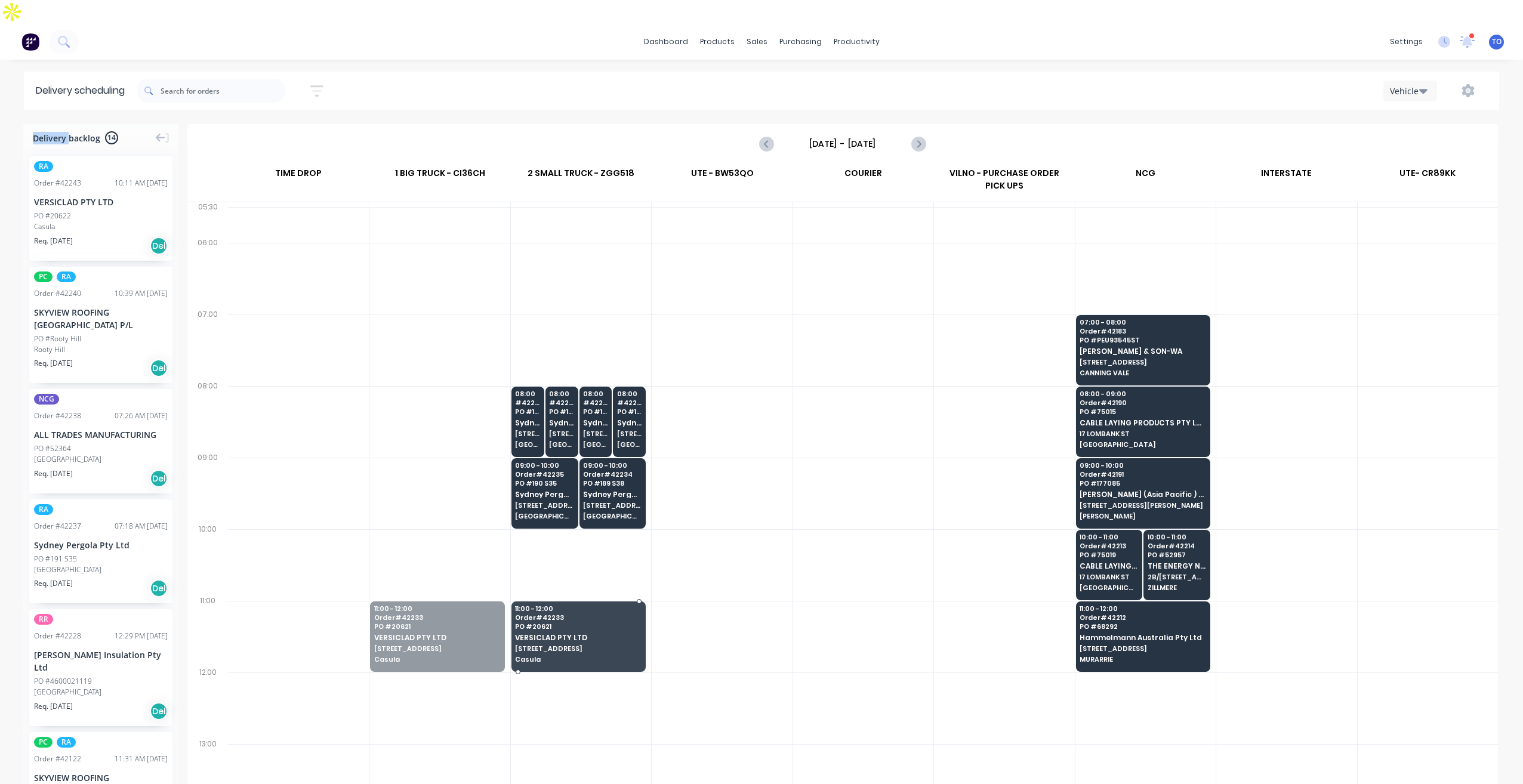
drag, startPoint x: 439, startPoint y: 618, endPoint x: 532, endPoint y: 607, distance: 93.6
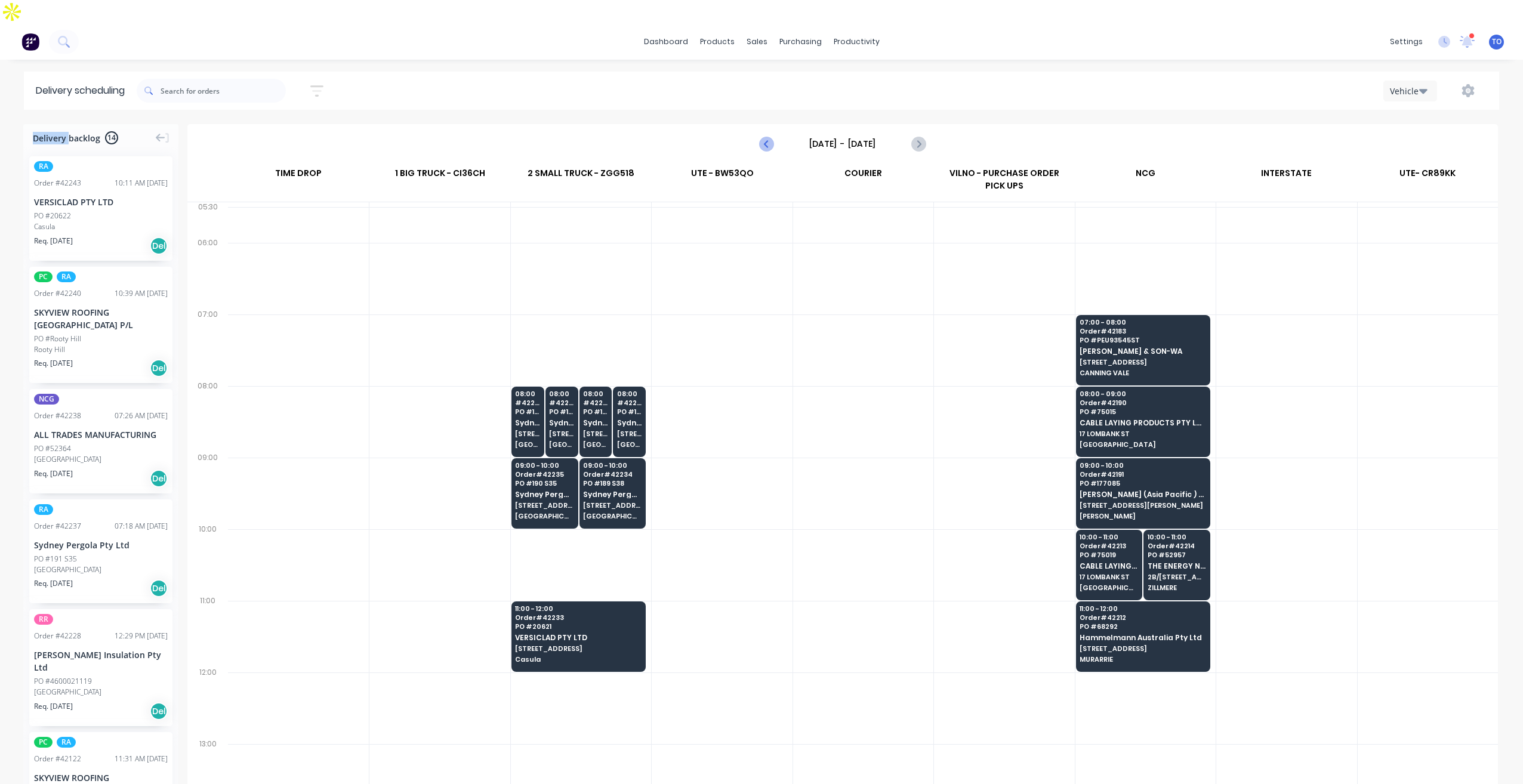
click at [771, 137] on icon "Previous page" at bounding box center [766, 143] width 15 height 15
type input "[DATE] - [DATE]"
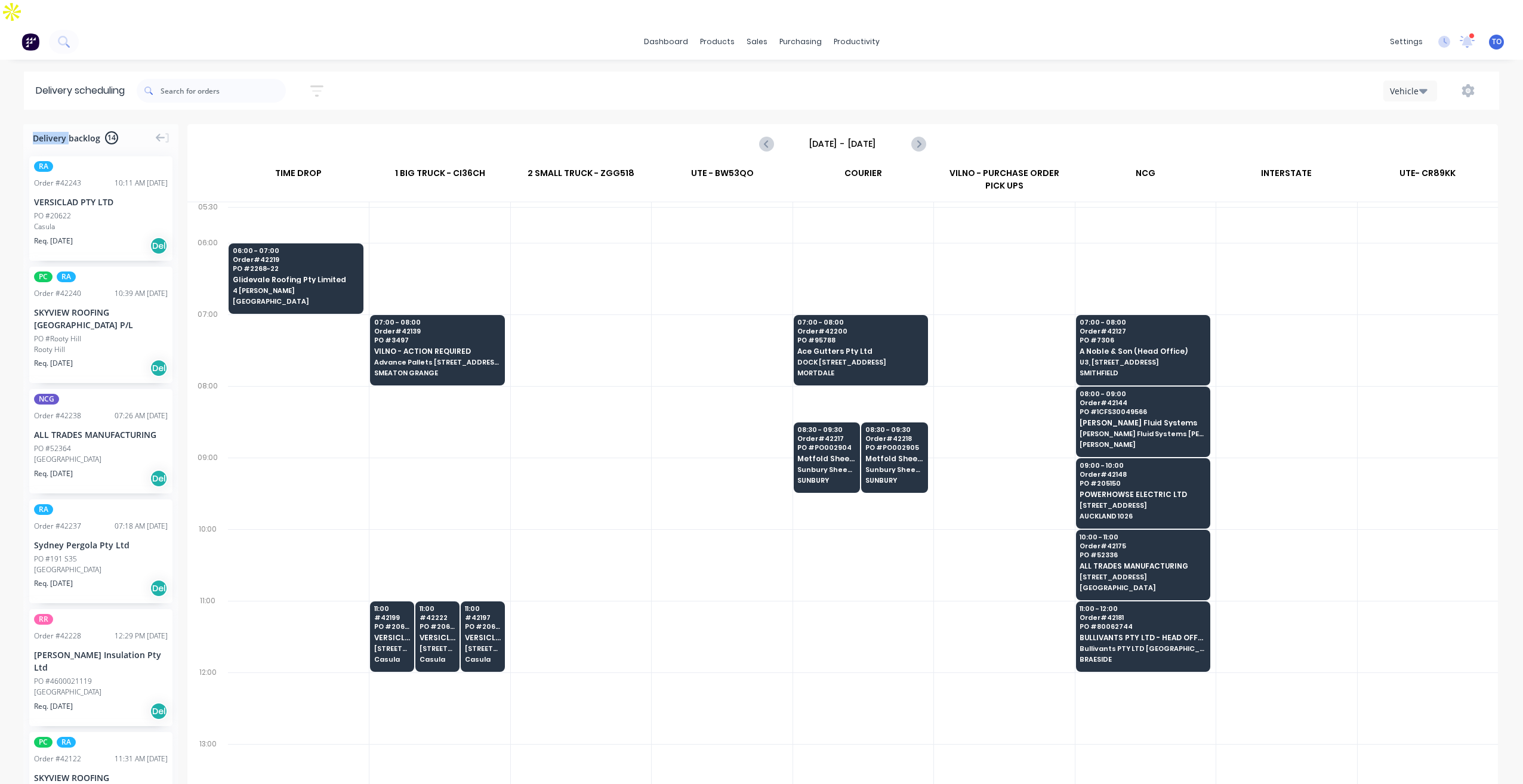
click at [624, 349] on div at bounding box center [581, 350] width 140 height 72
